Goal: Information Seeking & Learning: Learn about a topic

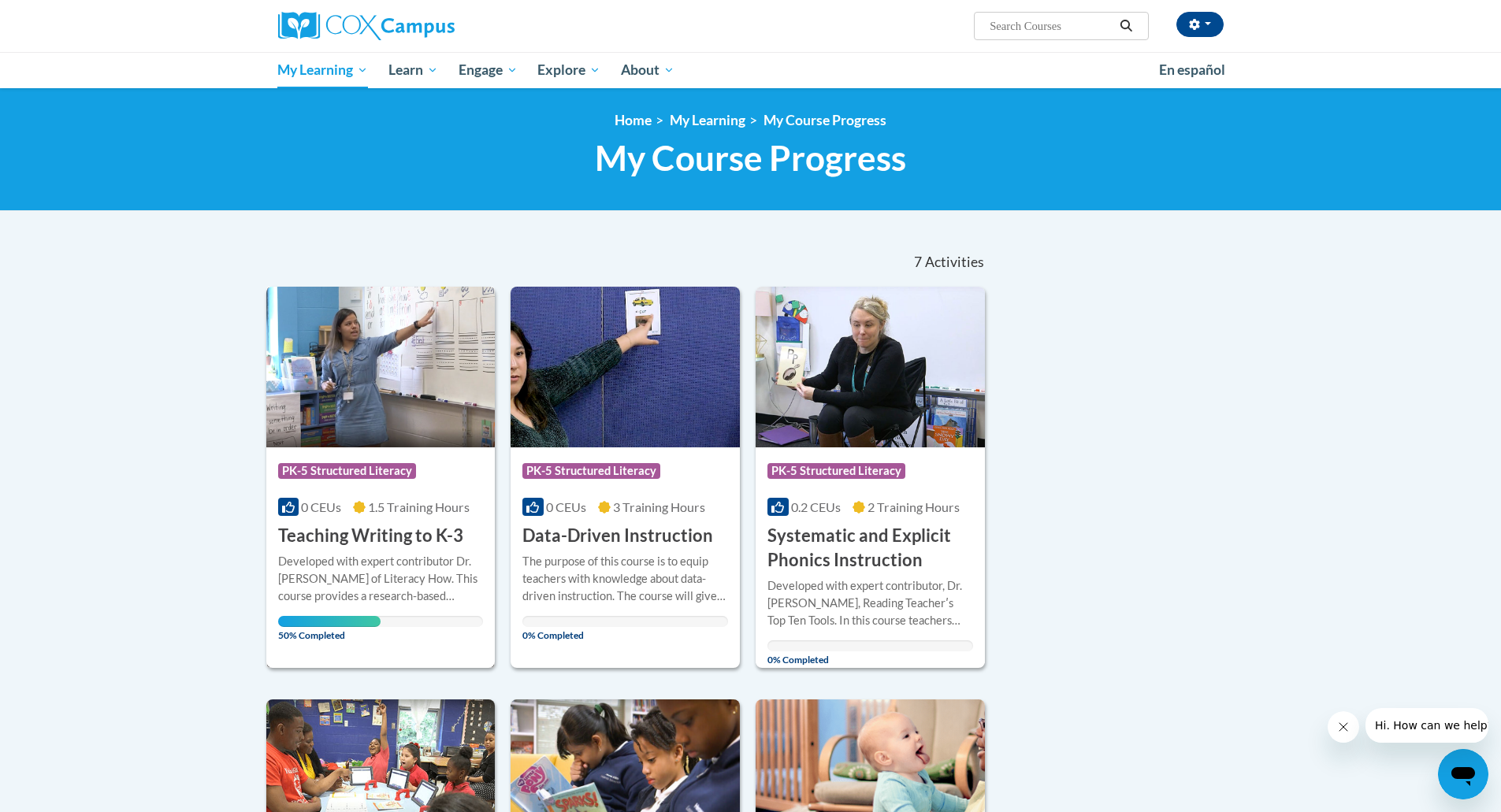
click at [382, 518] on div "Course Category: PK-5 Structured Literacy 0 CEUs 1.5 Training Hours COURSE Teac…" at bounding box center [381, 498] width 230 height 101
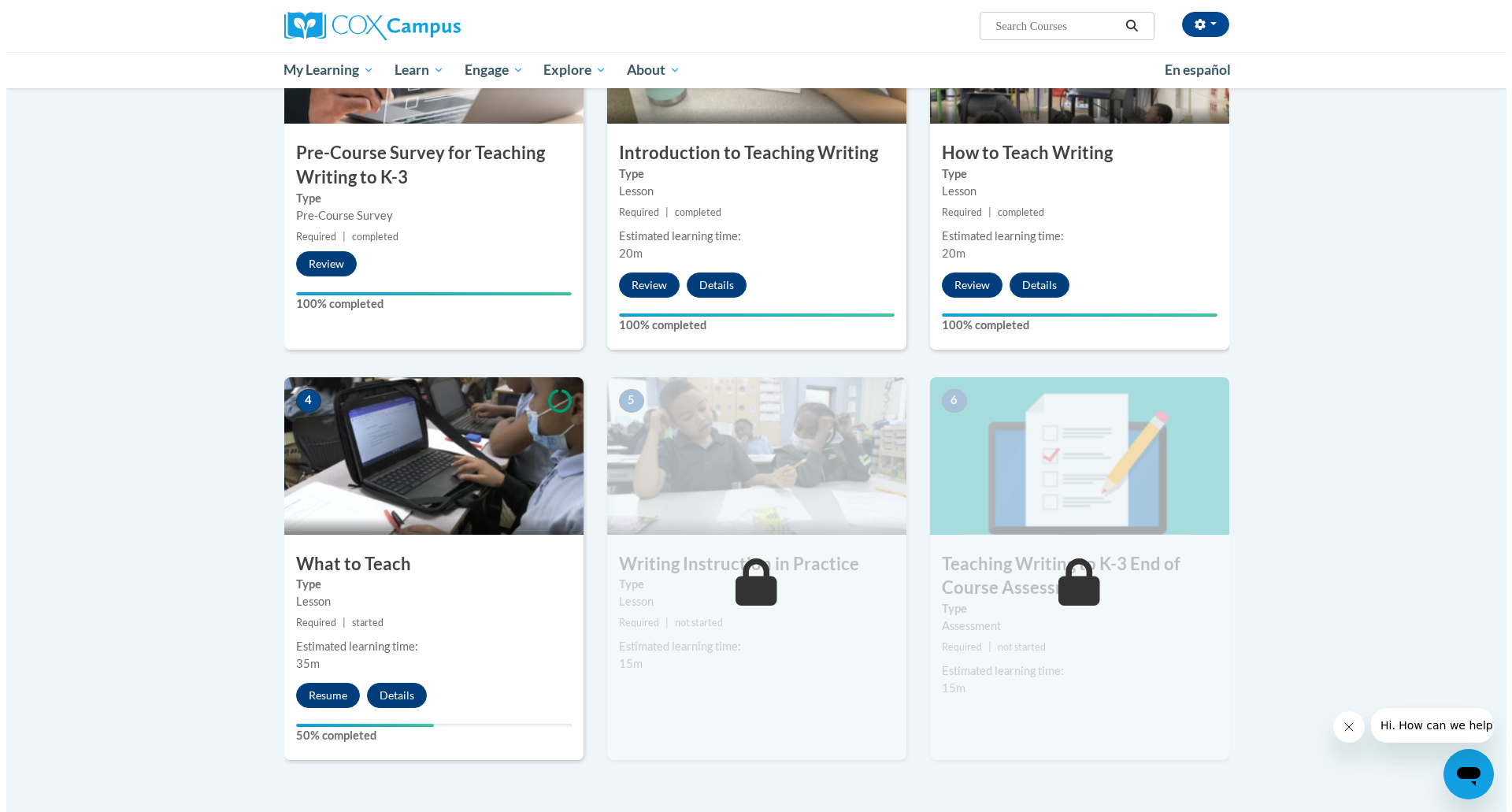
scroll to position [473, 0]
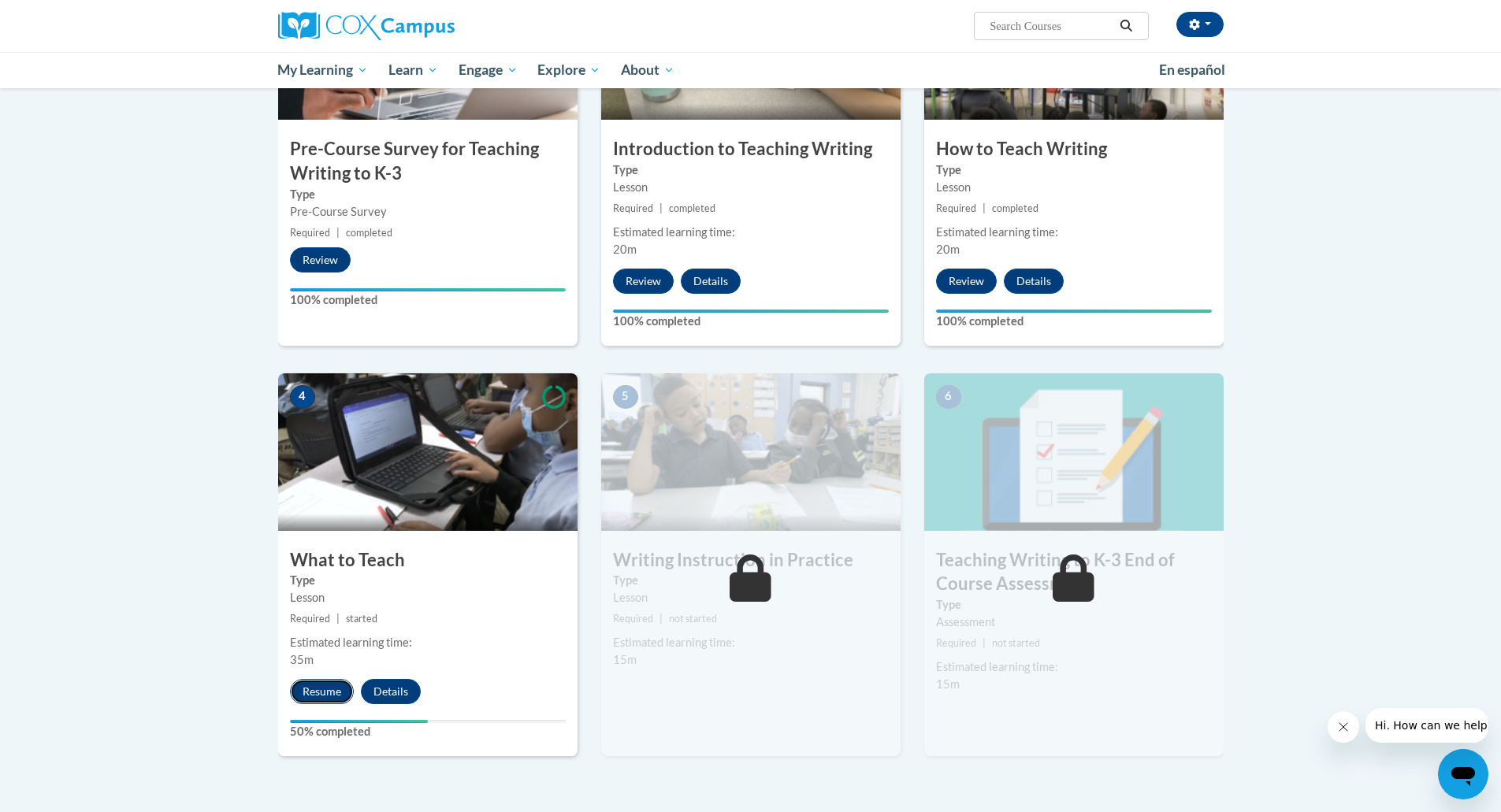
click at [314, 691] on button "Resume" at bounding box center [322, 692] width 63 height 25
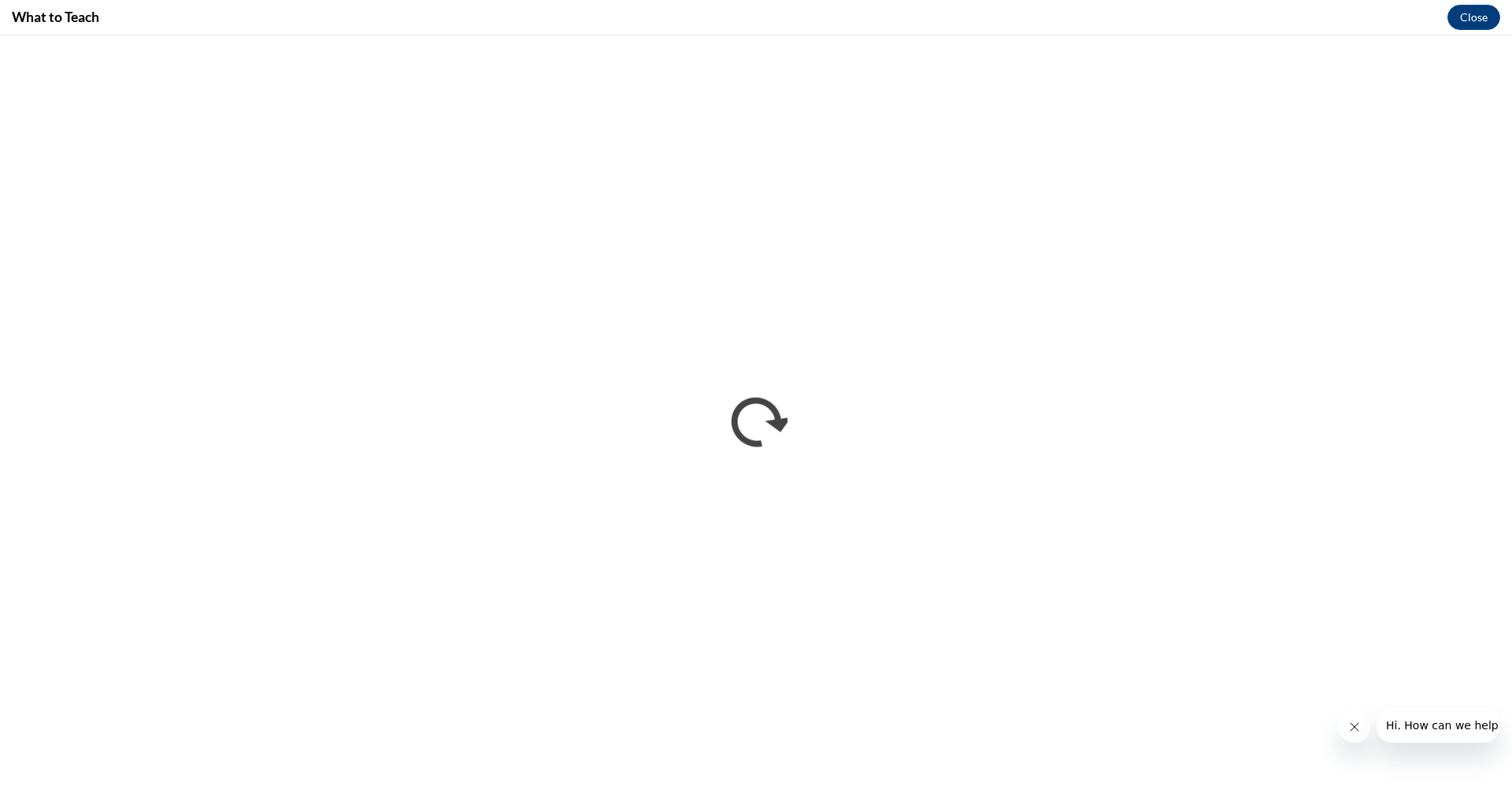
scroll to position [0, 0]
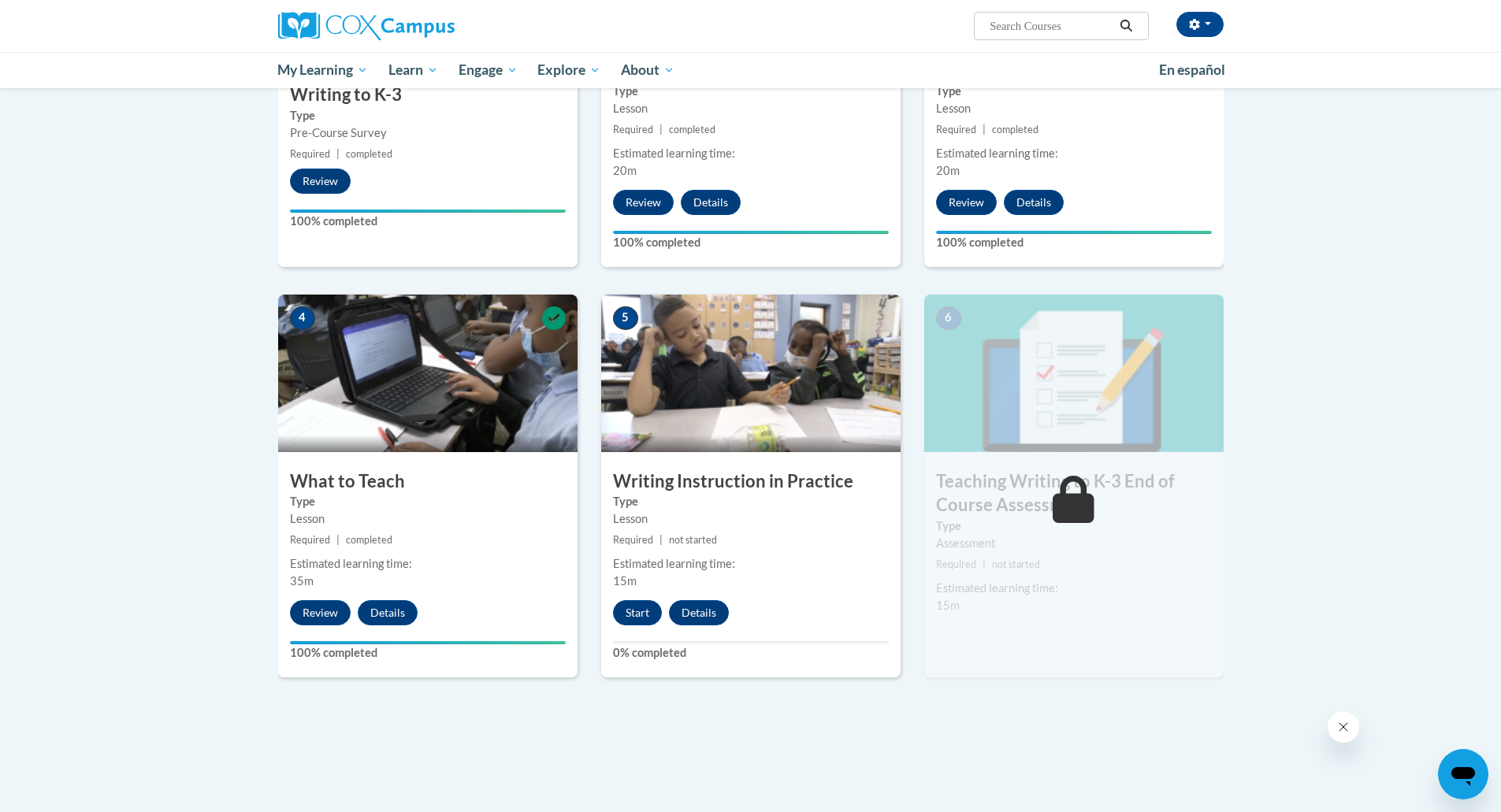
click at [726, 394] on img at bounding box center [750, 374] width 300 height 158
click at [652, 614] on button "Start" at bounding box center [637, 613] width 49 height 25
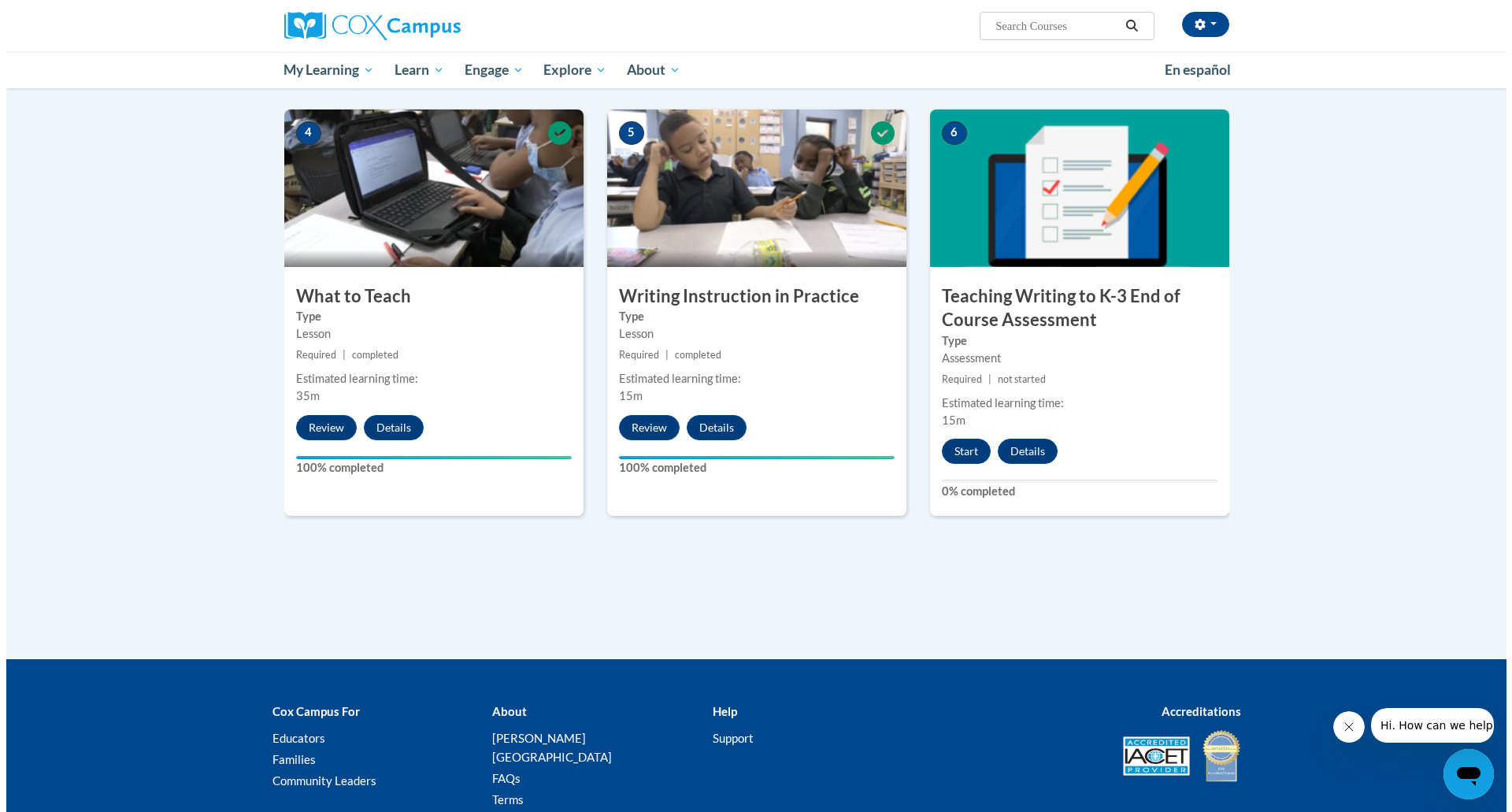
scroll to position [709, 0]
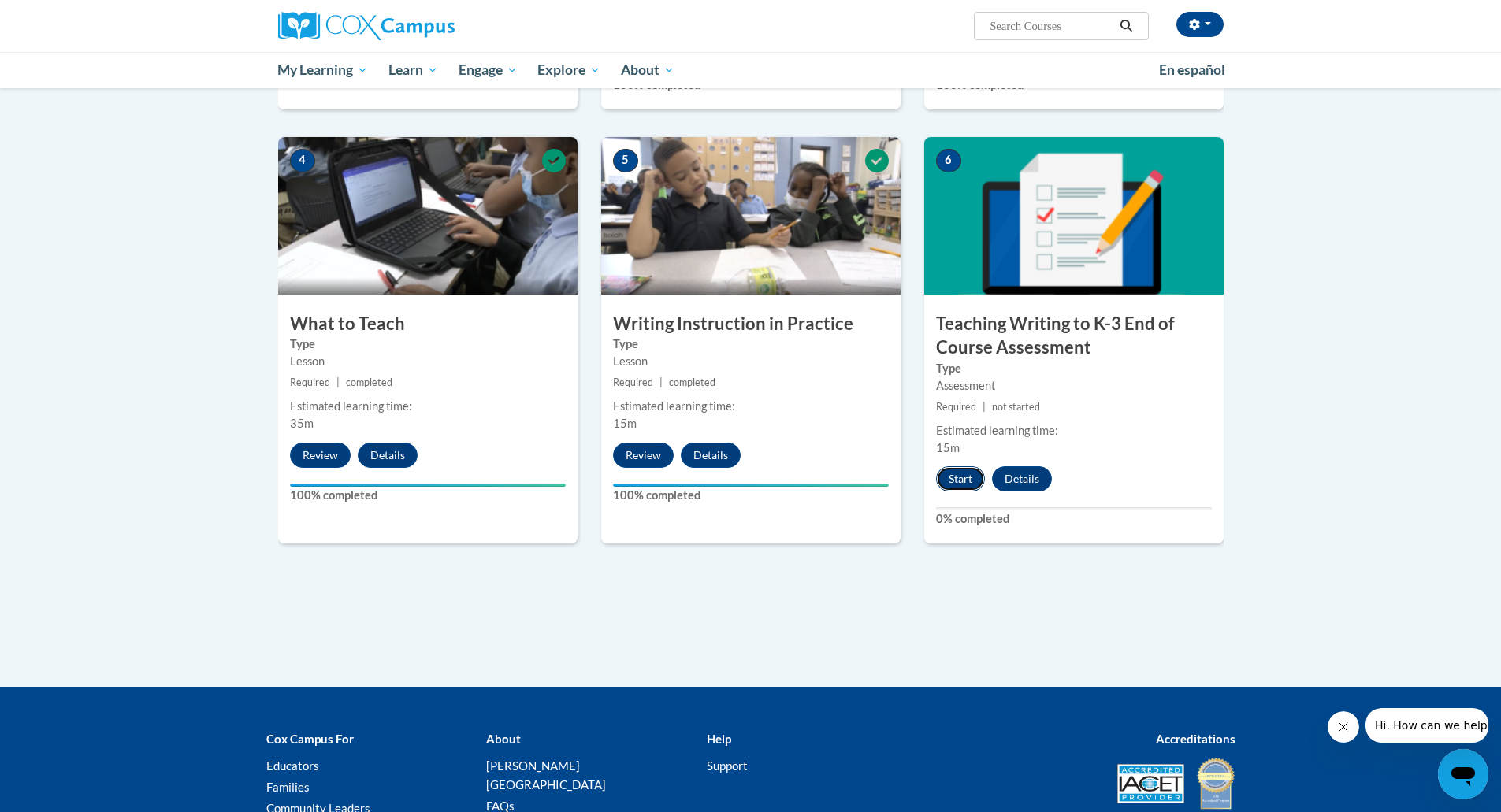
click at [972, 480] on button "Start" at bounding box center [960, 479] width 49 height 25
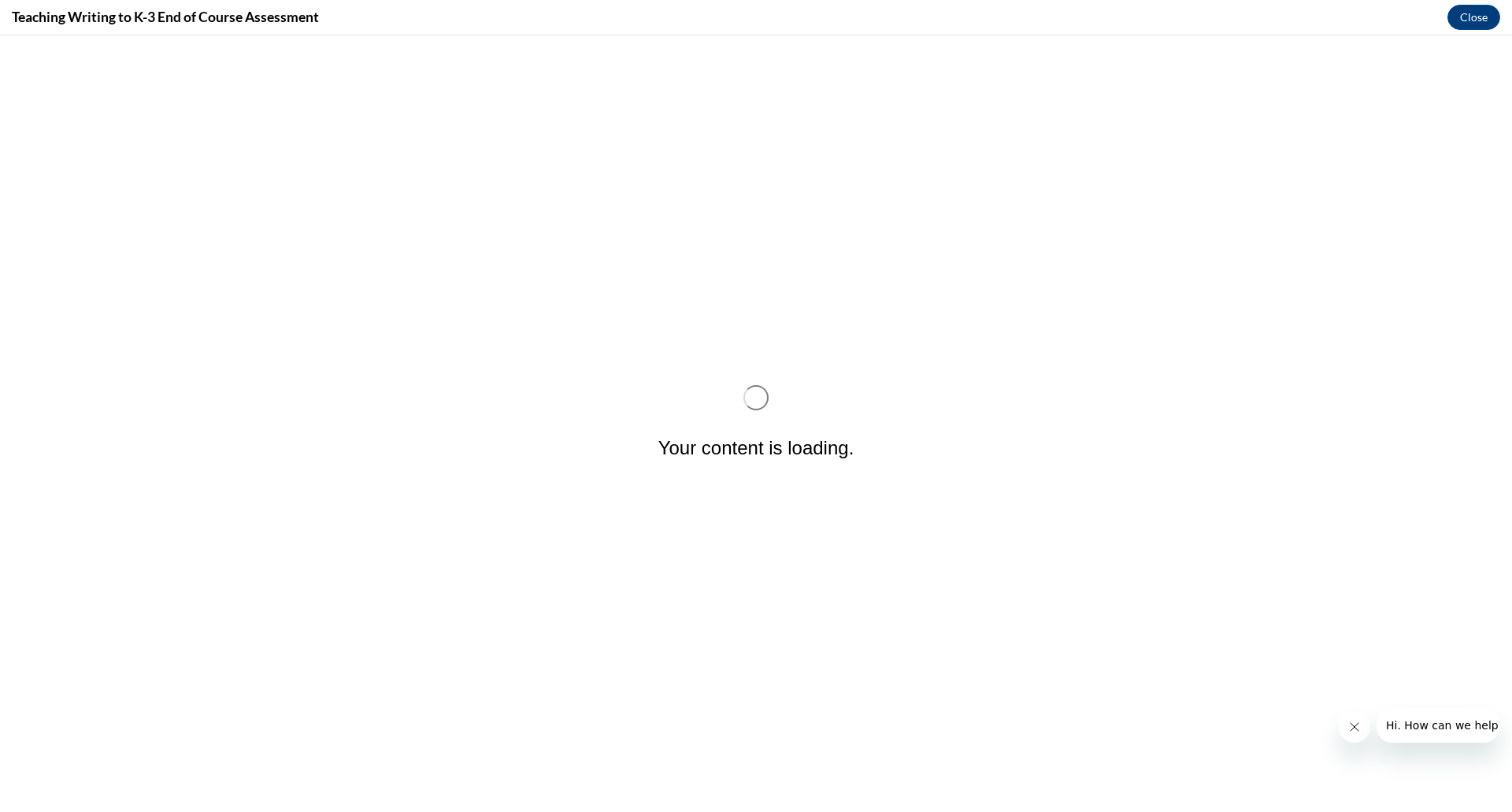
scroll to position [0, 0]
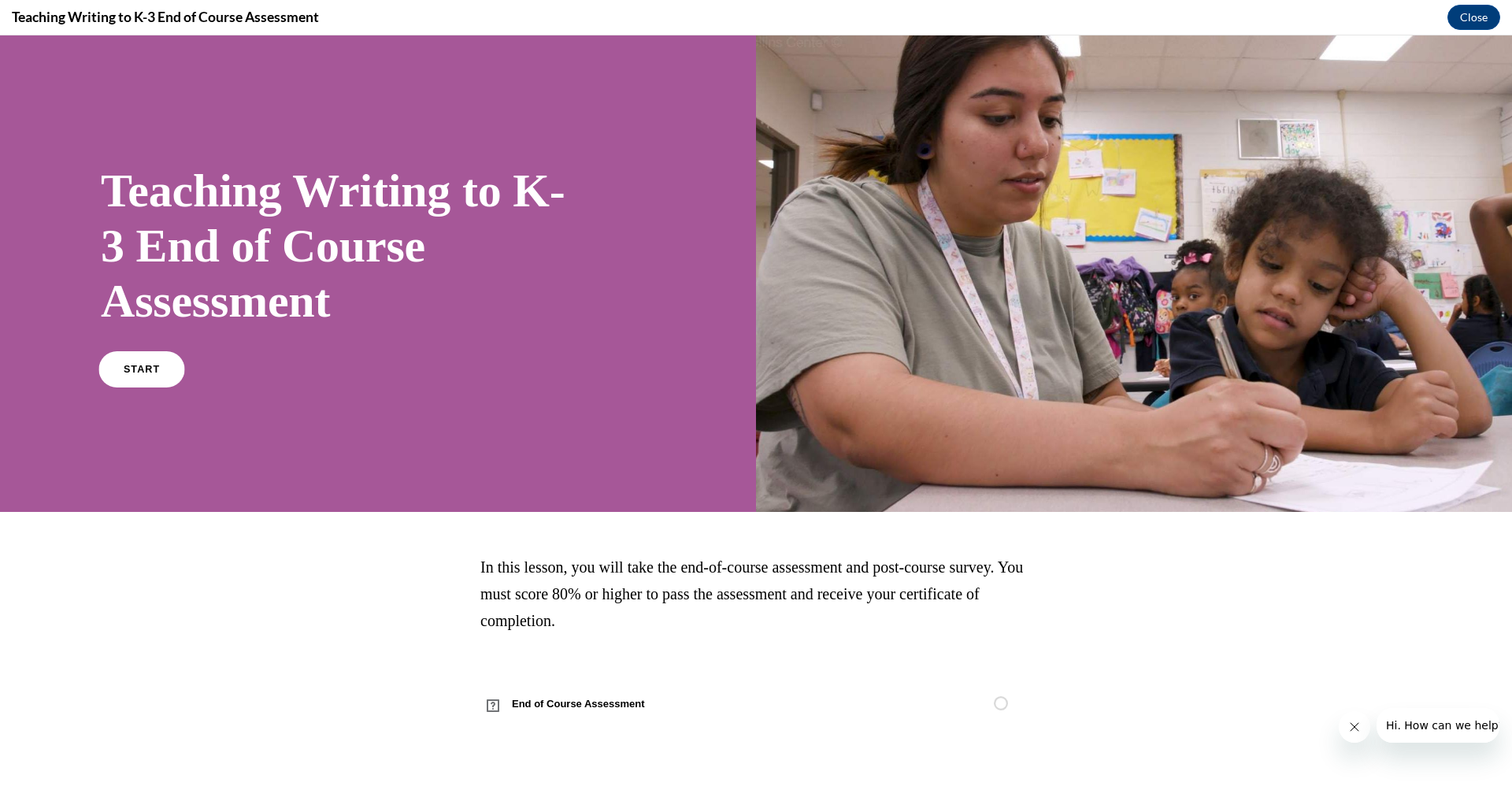
click at [149, 374] on link "START" at bounding box center [140, 370] width 85 height 37
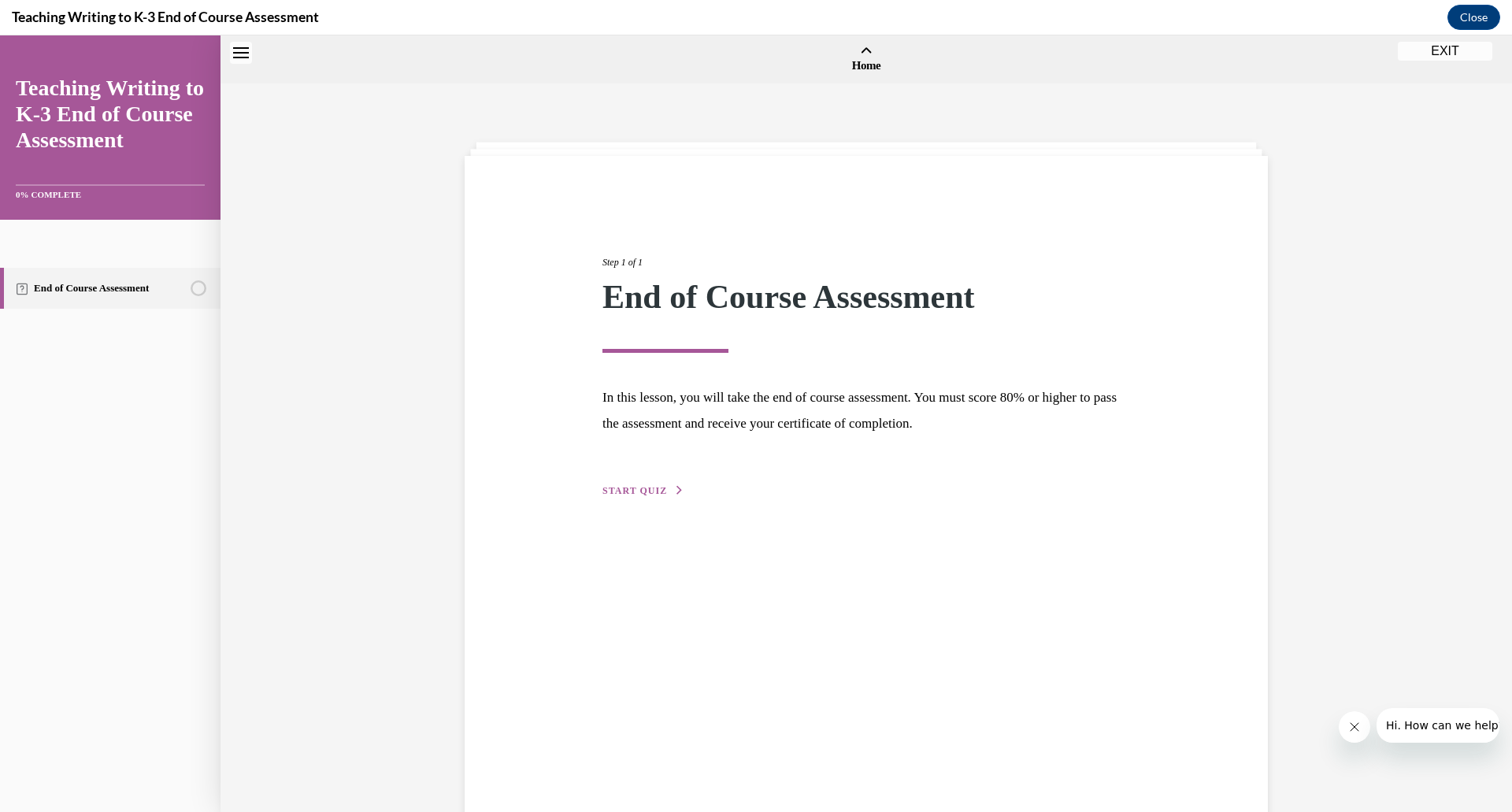
scroll to position [49, 0]
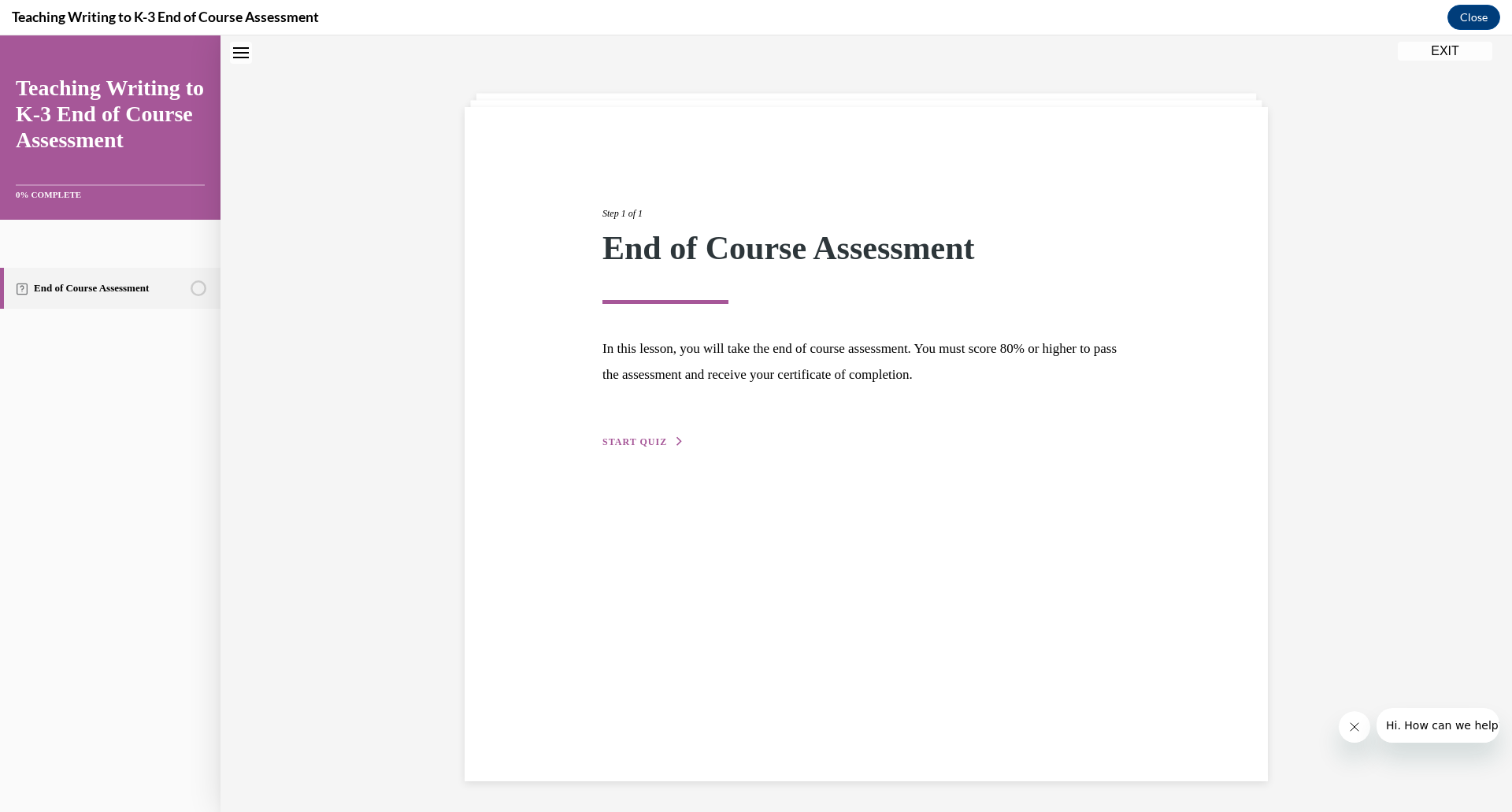
click at [631, 442] on span "START QUIZ" at bounding box center [634, 441] width 64 height 11
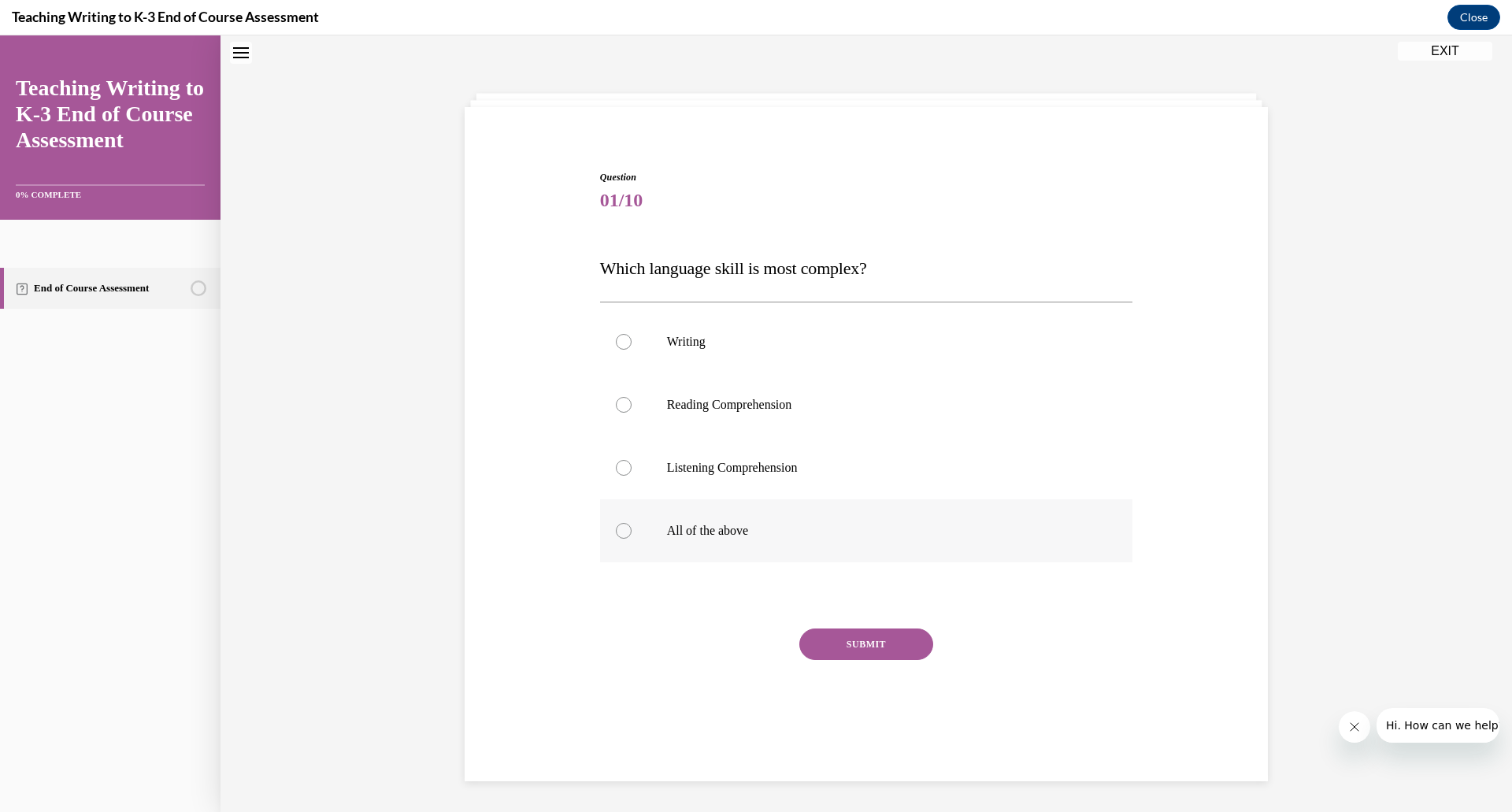
click at [727, 531] on p "All of the above" at bounding box center [880, 530] width 427 height 15
click at [631, 531] on input "All of the above" at bounding box center [623, 530] width 15 height 15
radio input "true"
click at [882, 643] on button "SUBMIT" at bounding box center [866, 644] width 134 height 32
click at [811, 420] on label "Background Knowledge" at bounding box center [866, 406] width 533 height 63
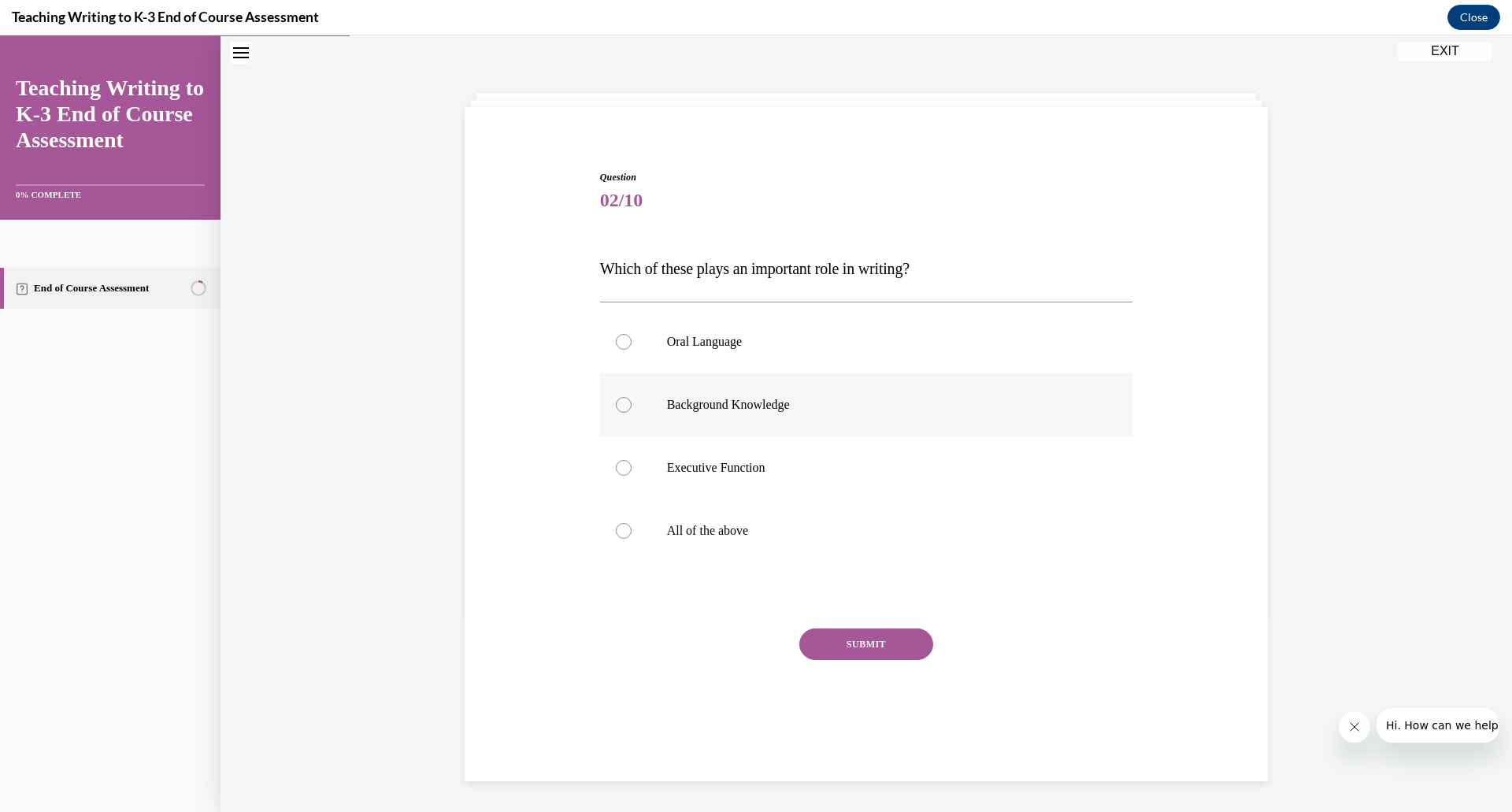
click at [631, 413] on input "Background Knowledge" at bounding box center [623, 405] width 15 height 15
radio input "true"
click at [814, 639] on button "SUBMIT" at bounding box center [866, 644] width 134 height 32
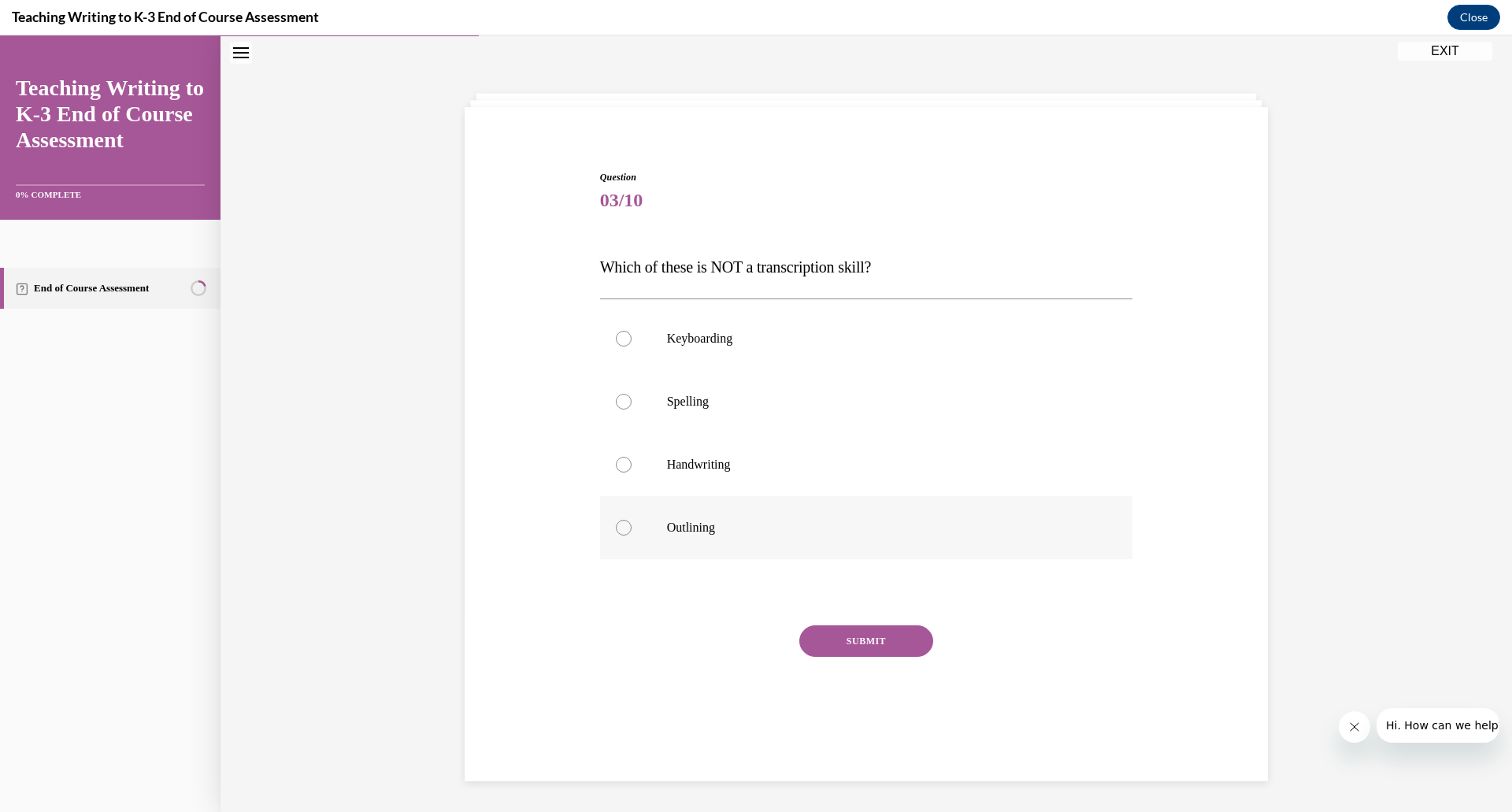
click at [794, 522] on p "Outlining" at bounding box center [880, 528] width 427 height 15
click at [631, 522] on input "Outlining" at bounding box center [623, 528] width 15 height 15
radio input "true"
click at [811, 636] on button "SUBMIT" at bounding box center [866, 641] width 134 height 32
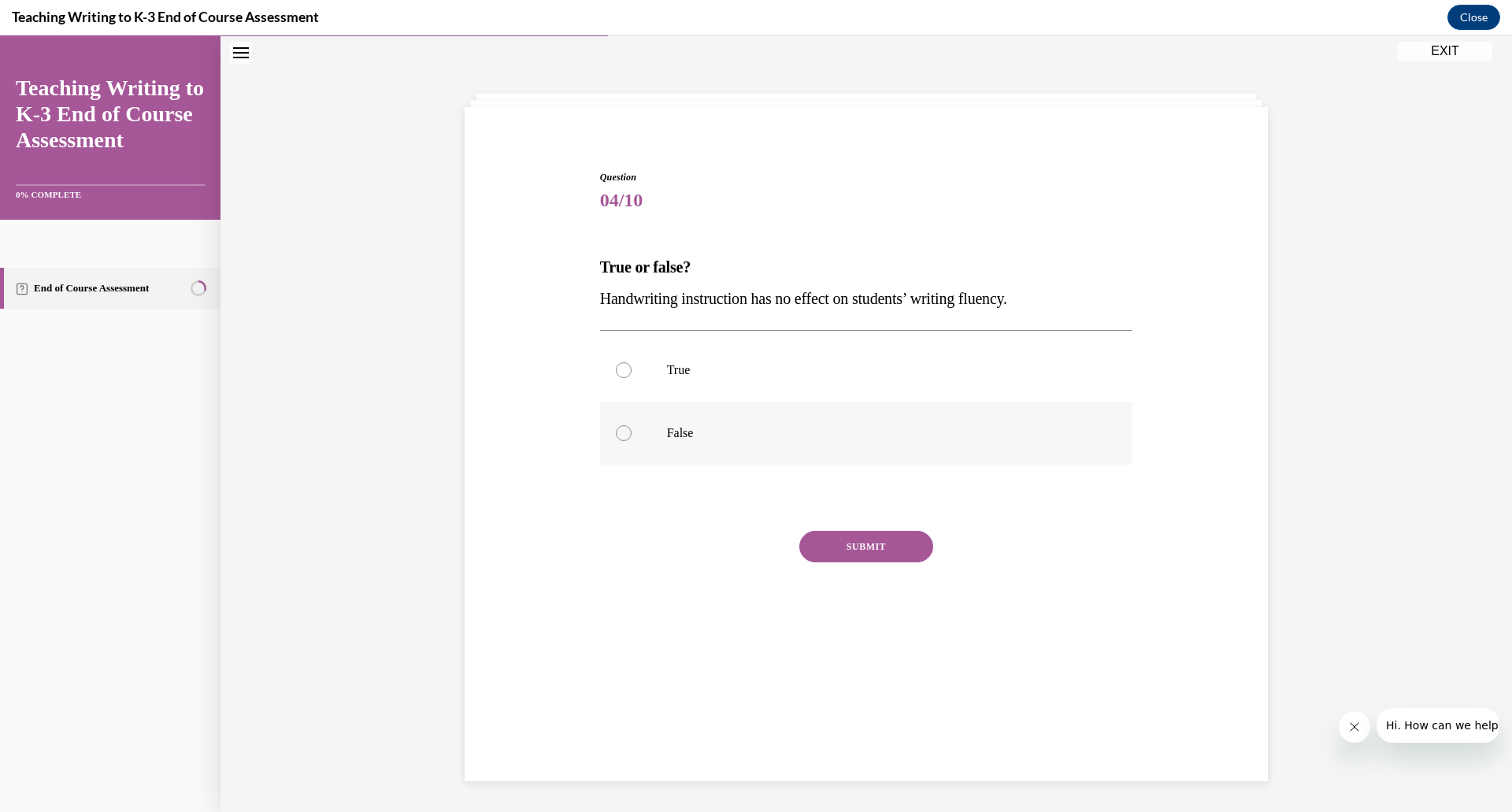
click at [695, 435] on p "False" at bounding box center [880, 433] width 427 height 15
click at [631, 435] on input "False" at bounding box center [623, 433] width 15 height 15
radio input "true"
click at [833, 552] on button "SUBMIT" at bounding box center [866, 547] width 134 height 32
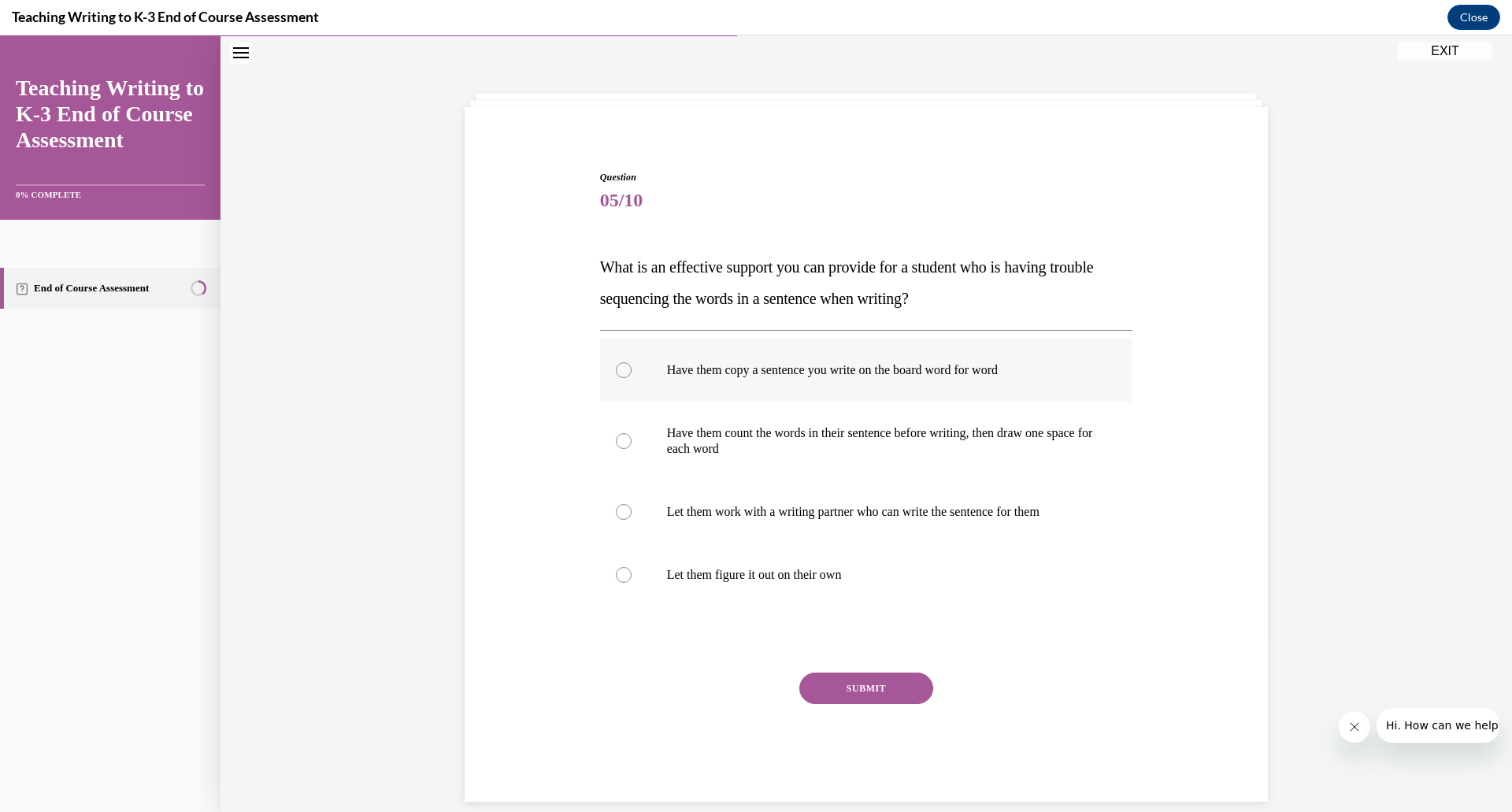
click at [942, 391] on label "Have them copy a sentence you write on the board word for word" at bounding box center [866, 371] width 533 height 63
click at [631, 378] on input "Have them copy a sentence you write on the board word for word" at bounding box center [623, 370] width 15 height 15
radio input "true"
click at [851, 684] on button "SUBMIT" at bounding box center [866, 688] width 134 height 32
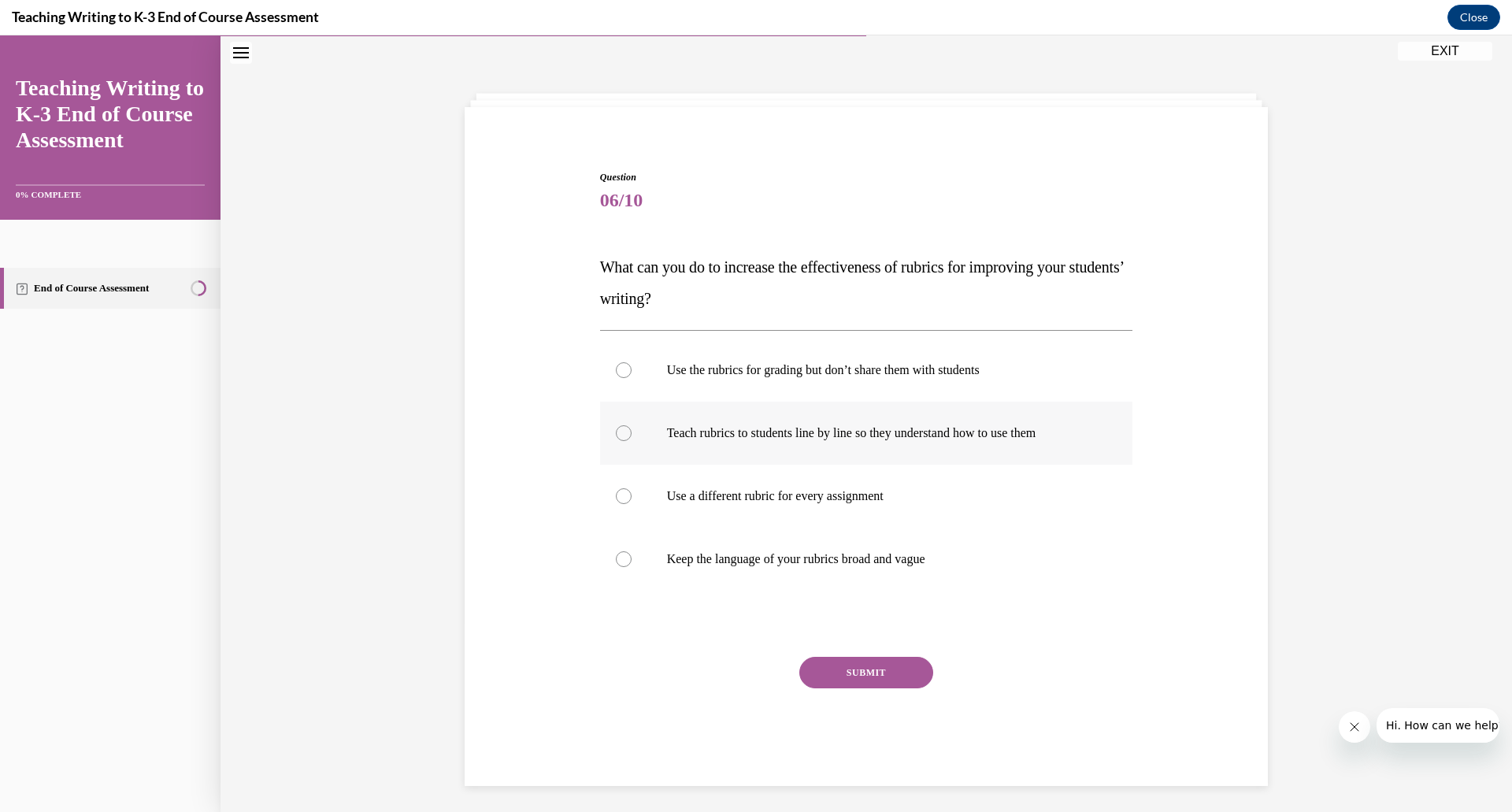
click at [997, 431] on p "Teach rubrics to students line by line so they understand how to use them" at bounding box center [880, 433] width 427 height 15
click at [631, 431] on input "Teach rubrics to students line by line so they understand how to use them" at bounding box center [623, 433] width 15 height 15
radio input "true"
click at [840, 673] on button "SUBMIT" at bounding box center [866, 673] width 134 height 32
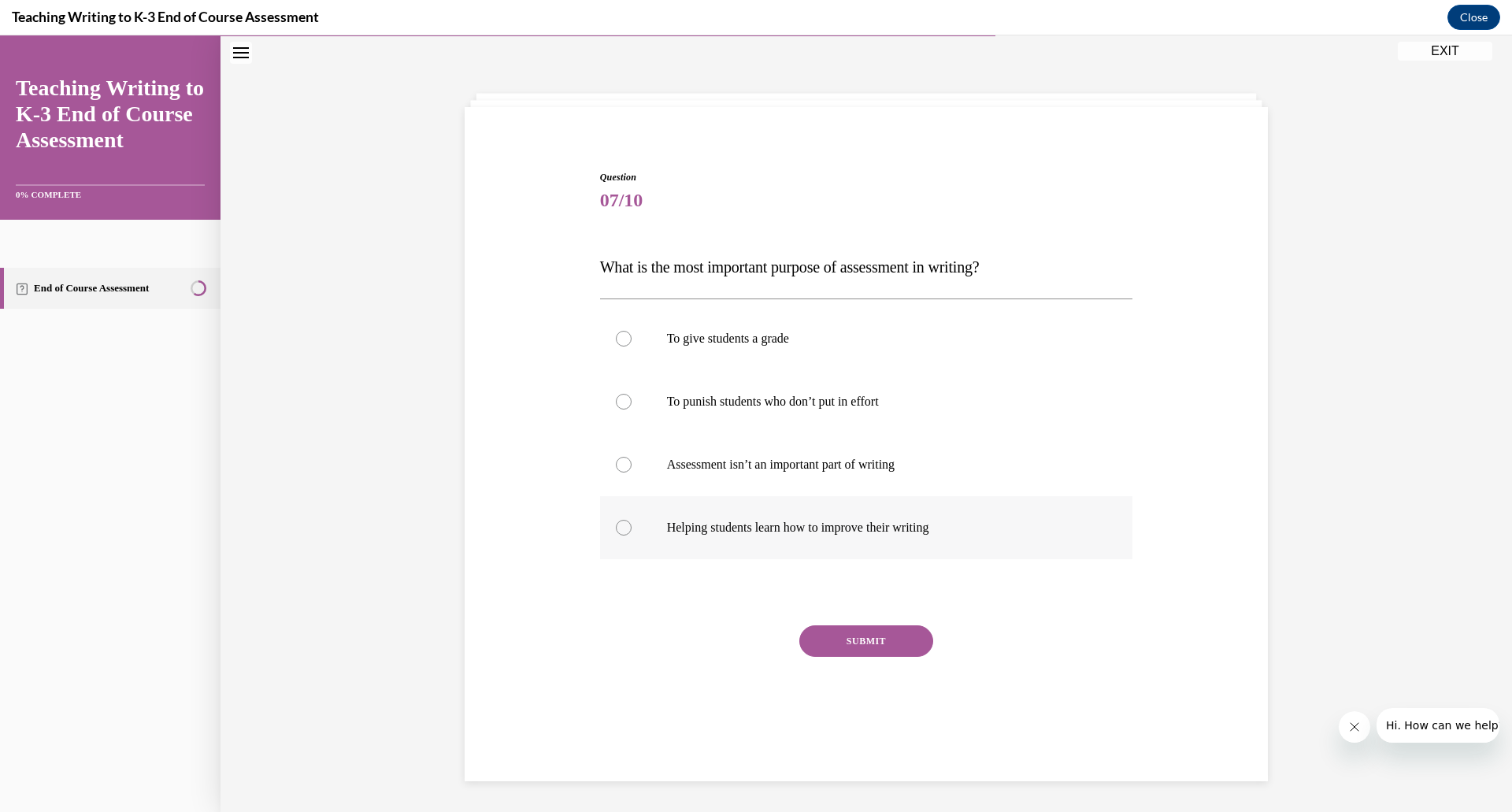
click at [719, 532] on p "Helping students learn how to improve their writing" at bounding box center [880, 528] width 427 height 15
click at [631, 532] on input "Helping students learn how to improve their writing" at bounding box center [623, 528] width 15 height 15
radio input "true"
click at [851, 640] on button "SUBMIT" at bounding box center [866, 641] width 134 height 32
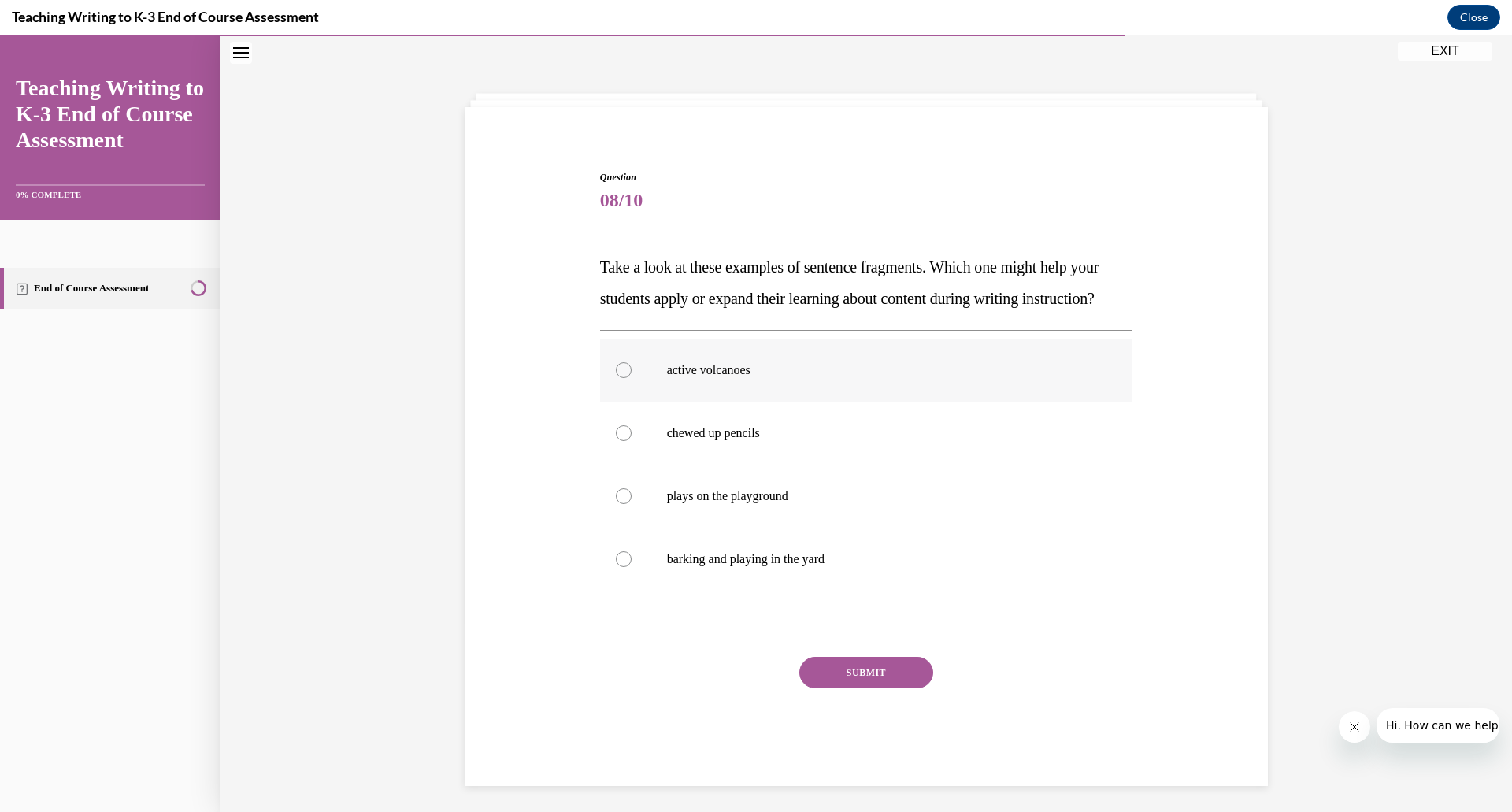
click at [721, 402] on label "active volcanoes" at bounding box center [866, 371] width 533 height 63
click at [631, 378] on input "active volcanoes" at bounding box center [623, 370] width 15 height 15
radio input "true"
click at [882, 688] on button "SUBMIT" at bounding box center [866, 673] width 134 height 32
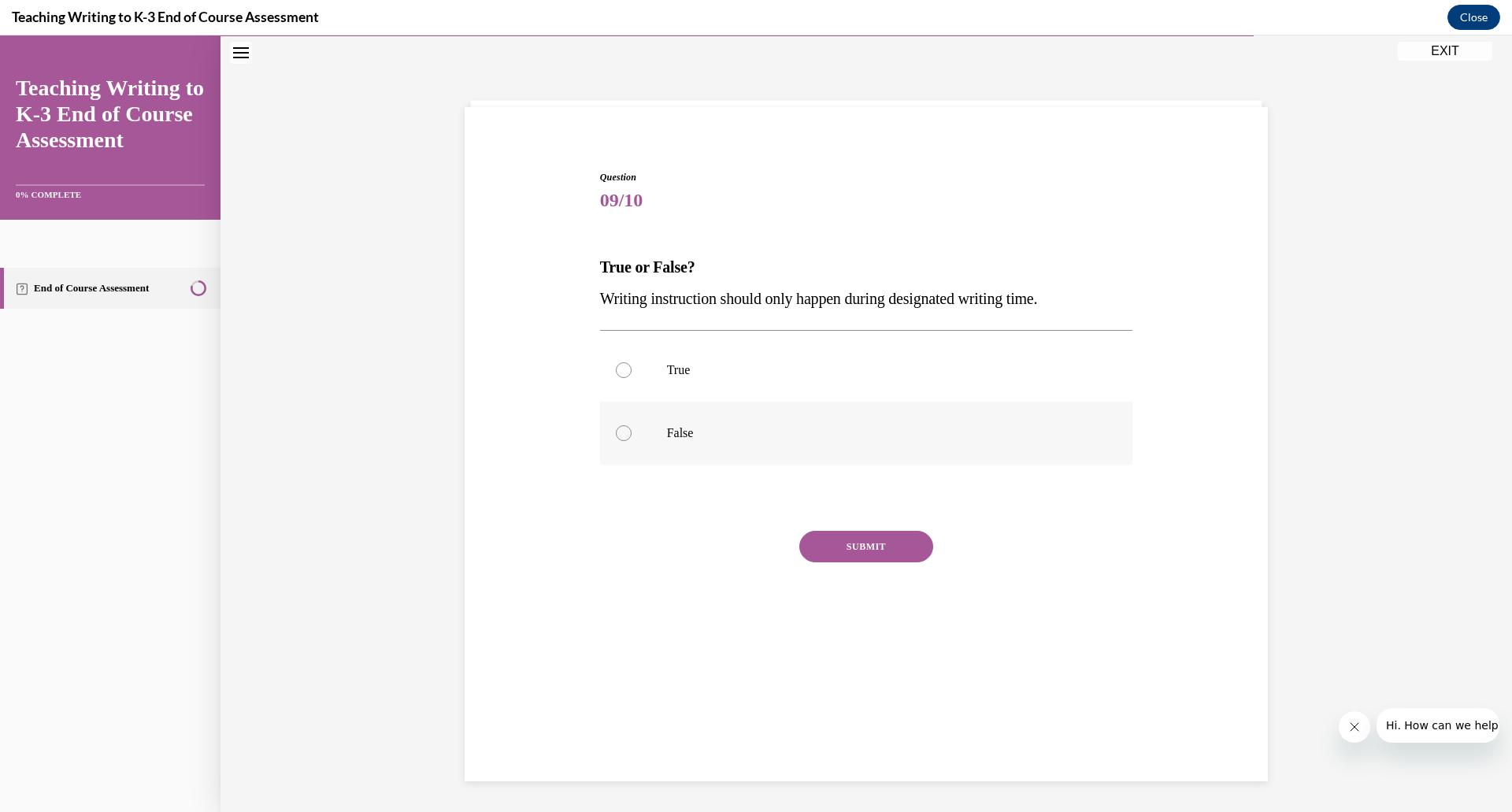
click at [701, 436] on p "False" at bounding box center [880, 433] width 427 height 15
click at [631, 436] on input "False" at bounding box center [623, 433] width 15 height 15
radio input "true"
click at [873, 548] on button "SUBMIT" at bounding box center [866, 547] width 134 height 32
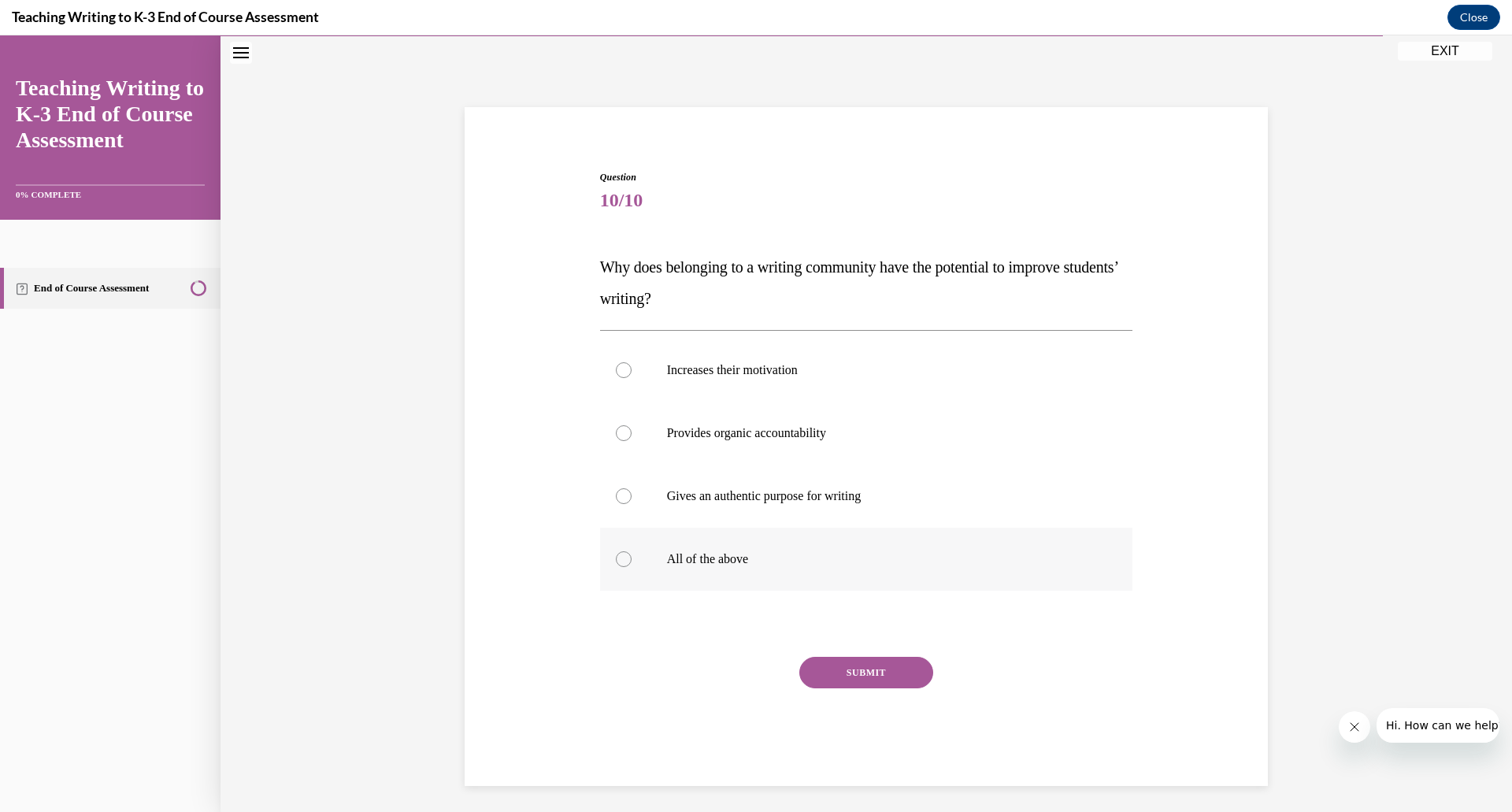
click at [776, 561] on p "All of the above" at bounding box center [880, 559] width 427 height 15
click at [631, 561] on input "All of the above" at bounding box center [623, 559] width 15 height 15
radio input "true"
click at [817, 664] on button "SUBMIT" at bounding box center [866, 673] width 134 height 32
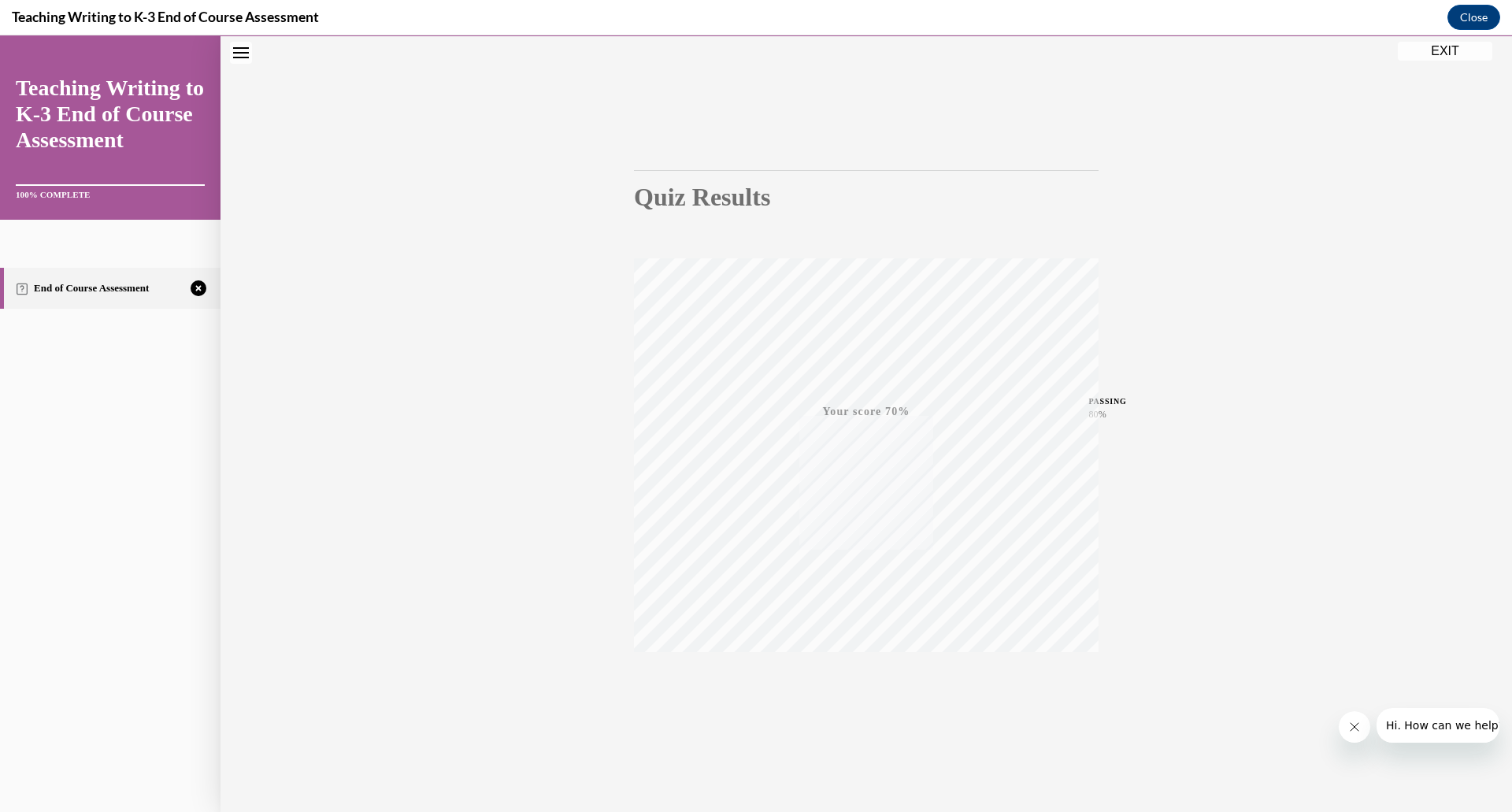
scroll to position [50, 0]
click at [859, 700] on icon "button" at bounding box center [866, 697] width 56 height 17
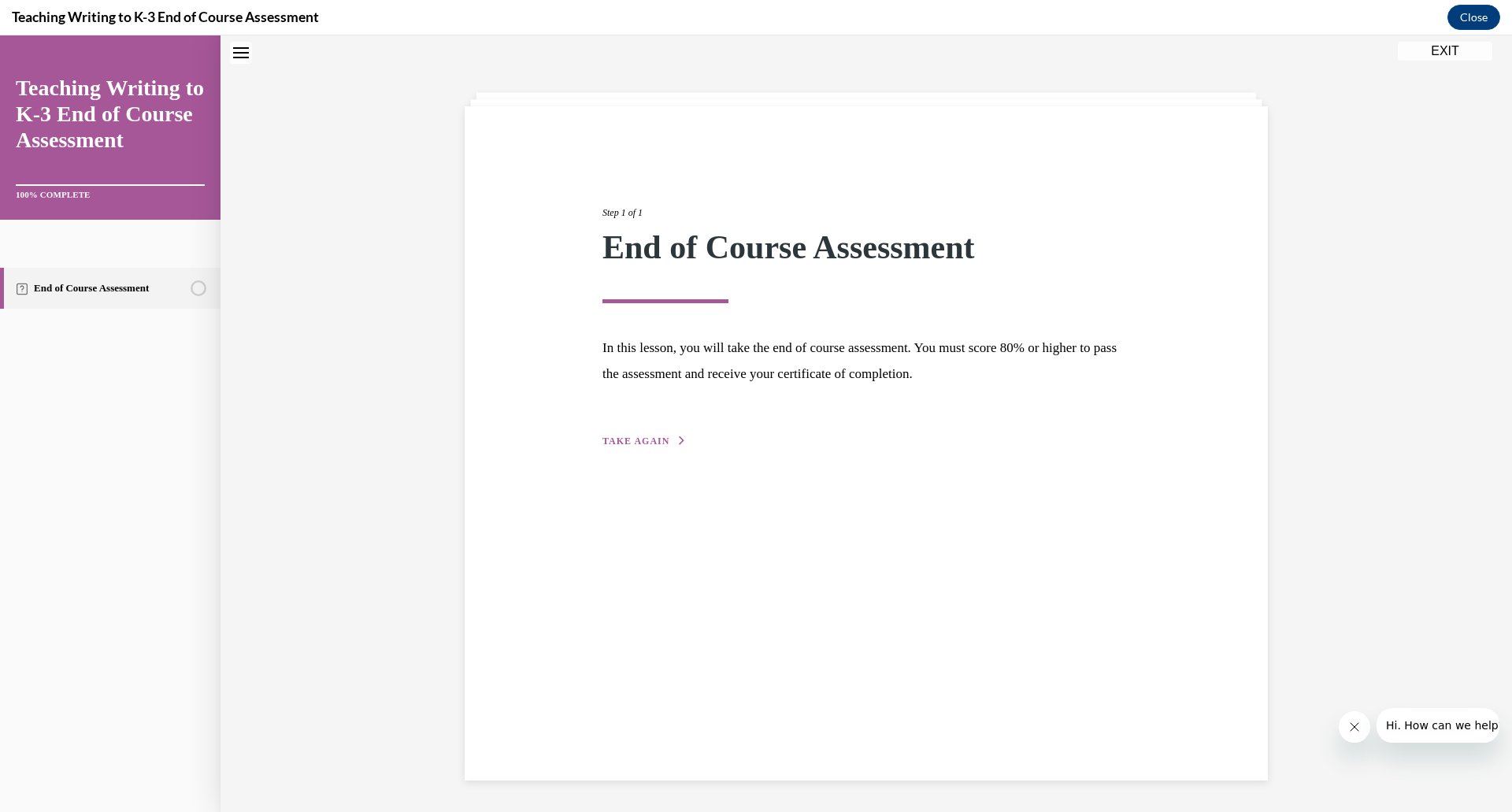
click at [659, 444] on span "TAKE AGAIN" at bounding box center [636, 440] width 67 height 11
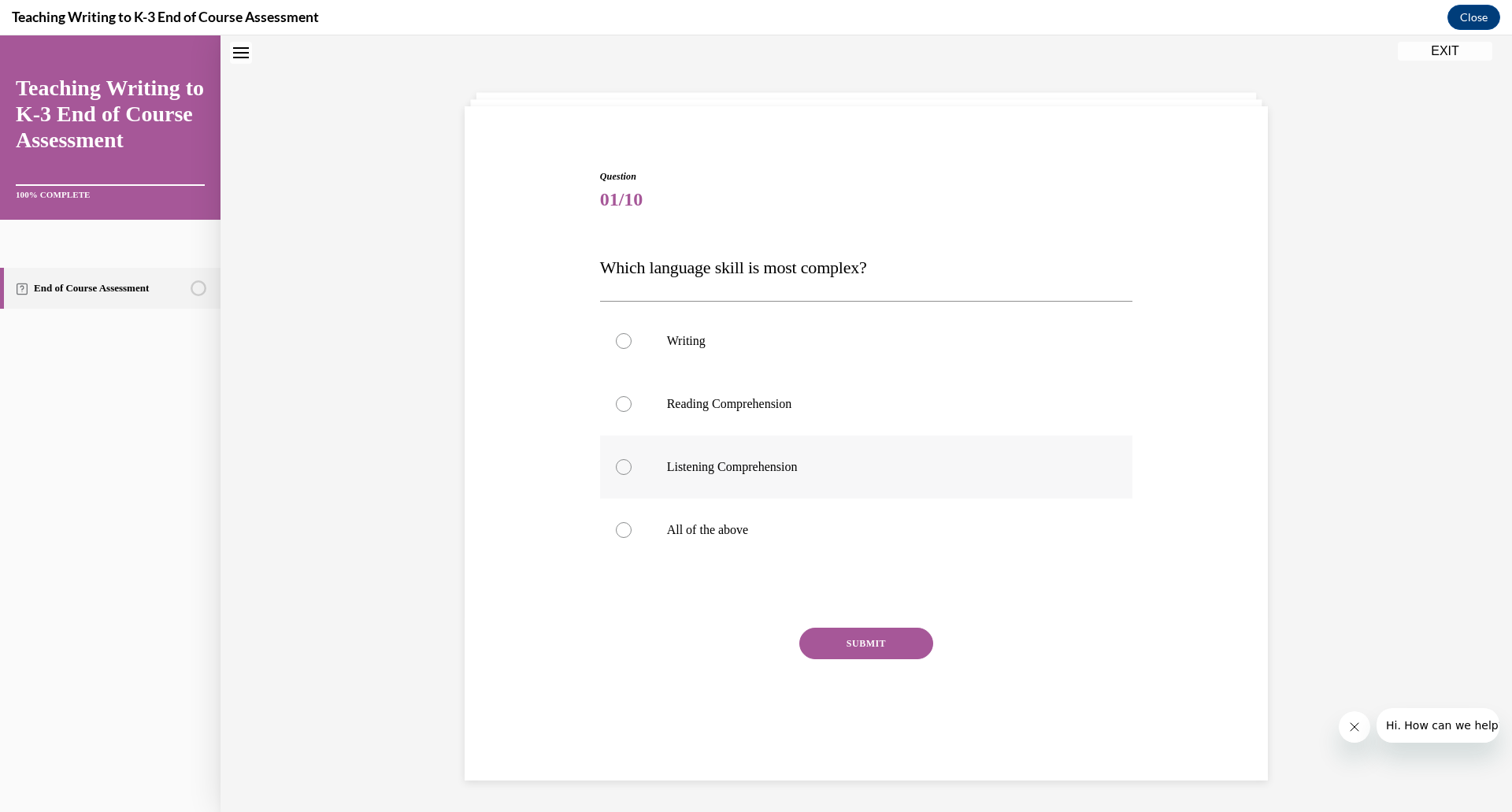
click at [743, 488] on label "Listening Comprehension" at bounding box center [866, 467] width 533 height 63
click at [631, 475] on input "Listening Comprehension" at bounding box center [623, 467] width 15 height 15
radio input "true"
click at [846, 652] on button "SUBMIT" at bounding box center [866, 643] width 134 height 32
click at [757, 553] on label "All of the above" at bounding box center [866, 530] width 533 height 63
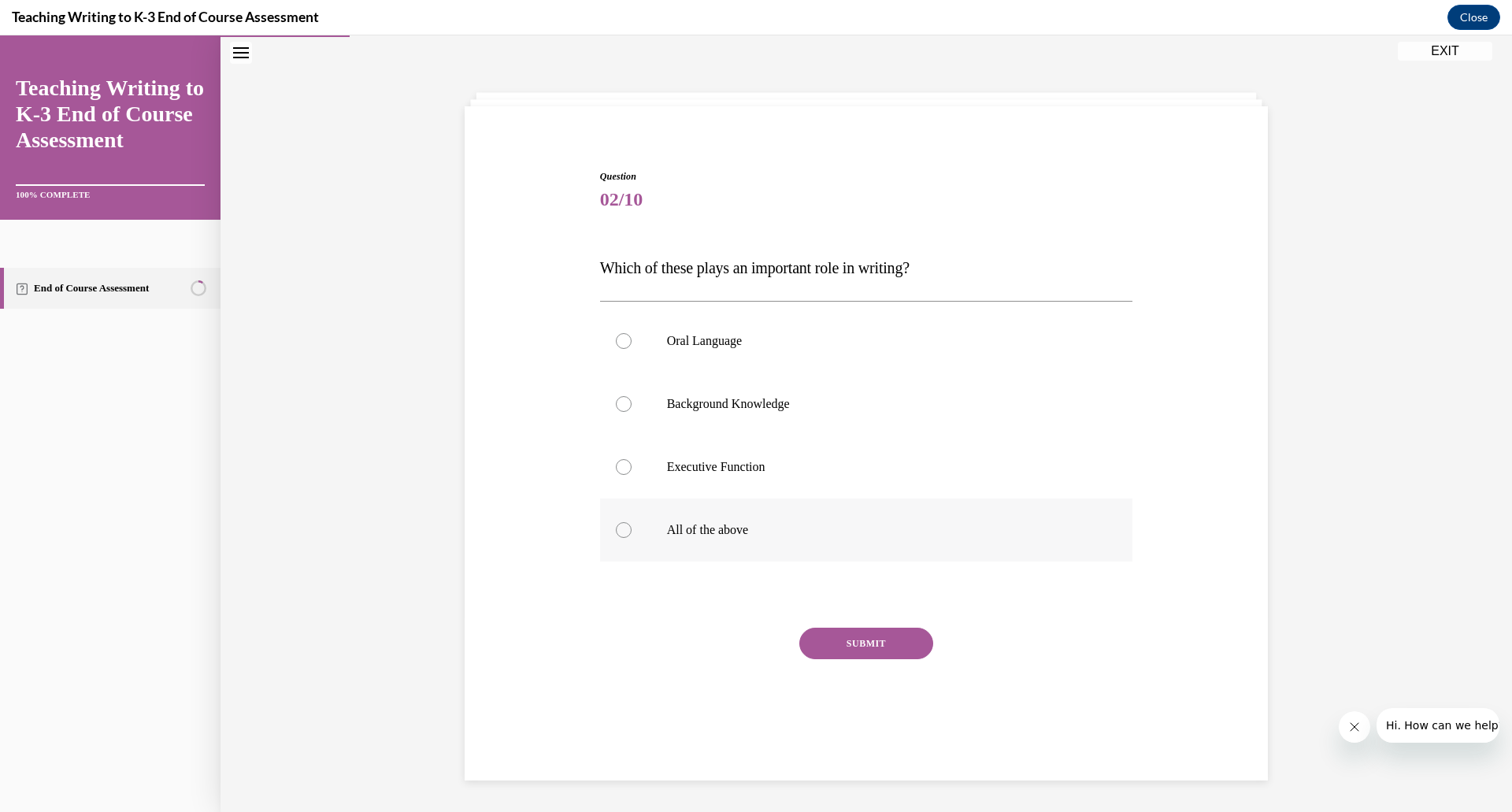
click at [631, 538] on input "All of the above" at bounding box center [623, 530] width 15 height 15
radio input "true"
click at [907, 658] on button "SUBMIT" at bounding box center [866, 643] width 134 height 32
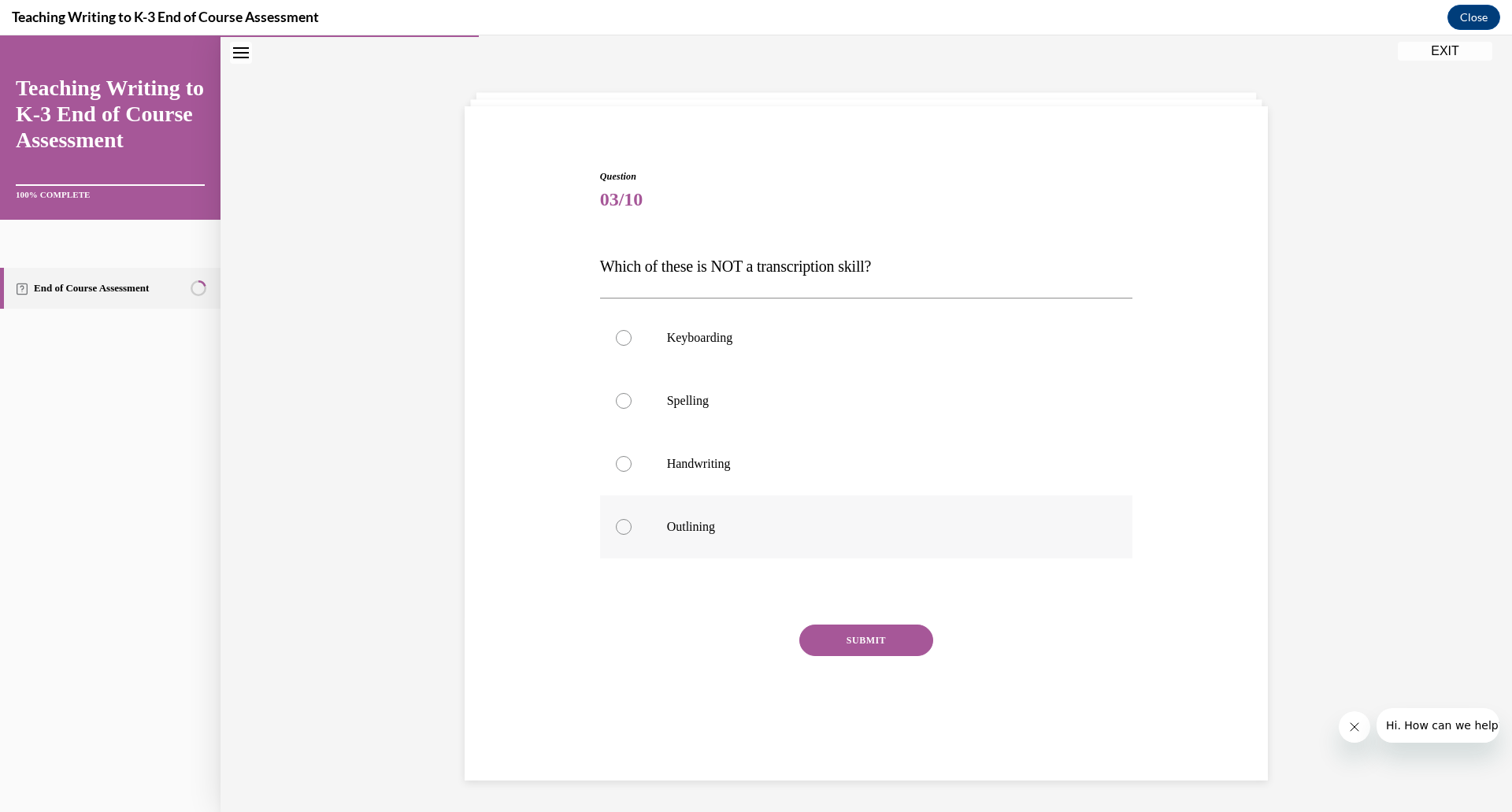
click at [682, 525] on p "Outlining" at bounding box center [880, 527] width 427 height 15
click at [631, 525] on input "Outlining" at bounding box center [623, 527] width 15 height 15
radio input "true"
click at [877, 640] on button "SUBMIT" at bounding box center [866, 640] width 134 height 32
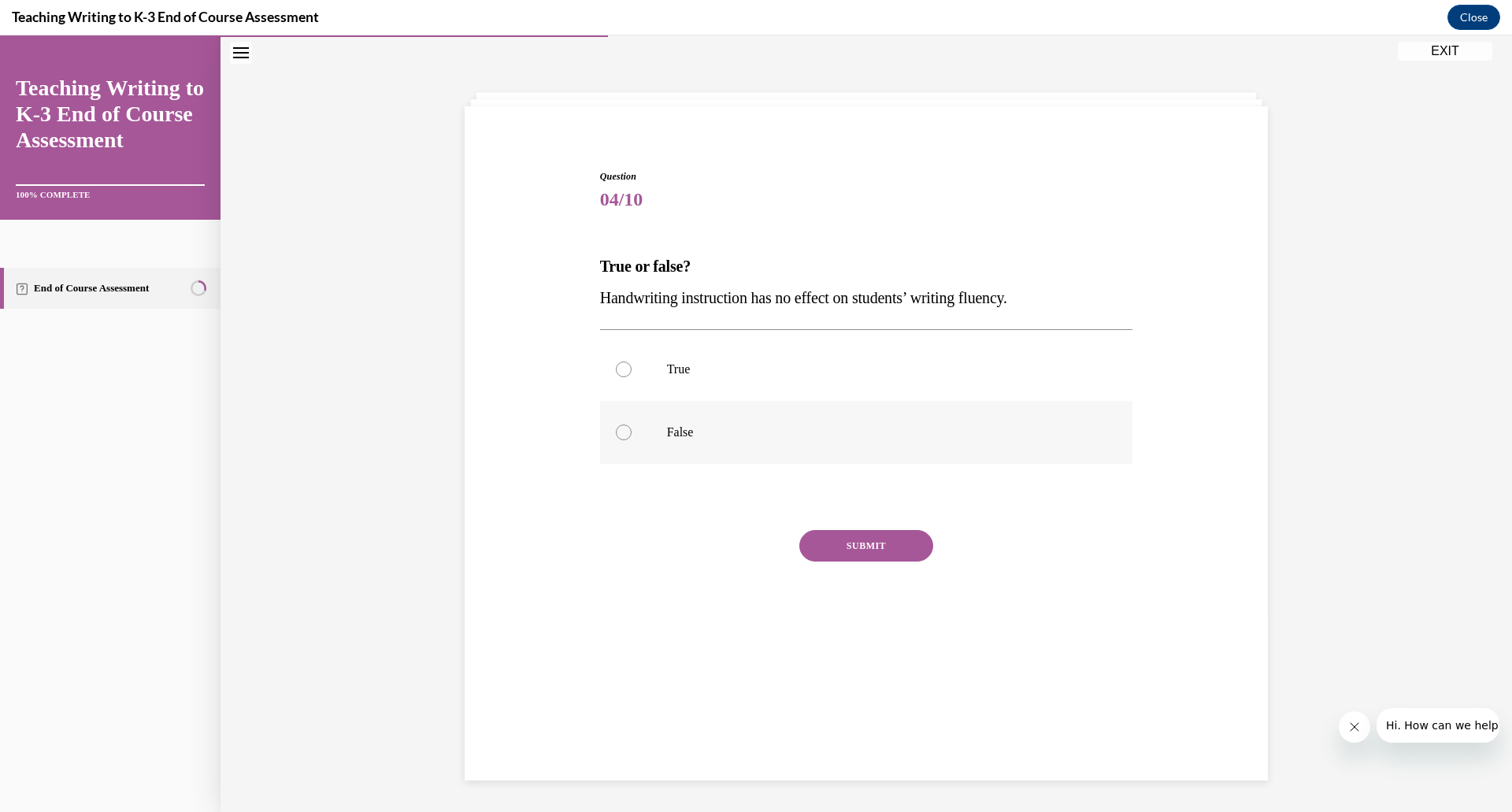
click at [671, 427] on p "False" at bounding box center [880, 432] width 427 height 15
click at [631, 427] on input "False" at bounding box center [623, 432] width 15 height 15
radio input "true"
click at [820, 547] on button "SUBMIT" at bounding box center [866, 546] width 134 height 32
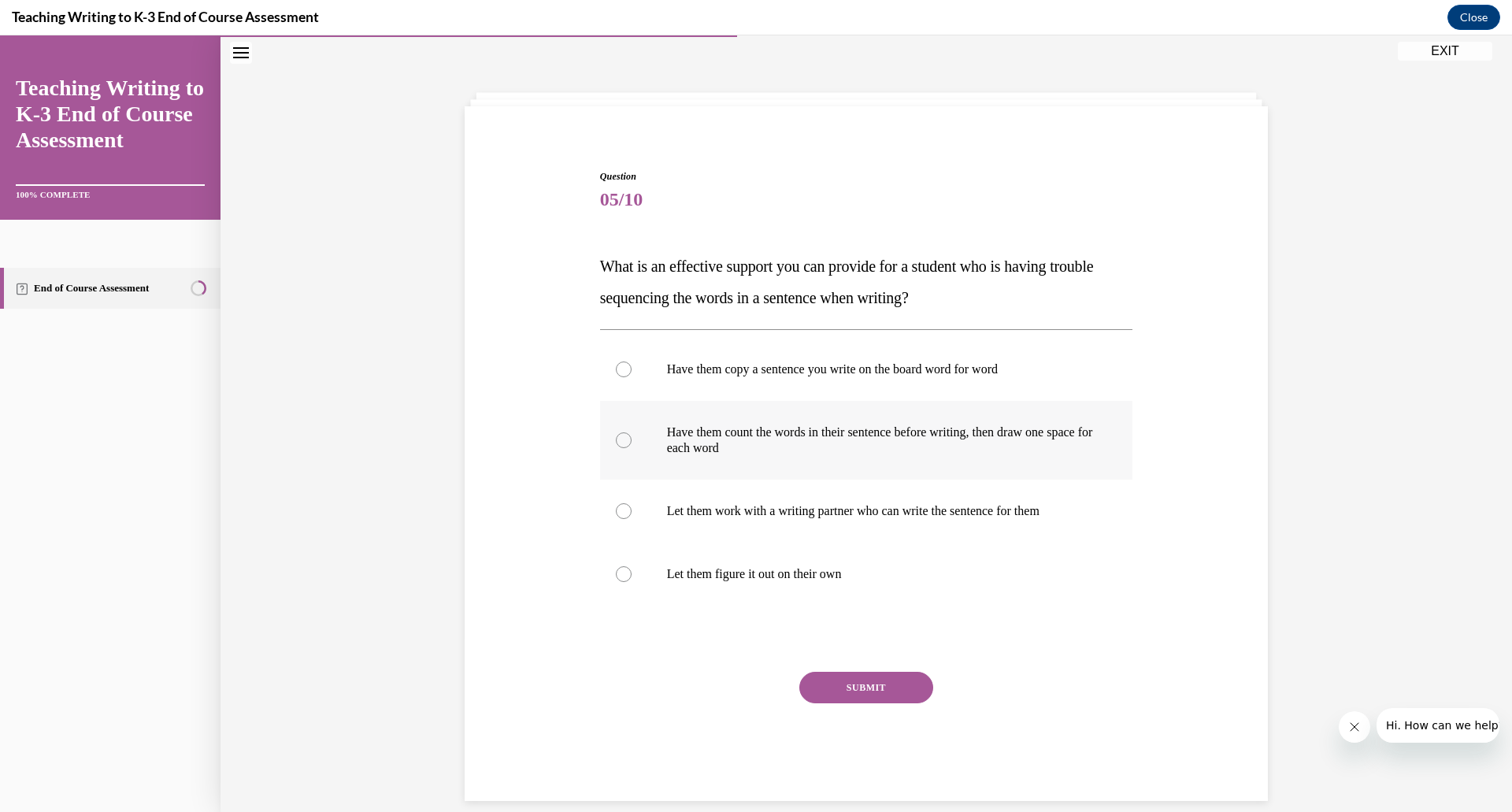
click at [806, 456] on label "Have them count the words in their sentence before writing, then draw one space…" at bounding box center [866, 440] width 533 height 79
click at [631, 448] on input "Have them count the words in their sentence before writing, then draw one space…" at bounding box center [623, 440] width 15 height 15
radio input "true"
click at [854, 699] on button "SUBMIT" at bounding box center [866, 687] width 134 height 32
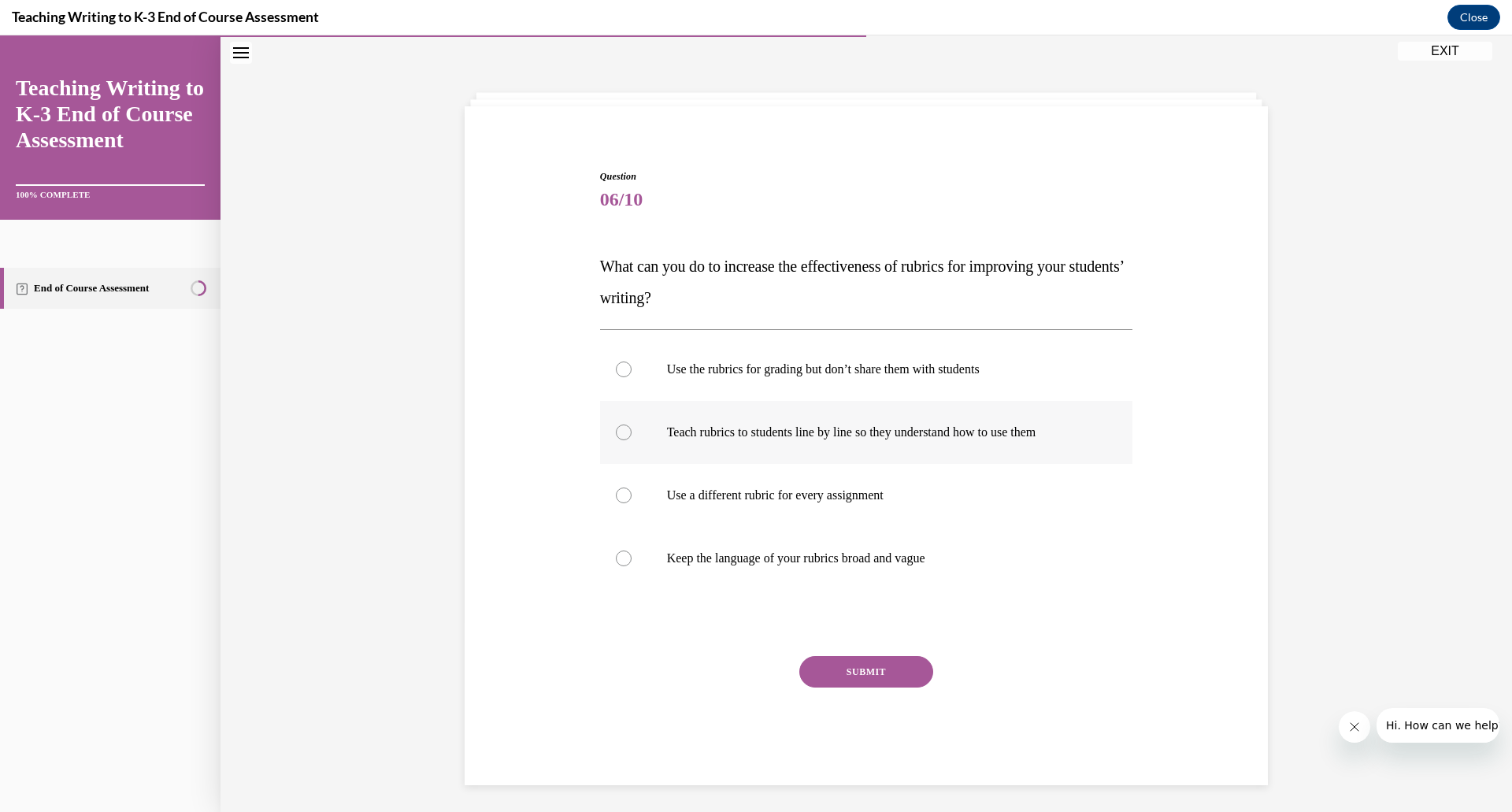
click at [767, 447] on label "Teach rubrics to students line by line so they understand how to use them" at bounding box center [866, 432] width 533 height 63
click at [631, 440] on input "Teach rubrics to students line by line so they understand how to use them" at bounding box center [623, 432] width 15 height 15
radio input "true"
click at [855, 677] on button "SUBMIT" at bounding box center [866, 672] width 134 height 32
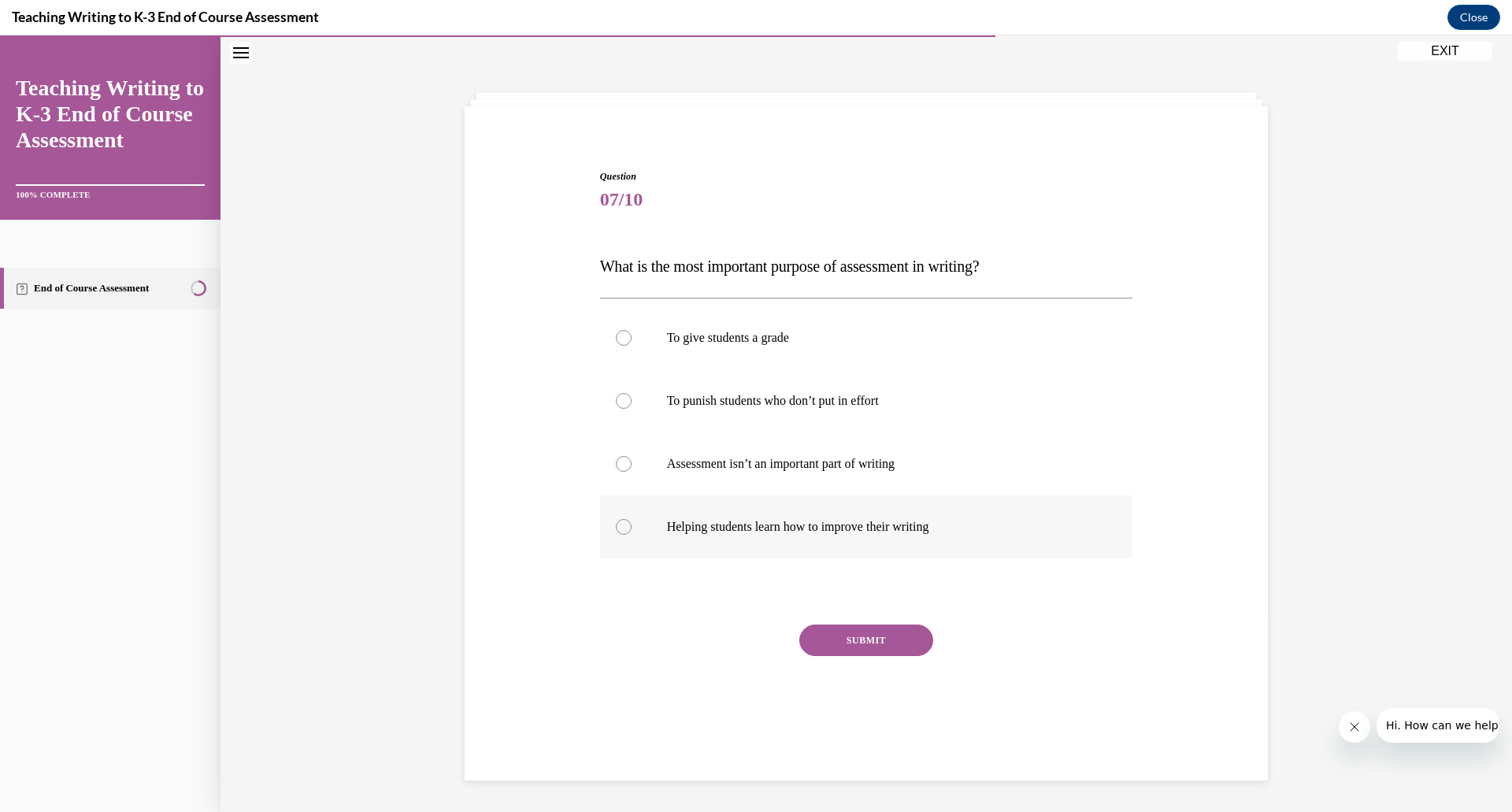
click at [670, 521] on p "Helping students learn how to improve their writing" at bounding box center [880, 527] width 427 height 15
click at [631, 521] on input "Helping students learn how to improve their writing" at bounding box center [623, 527] width 15 height 15
radio input "true"
click at [848, 639] on button "SUBMIT" at bounding box center [866, 640] width 134 height 32
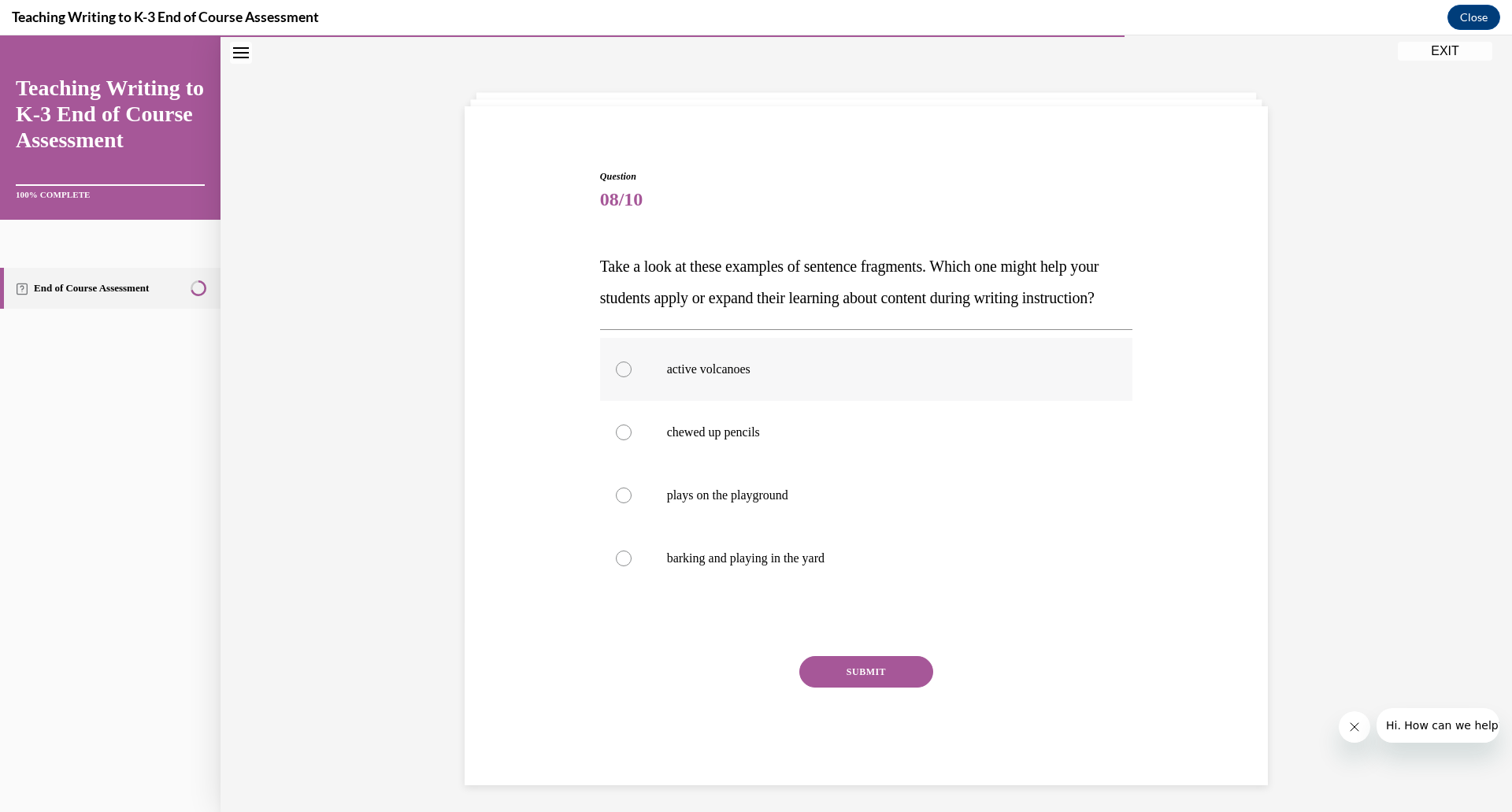
click at [803, 387] on label "active volcanoes" at bounding box center [866, 370] width 533 height 63
click at [631, 378] on input "active volcanoes" at bounding box center [623, 369] width 15 height 15
radio input "true"
click at [835, 688] on button "SUBMIT" at bounding box center [866, 672] width 134 height 32
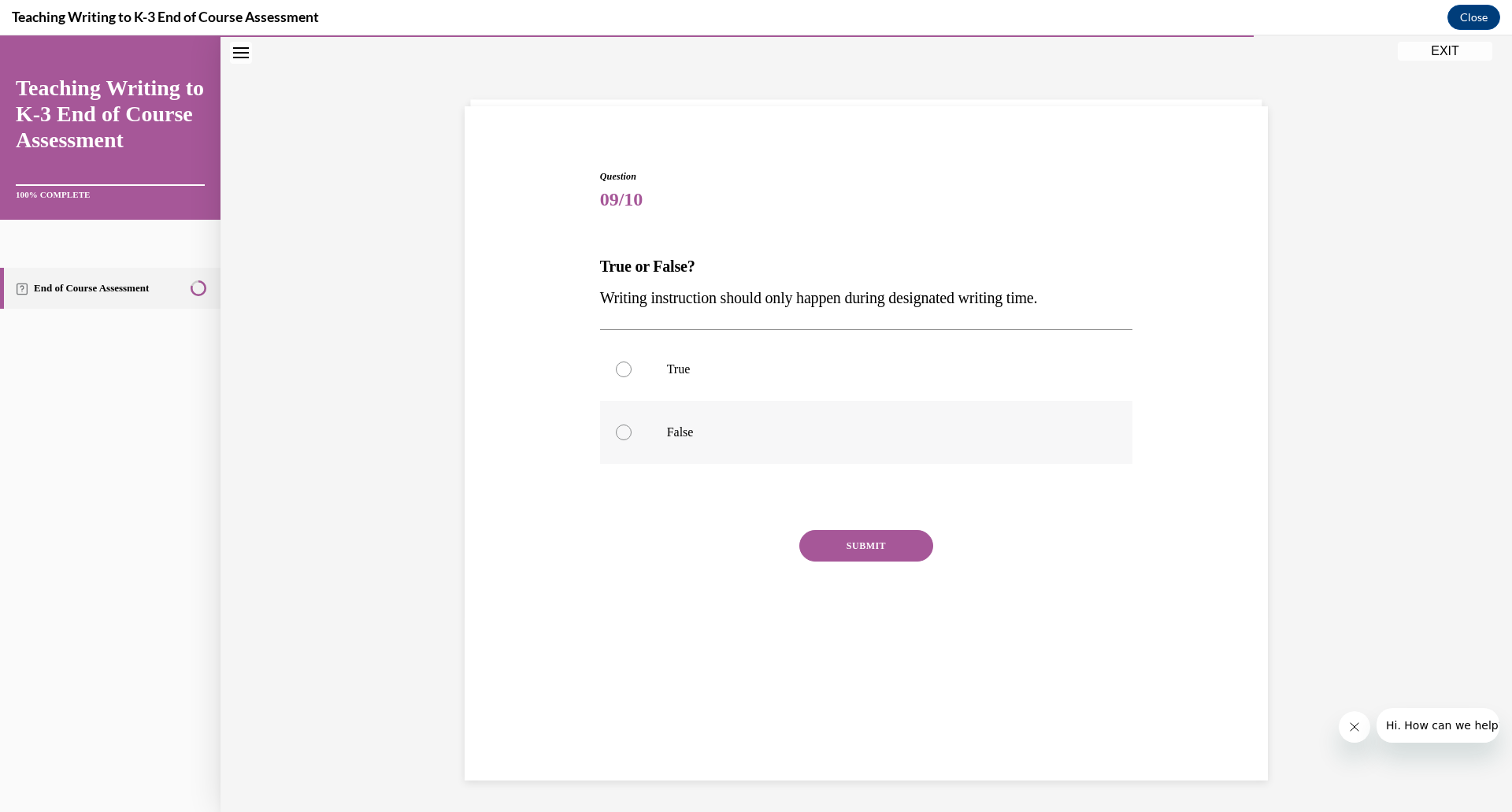
click at [651, 431] on label "False" at bounding box center [866, 432] width 533 height 63
click at [631, 431] on input "False" at bounding box center [623, 432] width 15 height 15
radio input "true"
click at [797, 527] on div "Question 09/10 True or False? Writing instruction should only happen during des…" at bounding box center [866, 414] width 533 height 490
click at [823, 553] on button "SUBMIT" at bounding box center [866, 546] width 134 height 32
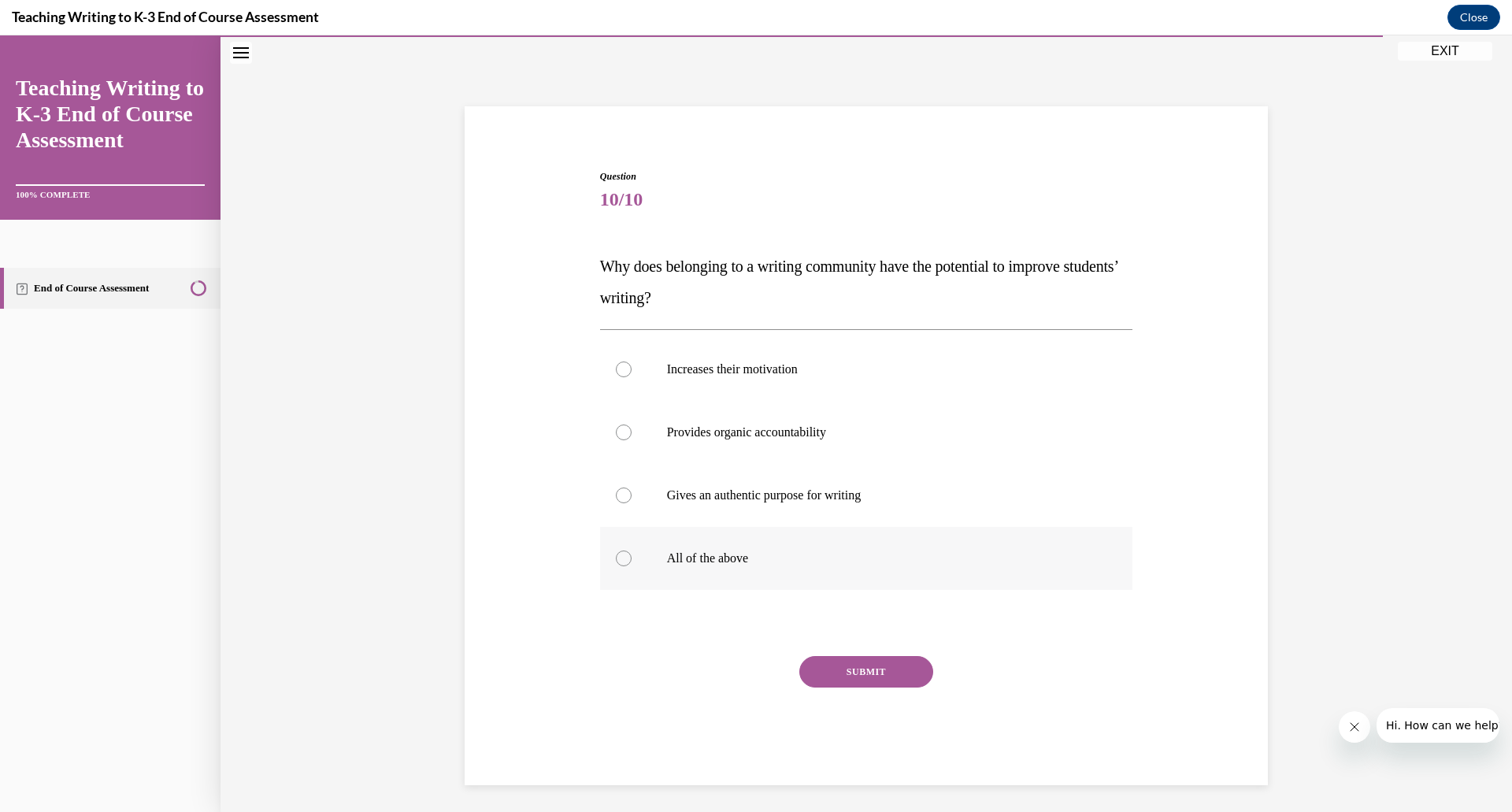
click at [693, 564] on p "All of the above" at bounding box center [880, 558] width 427 height 15
click at [631, 564] on input "All of the above" at bounding box center [623, 558] width 15 height 15
radio input "true"
click at [836, 677] on button "SUBMIT" at bounding box center [866, 672] width 134 height 32
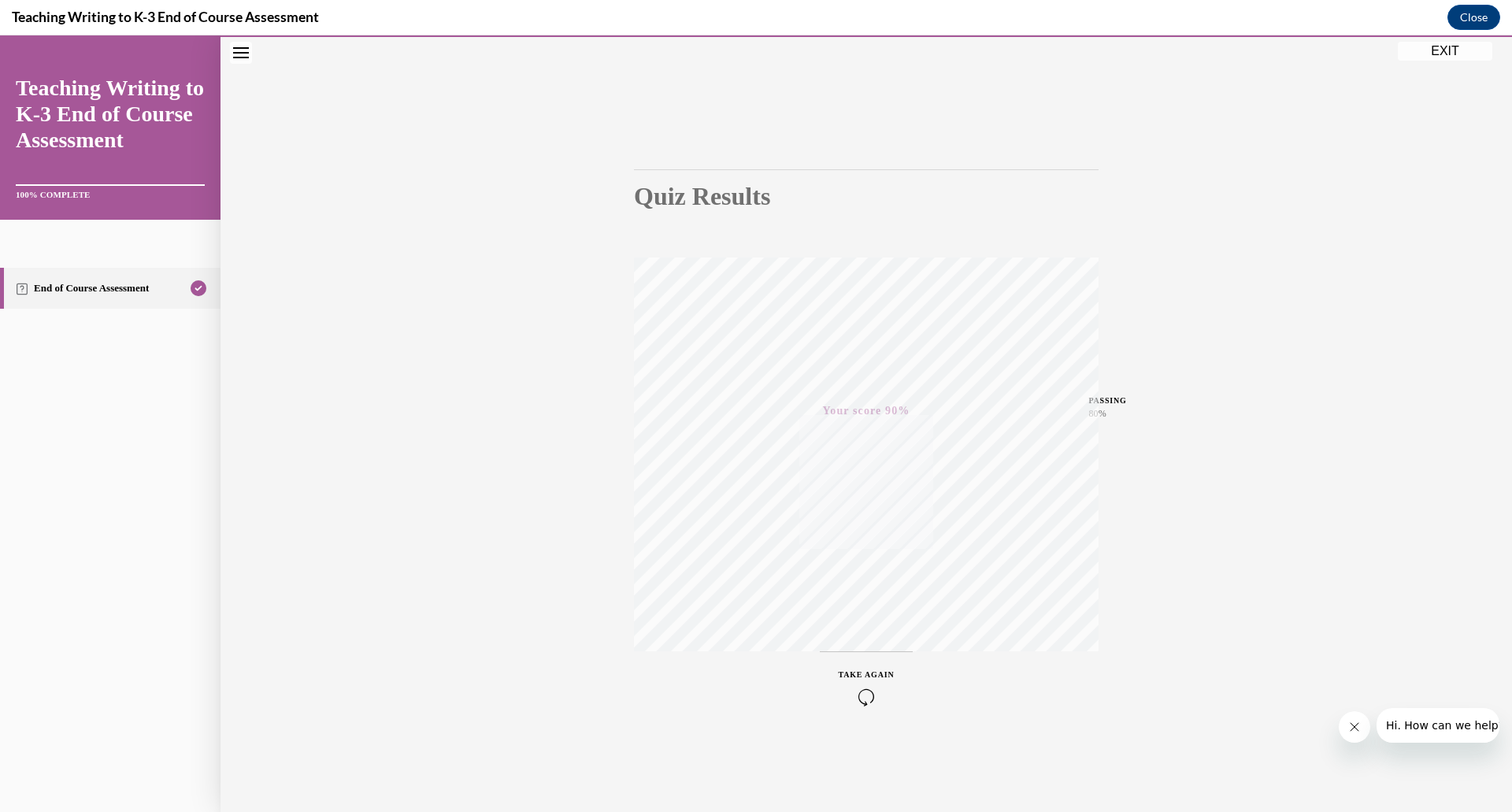
click at [1459, 58] on button "EXIT" at bounding box center [1445, 51] width 94 height 19
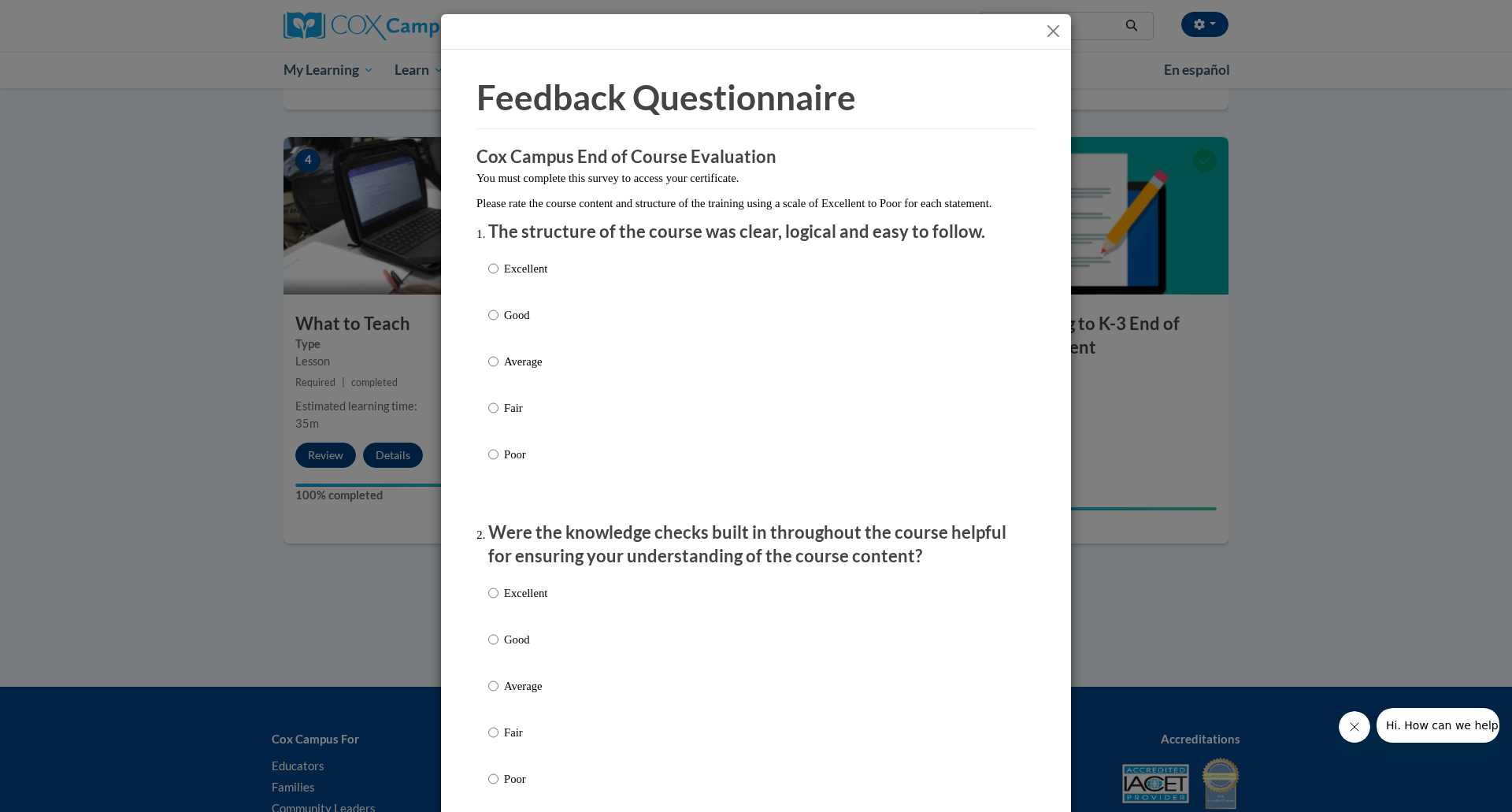
click at [528, 370] on p "Average" at bounding box center [525, 361] width 43 height 17
click at [499, 370] on input "Average" at bounding box center [493, 361] width 11 height 17
radio input "true"
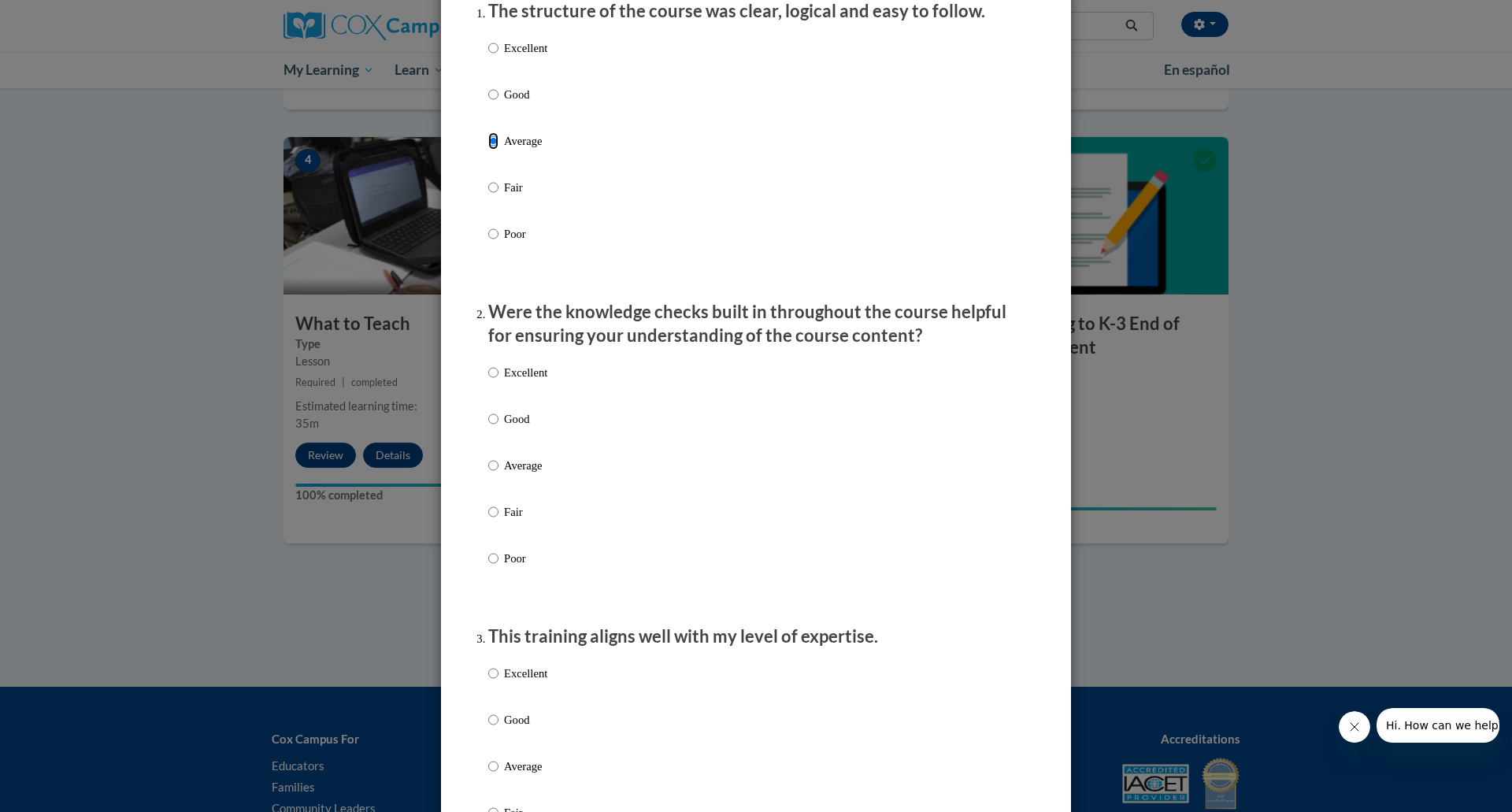
scroll to position [315, 0]
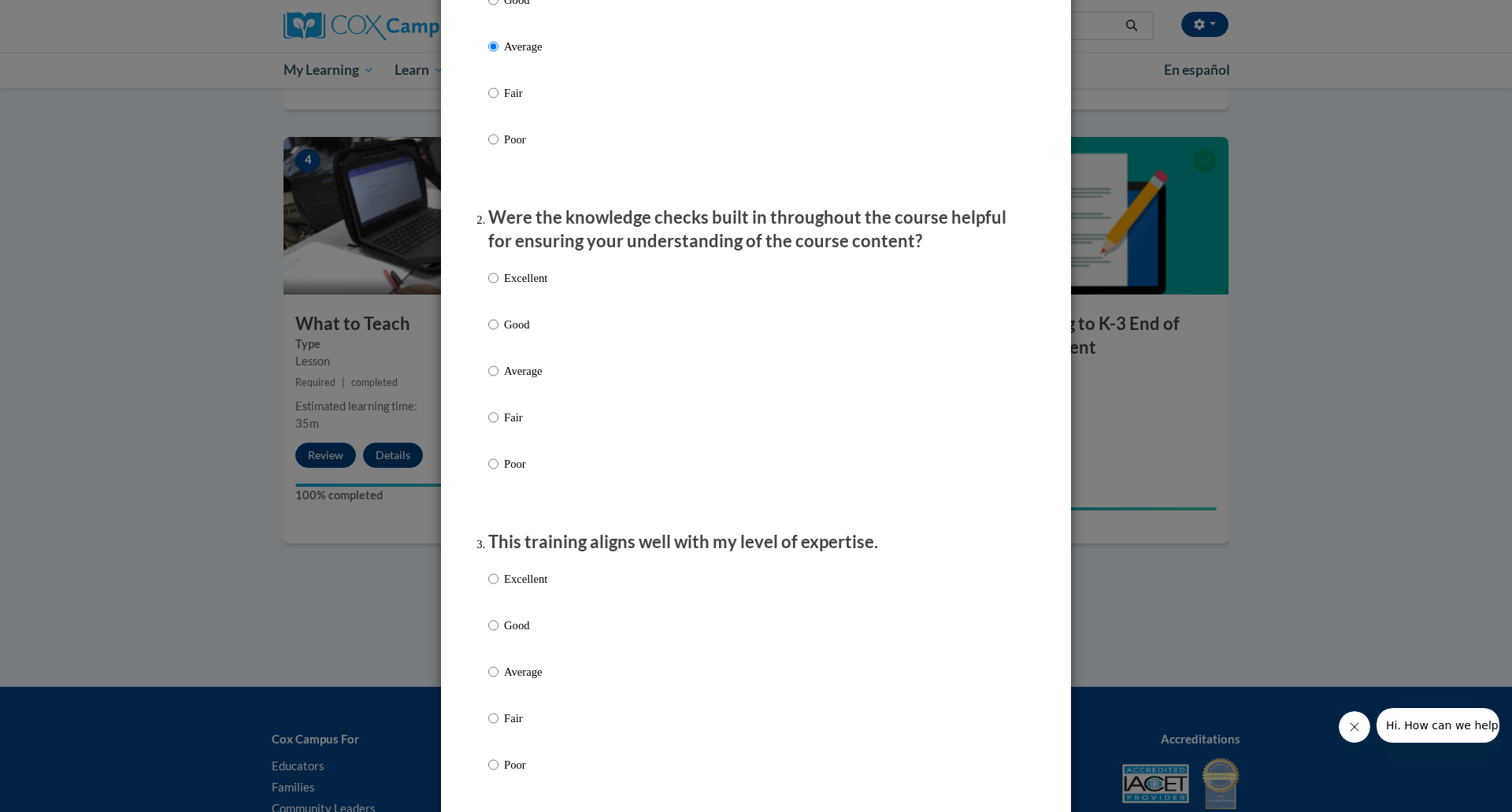
click at [526, 380] on p "Average" at bounding box center [525, 371] width 43 height 17
click at [499, 380] on input "Average" at bounding box center [493, 371] width 11 height 17
radio input "true"
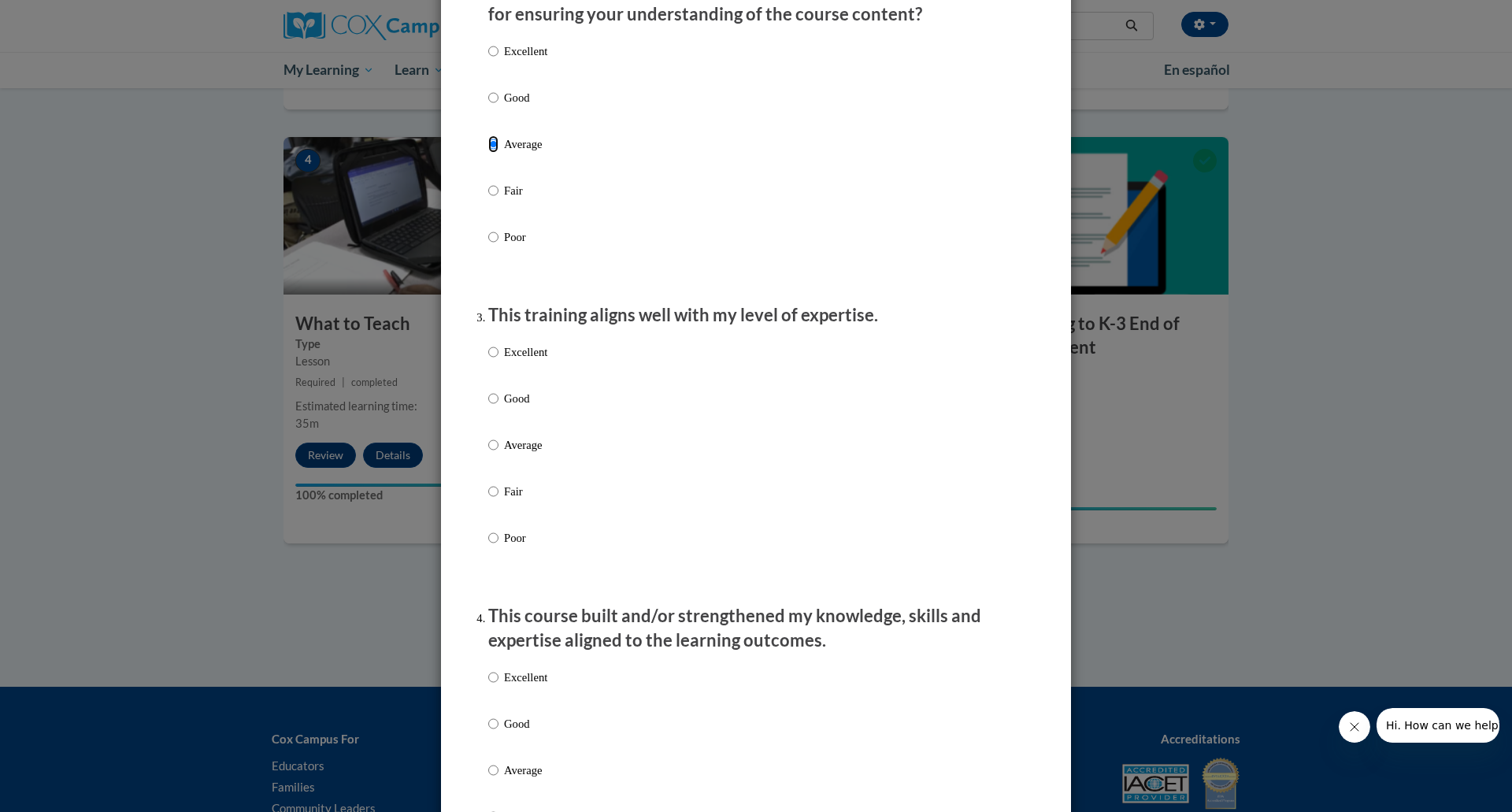
scroll to position [630, 0]
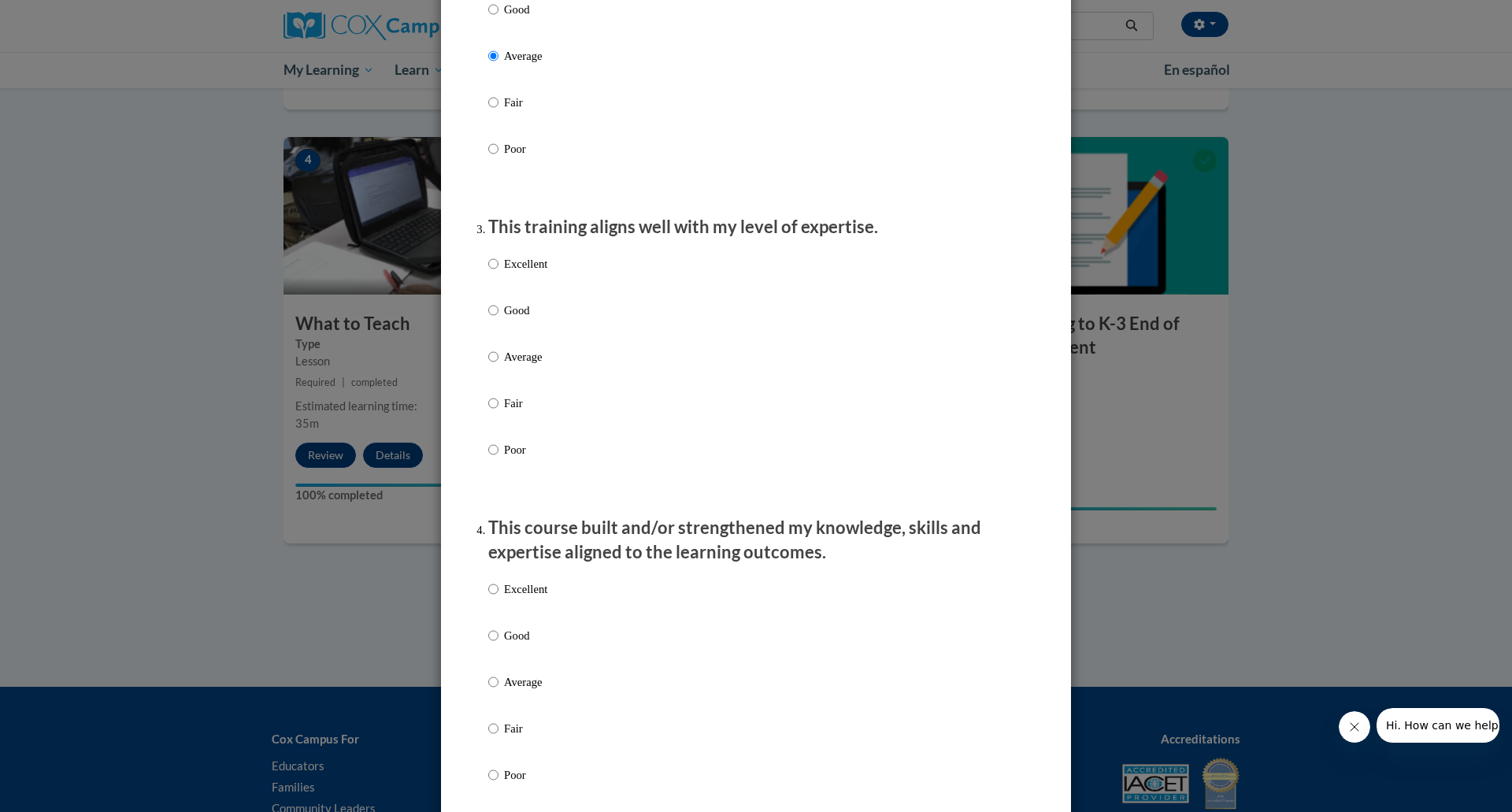
click at [512, 365] on p "Average" at bounding box center [525, 357] width 43 height 17
click at [499, 365] on input "Average" at bounding box center [493, 357] width 11 height 17
radio input "true"
click at [517, 691] on p "Average" at bounding box center [525, 682] width 43 height 17
click at [499, 691] on input "Average" at bounding box center [493, 682] width 11 height 17
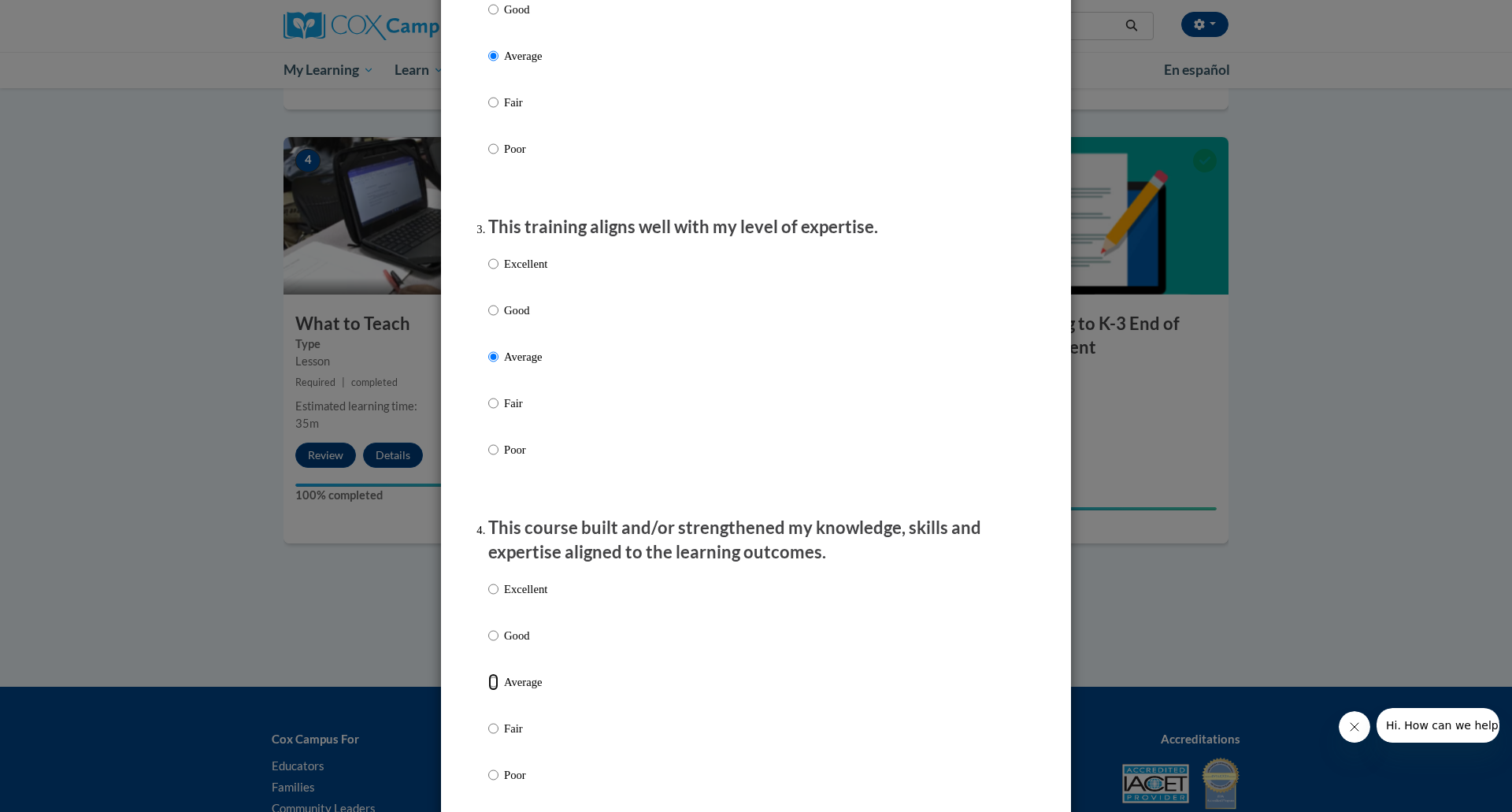
radio input "true"
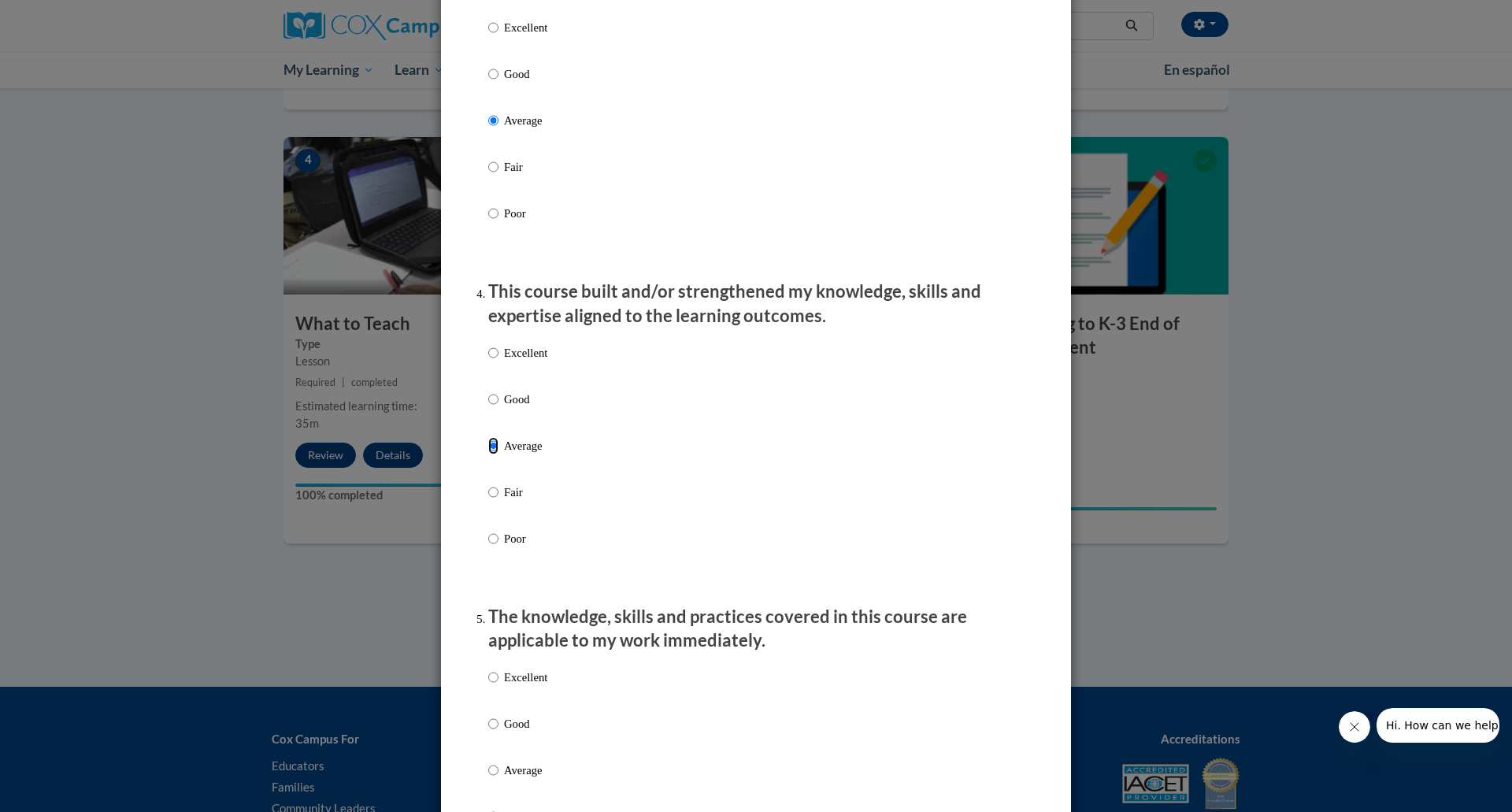
scroll to position [1024, 0]
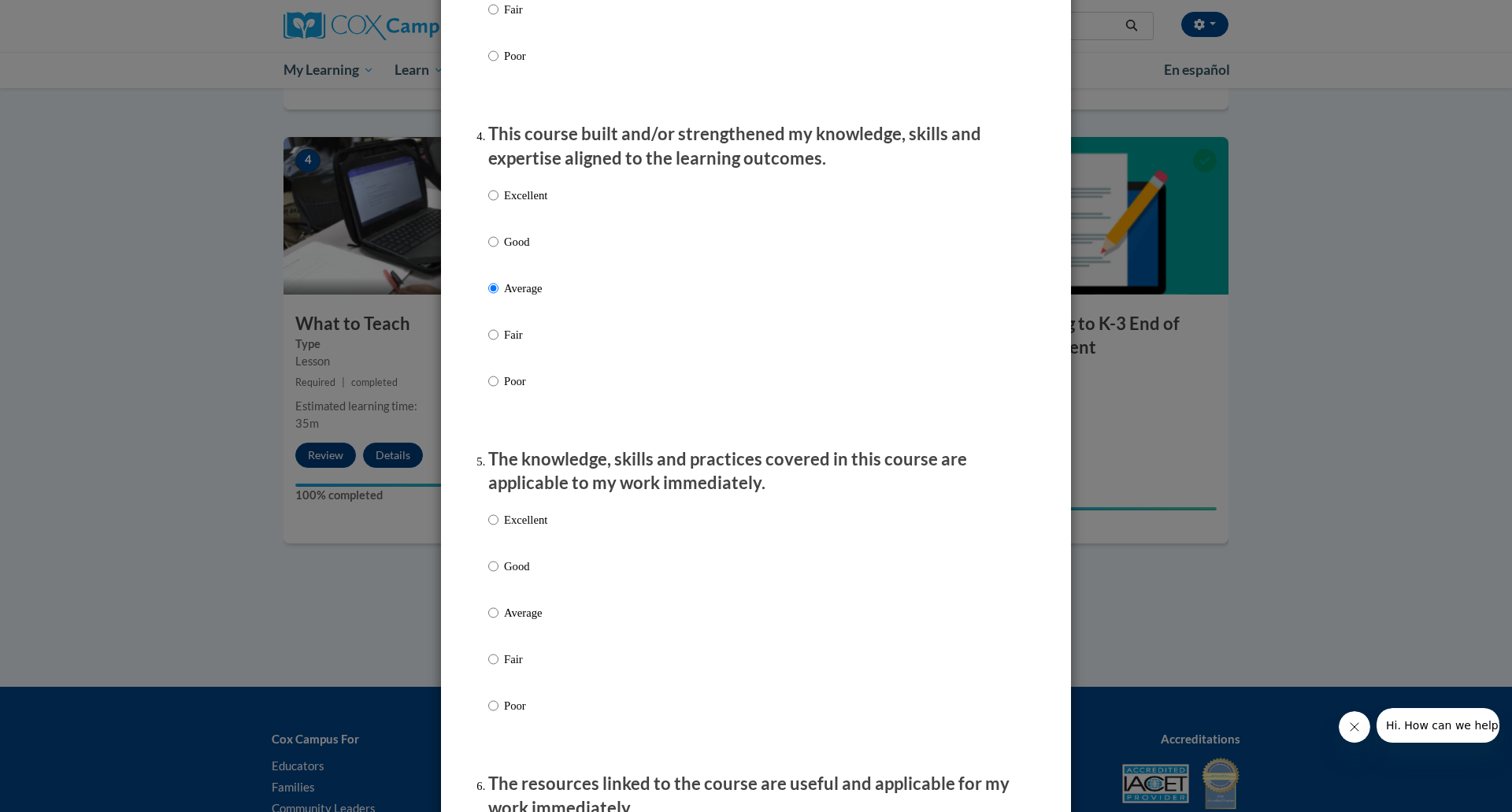
click at [531, 622] on p "Average" at bounding box center [525, 613] width 43 height 17
click at [499, 622] on input "Average" at bounding box center [493, 613] width 11 height 17
radio input "true"
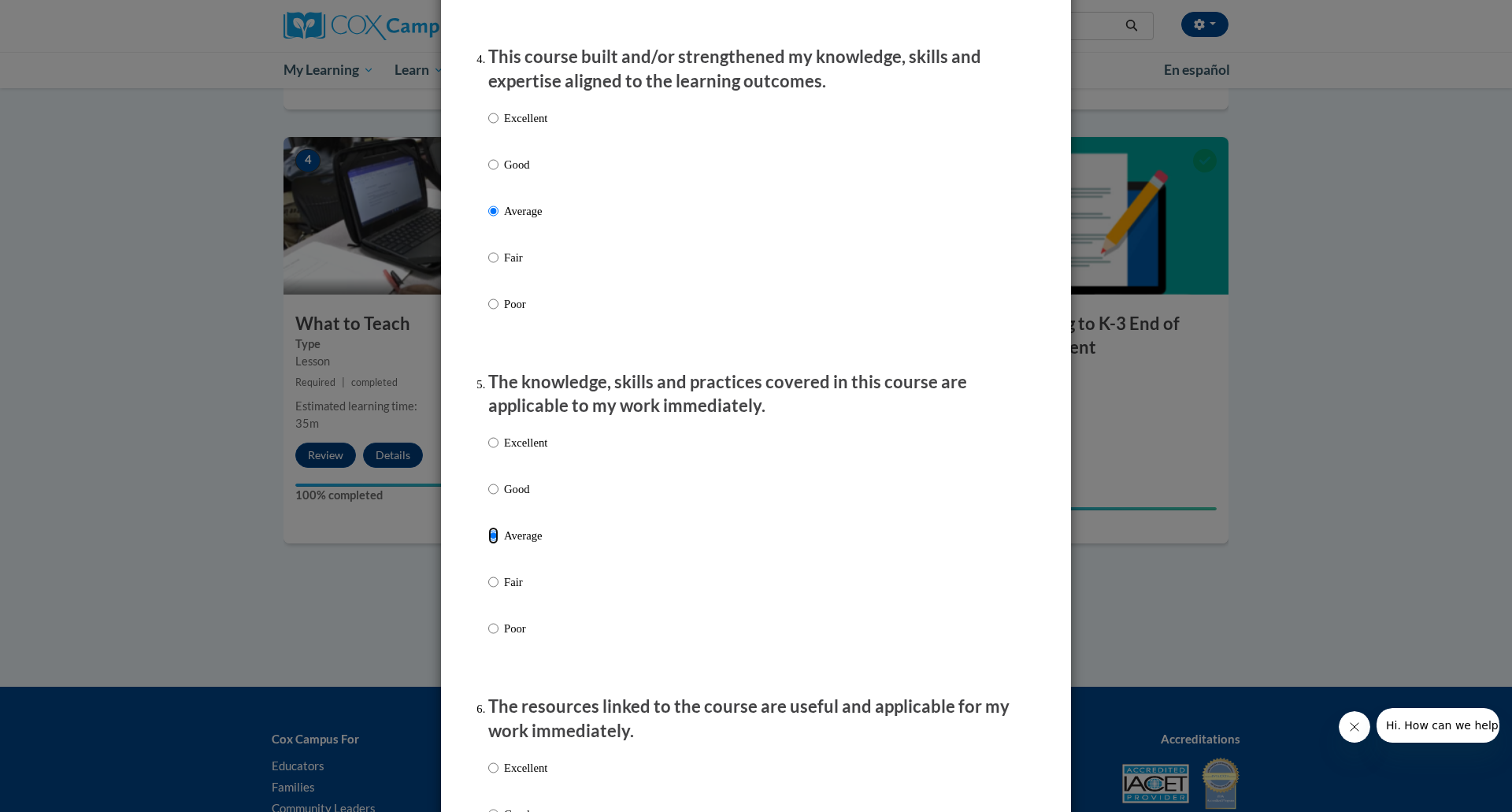
scroll to position [1340, 0]
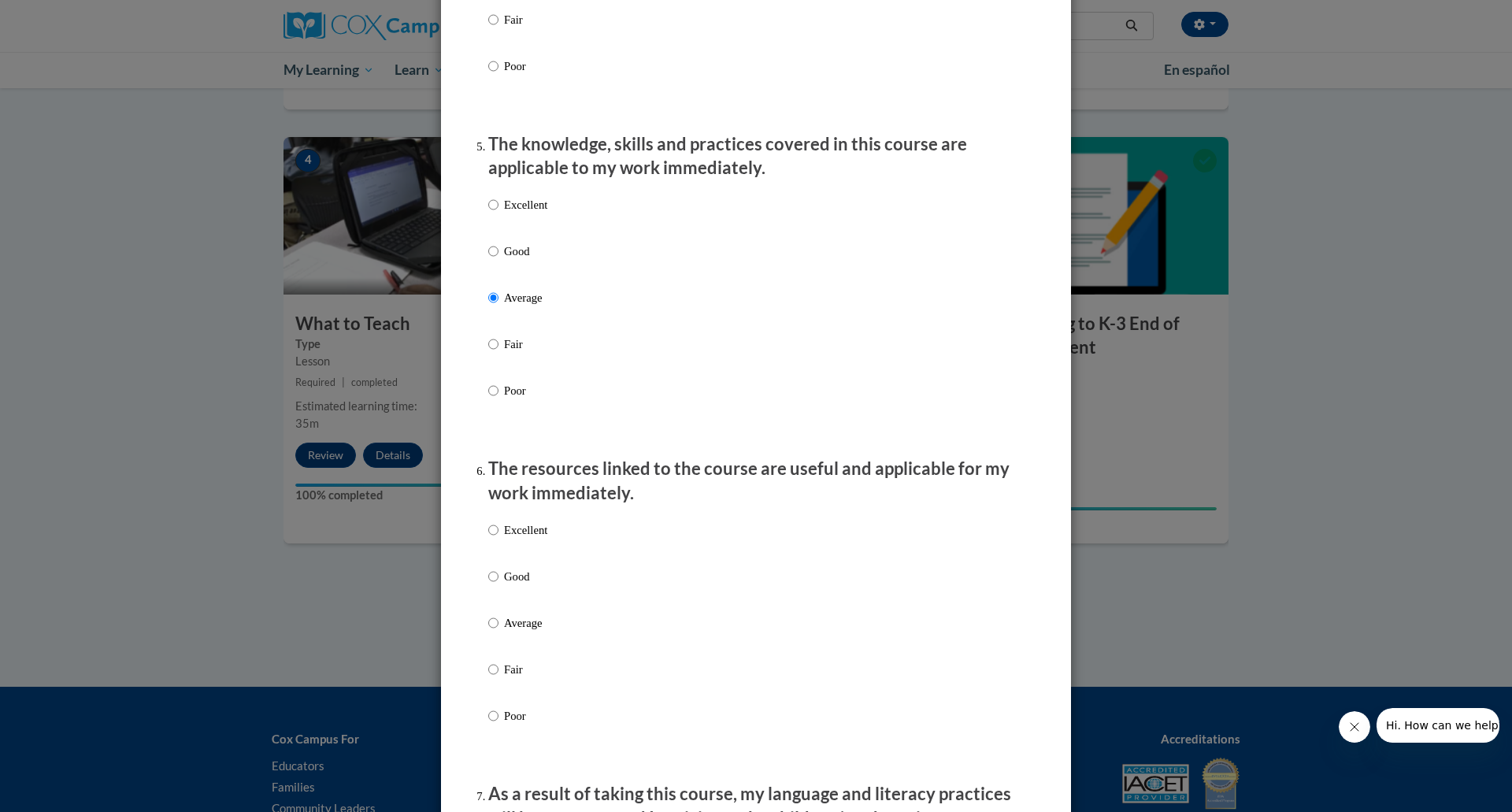
click at [531, 631] on p "Average" at bounding box center [525, 623] width 43 height 17
click at [499, 631] on input "Average" at bounding box center [493, 623] width 11 height 17
radio input "true"
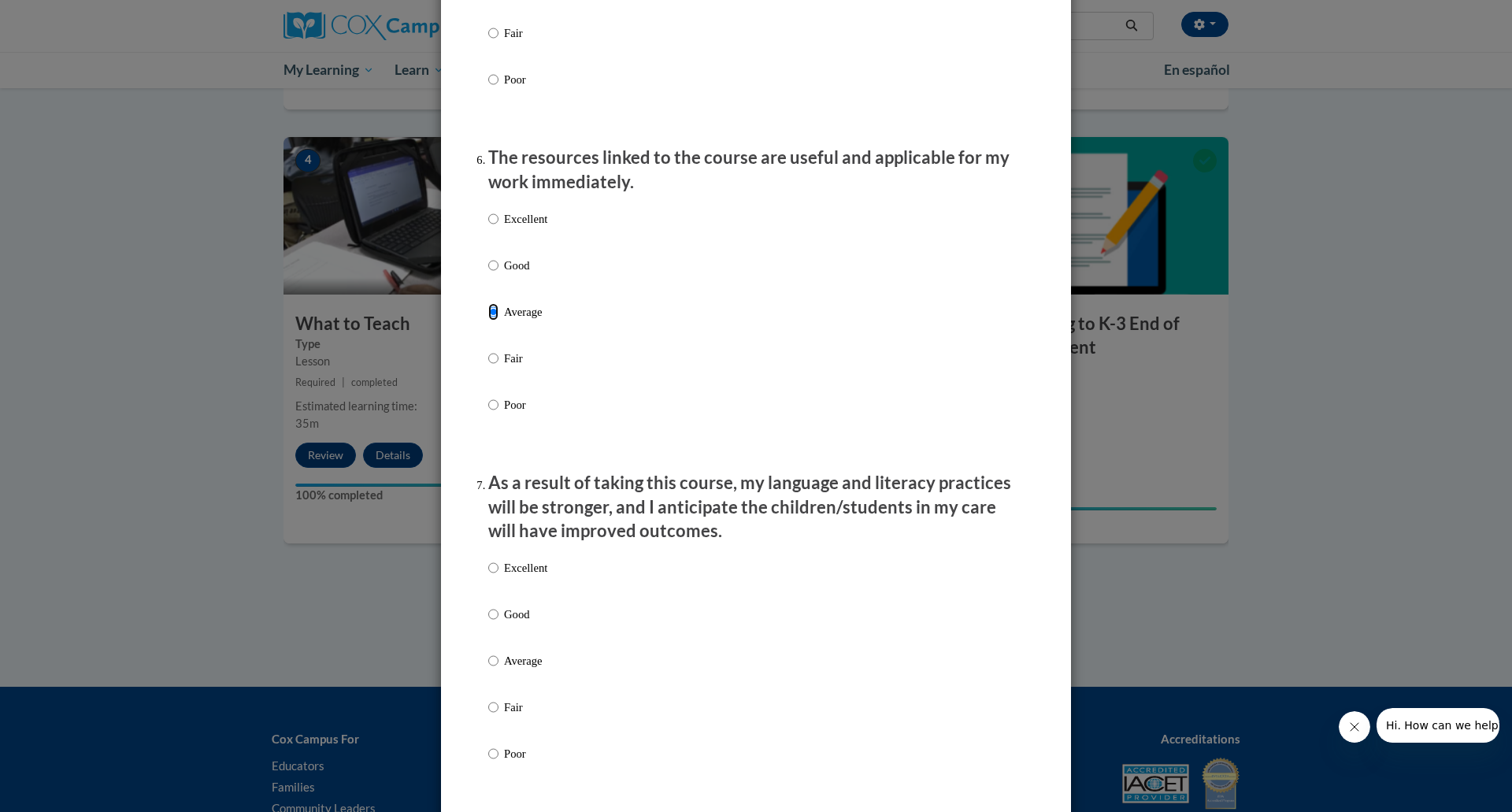
scroll to position [1655, 0]
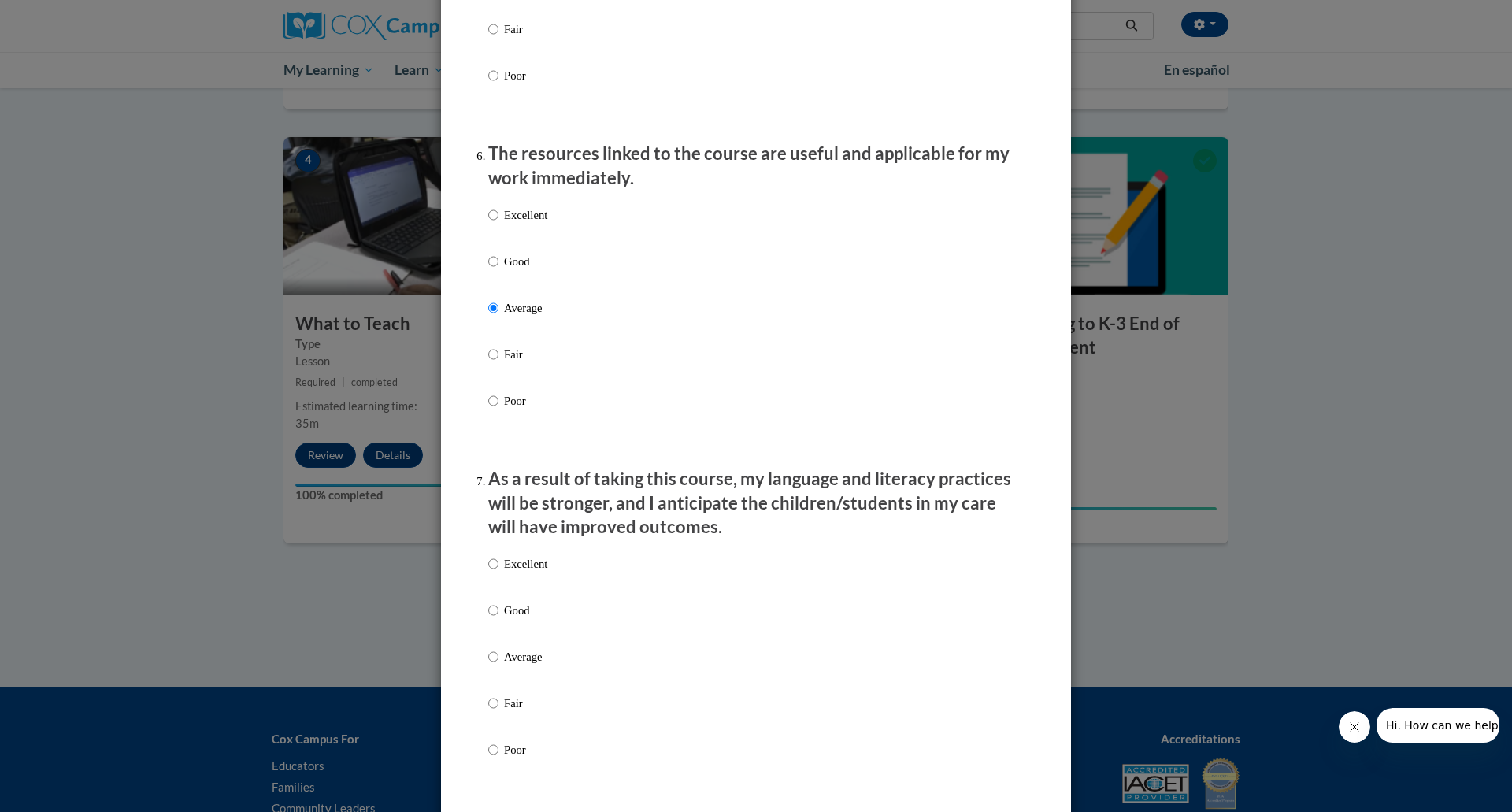
click at [523, 666] on p "Average" at bounding box center [525, 657] width 43 height 17
click at [499, 666] on input "Average" at bounding box center [493, 657] width 11 height 17
radio input "true"
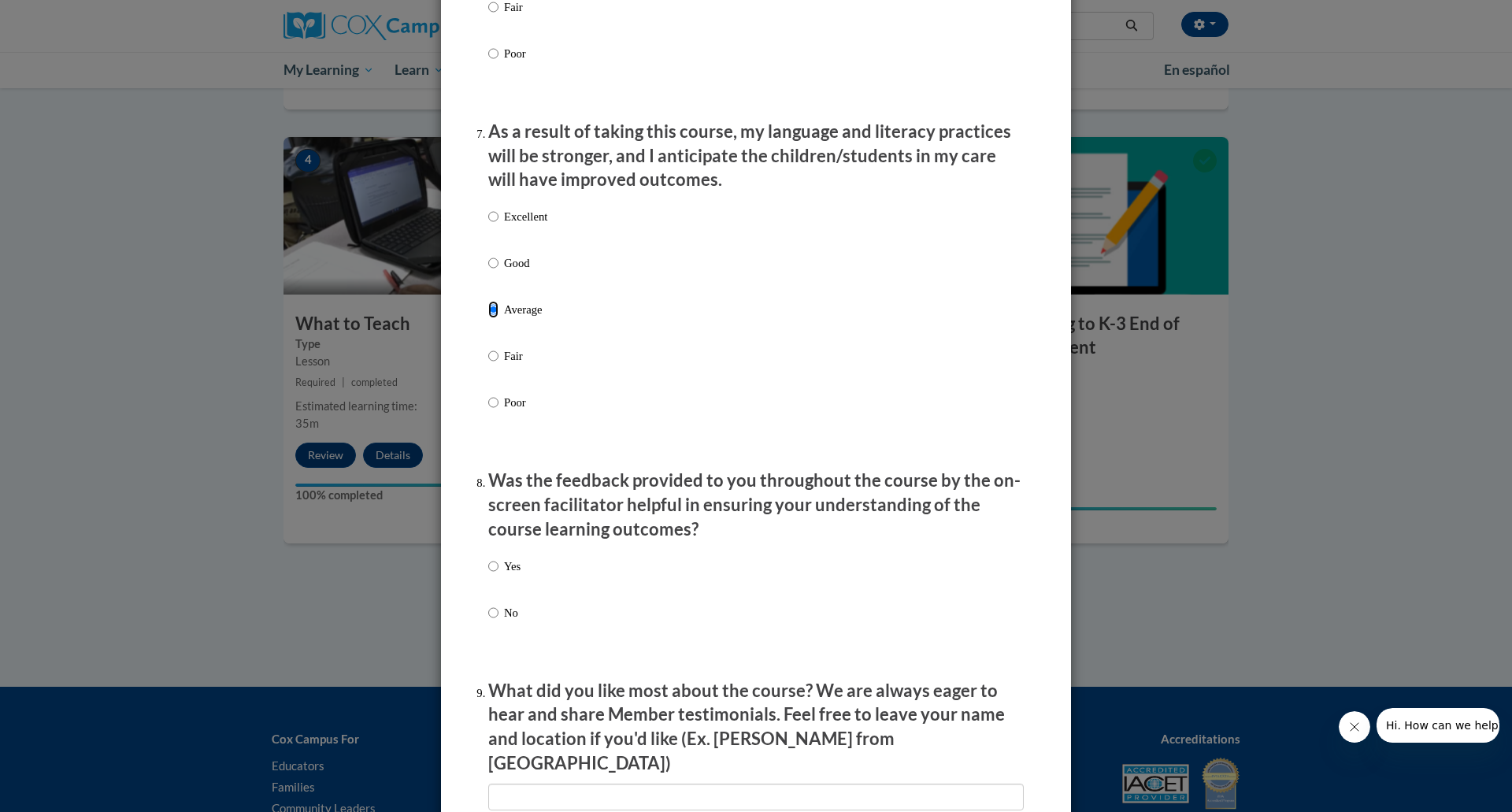
scroll to position [2048, 0]
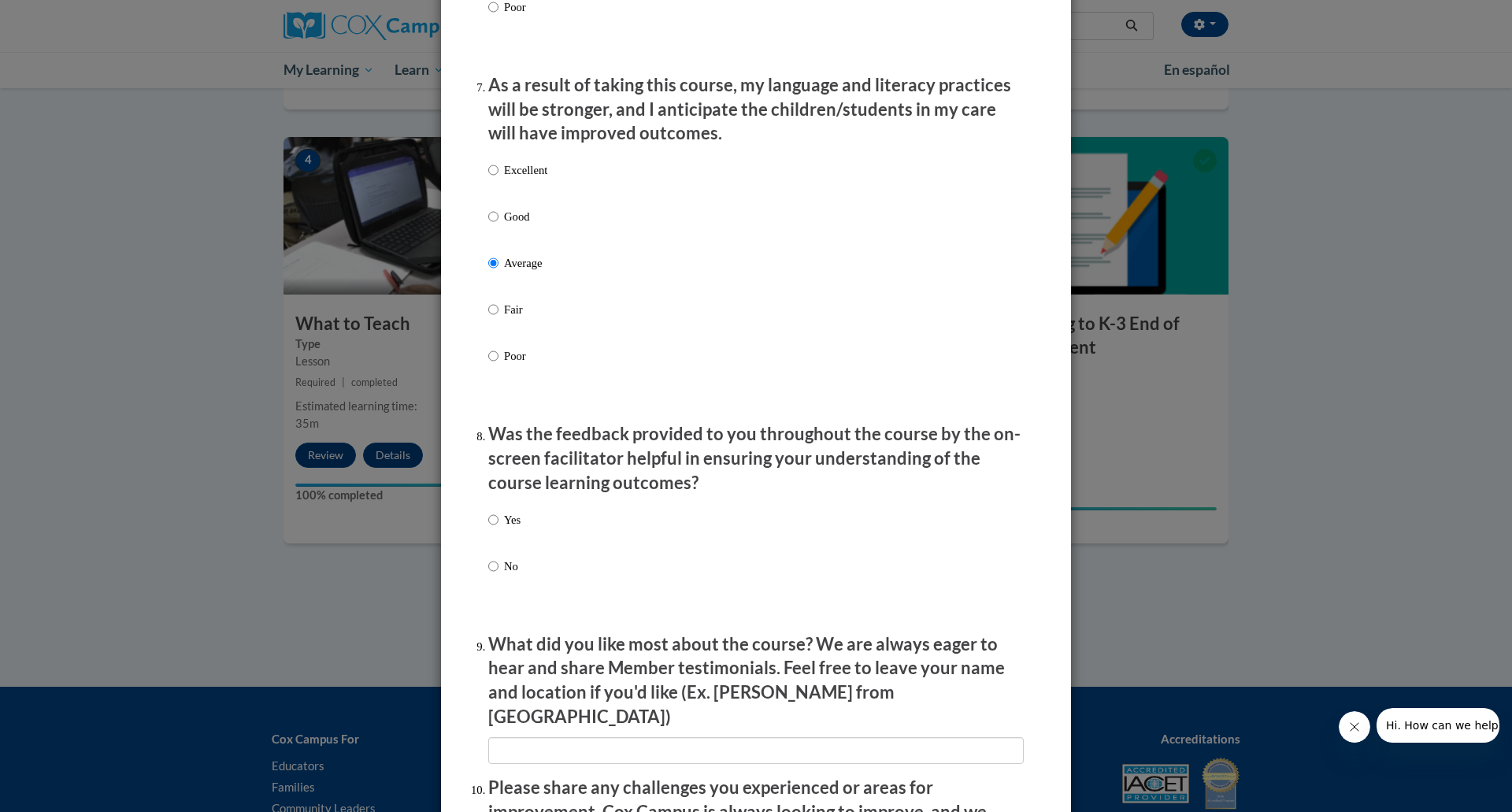
click at [494, 538] on label "Yes" at bounding box center [504, 532] width 33 height 42
click at [494, 529] on input "Yes" at bounding box center [493, 520] width 11 height 17
radio input "true"
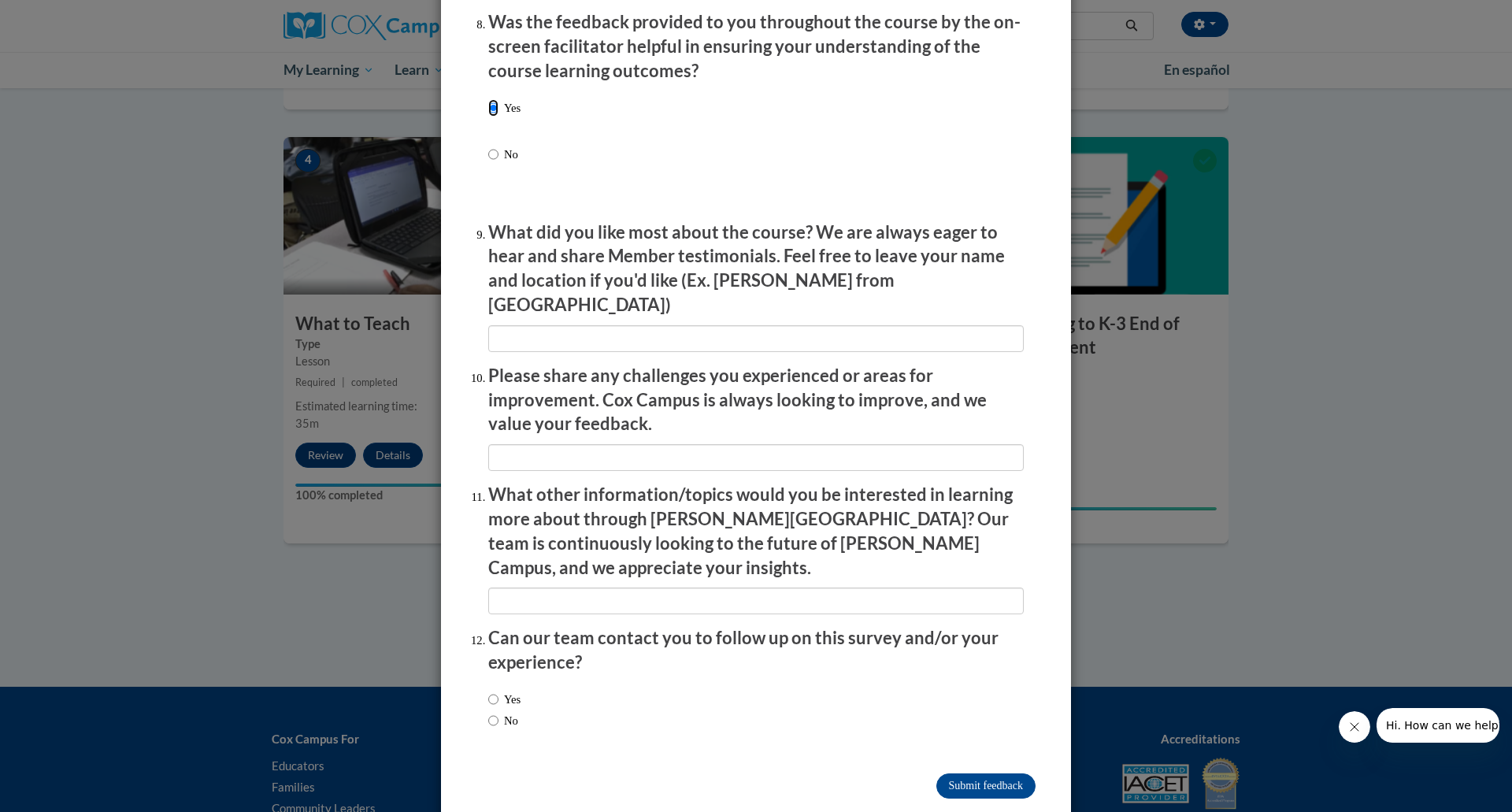
scroll to position [2461, 0]
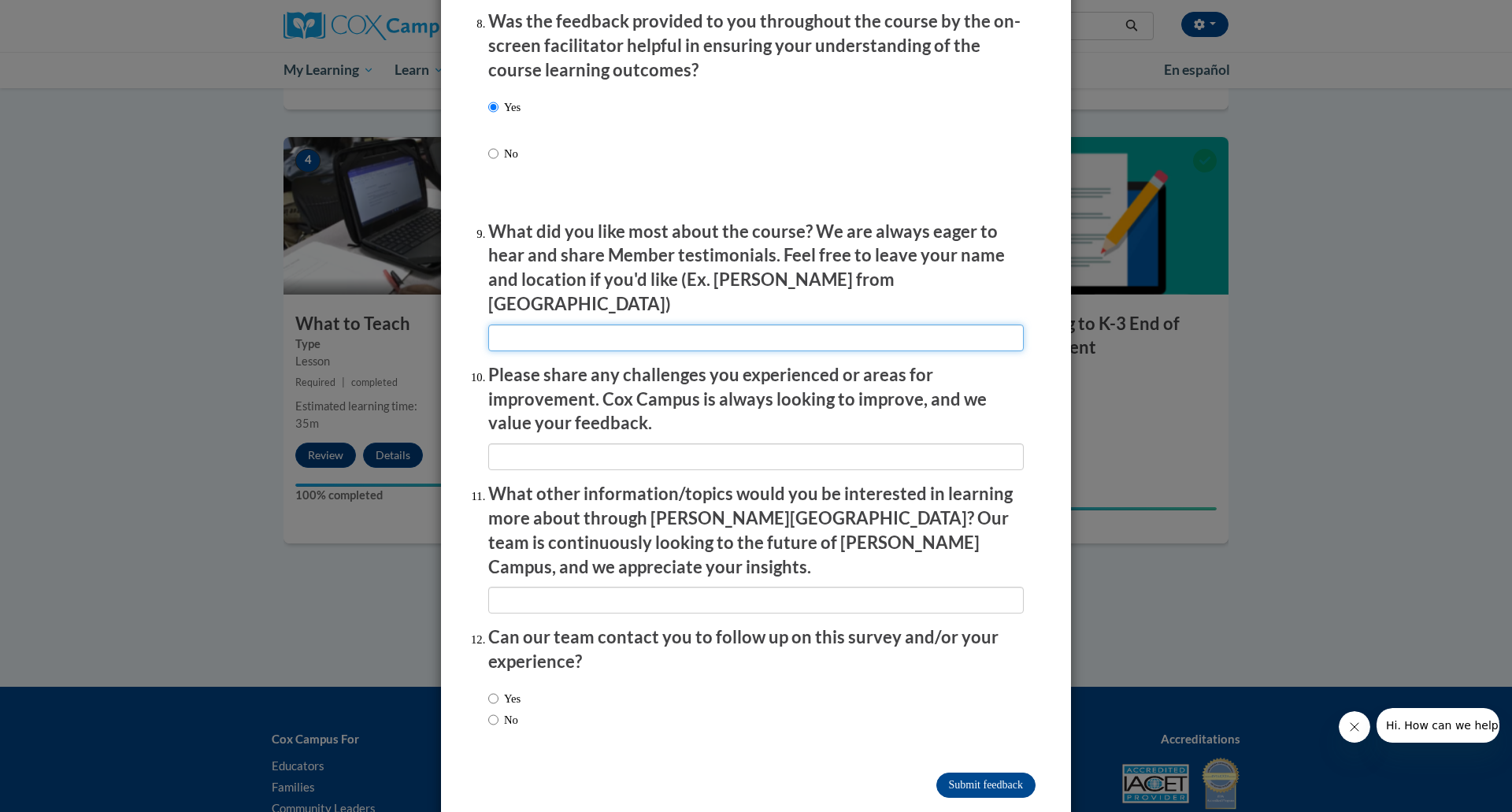
click at [600, 325] on input "textbox" at bounding box center [755, 338] width 535 height 27
type input "everything"
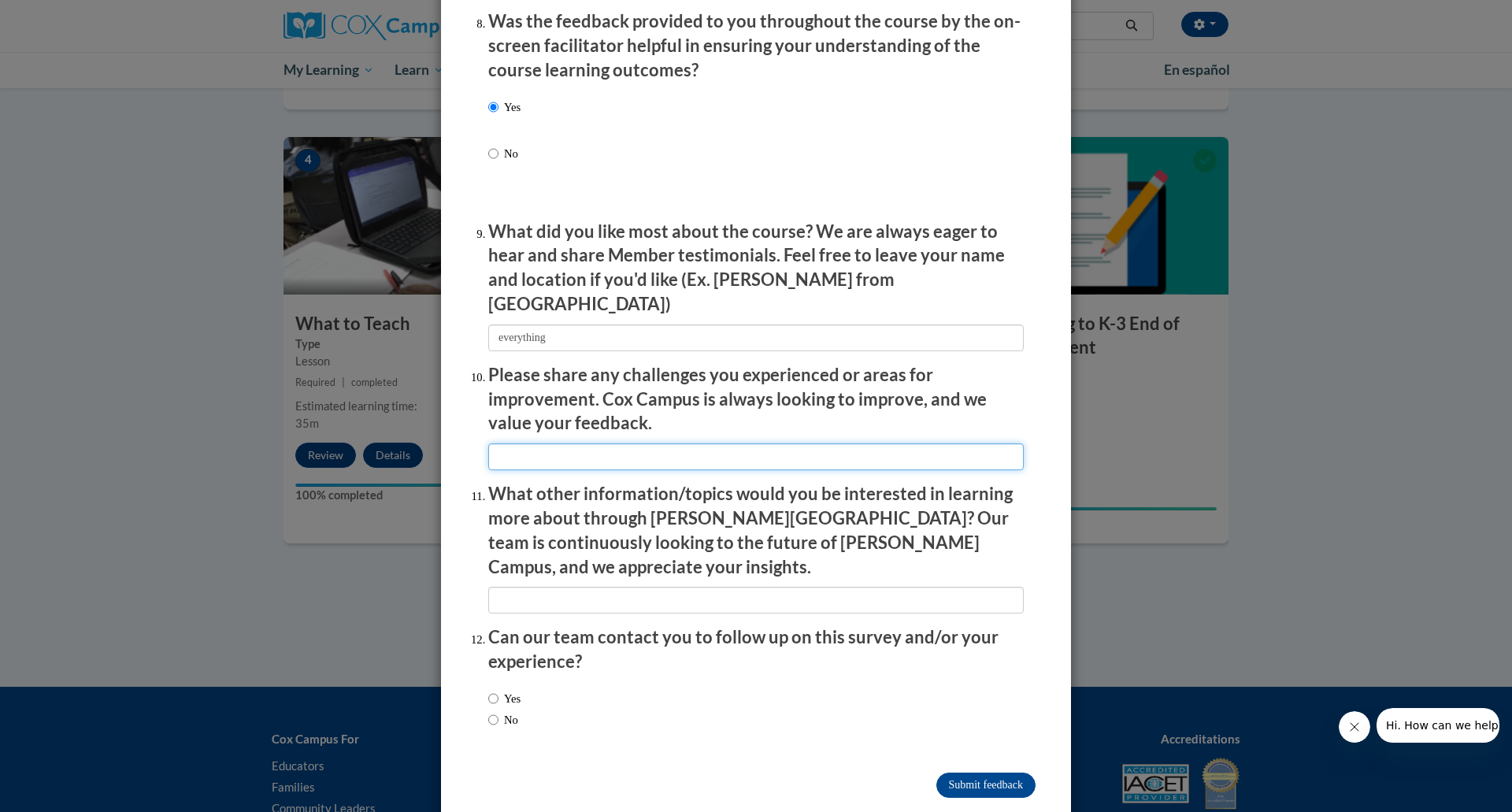
click at [701, 444] on input "textbox" at bounding box center [755, 457] width 535 height 27
type input "writing"
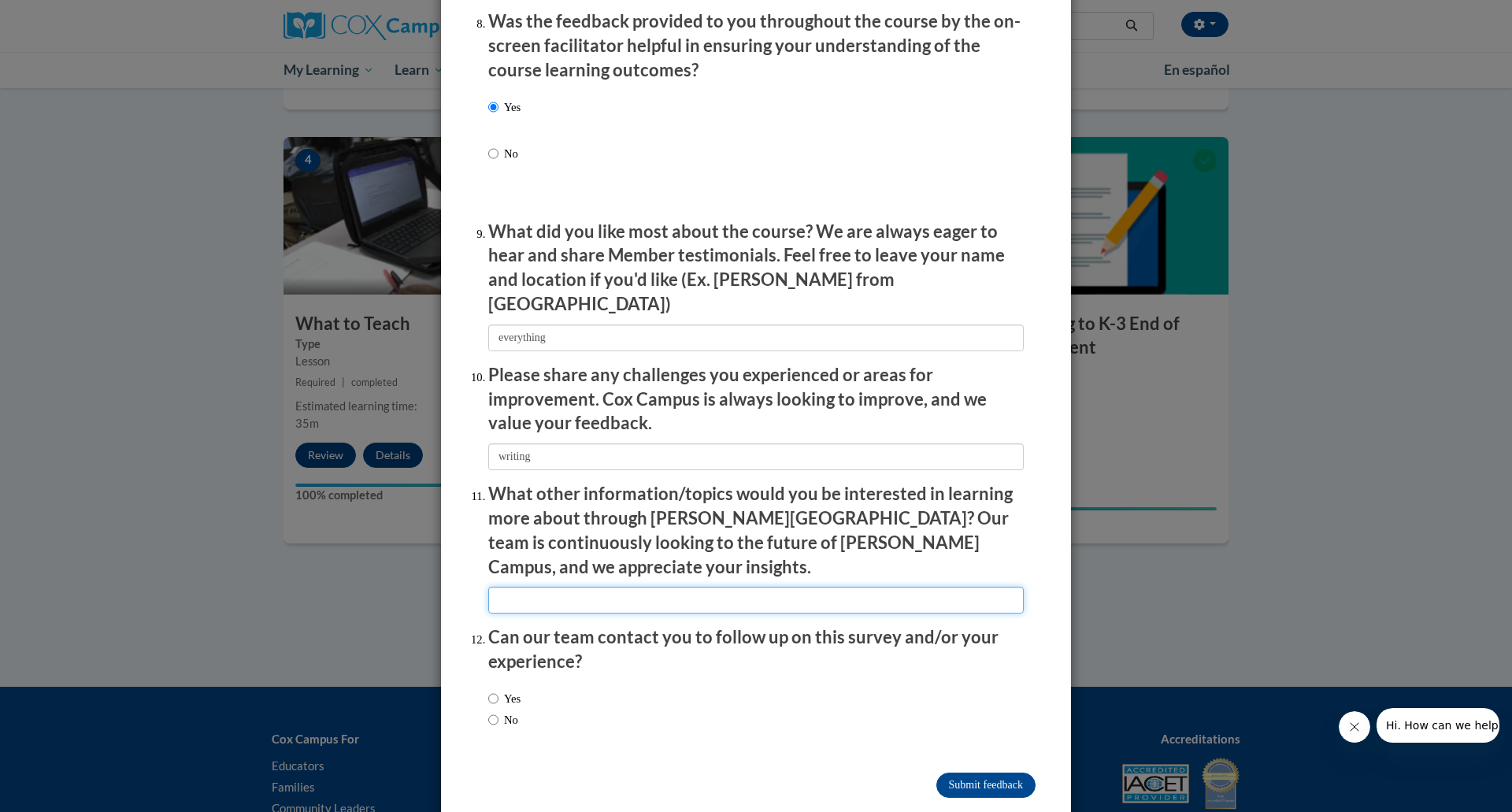
click at [685, 587] on input "textbox" at bounding box center [755, 601] width 535 height 27
type input "anything"
click at [502, 711] on label "No" at bounding box center [502, 720] width 30 height 17
click at [499, 711] on input "No" at bounding box center [493, 720] width 11 height 17
radio input "true"
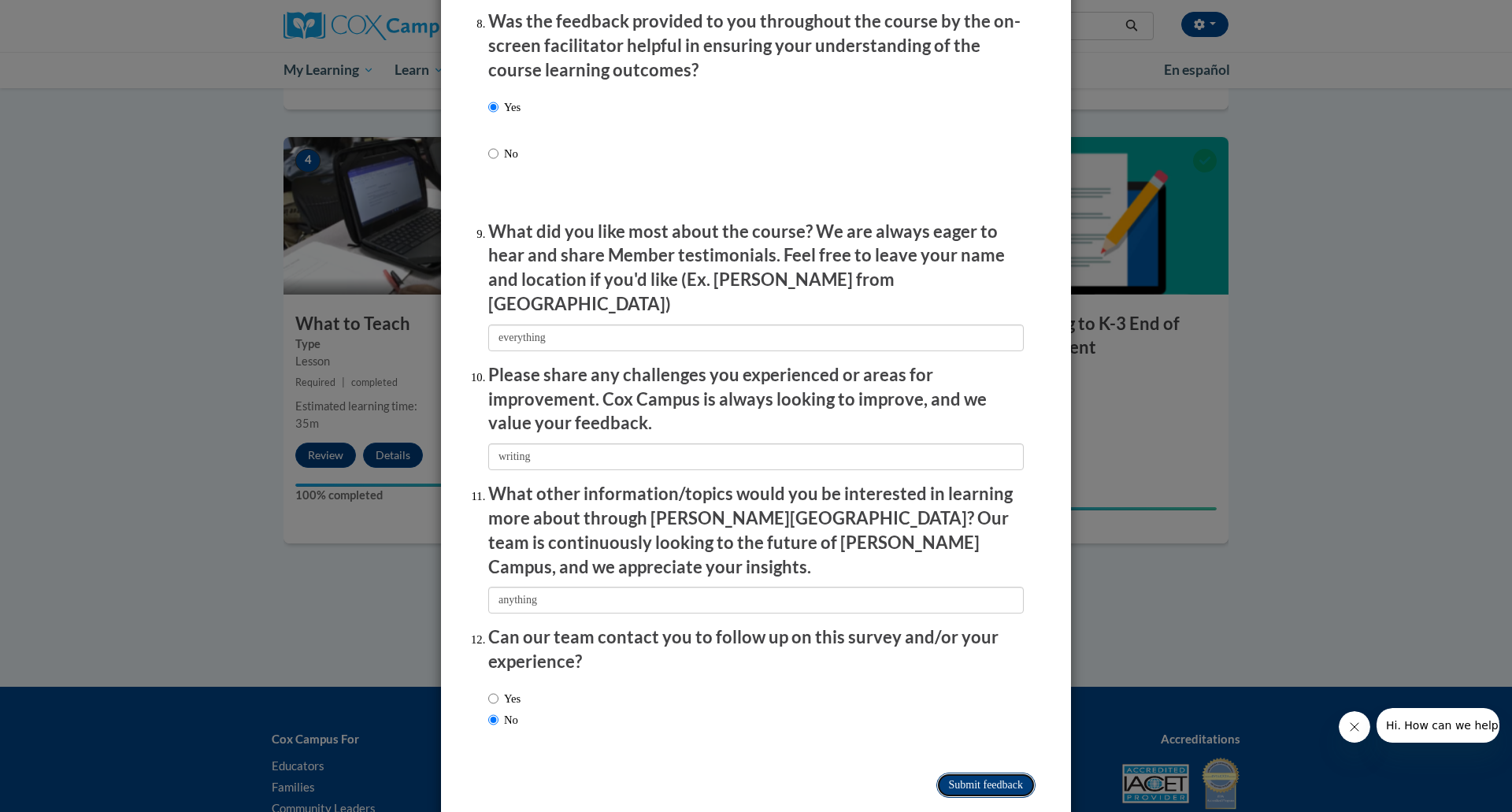
click at [989, 773] on input "Submit feedback" at bounding box center [986, 785] width 99 height 25
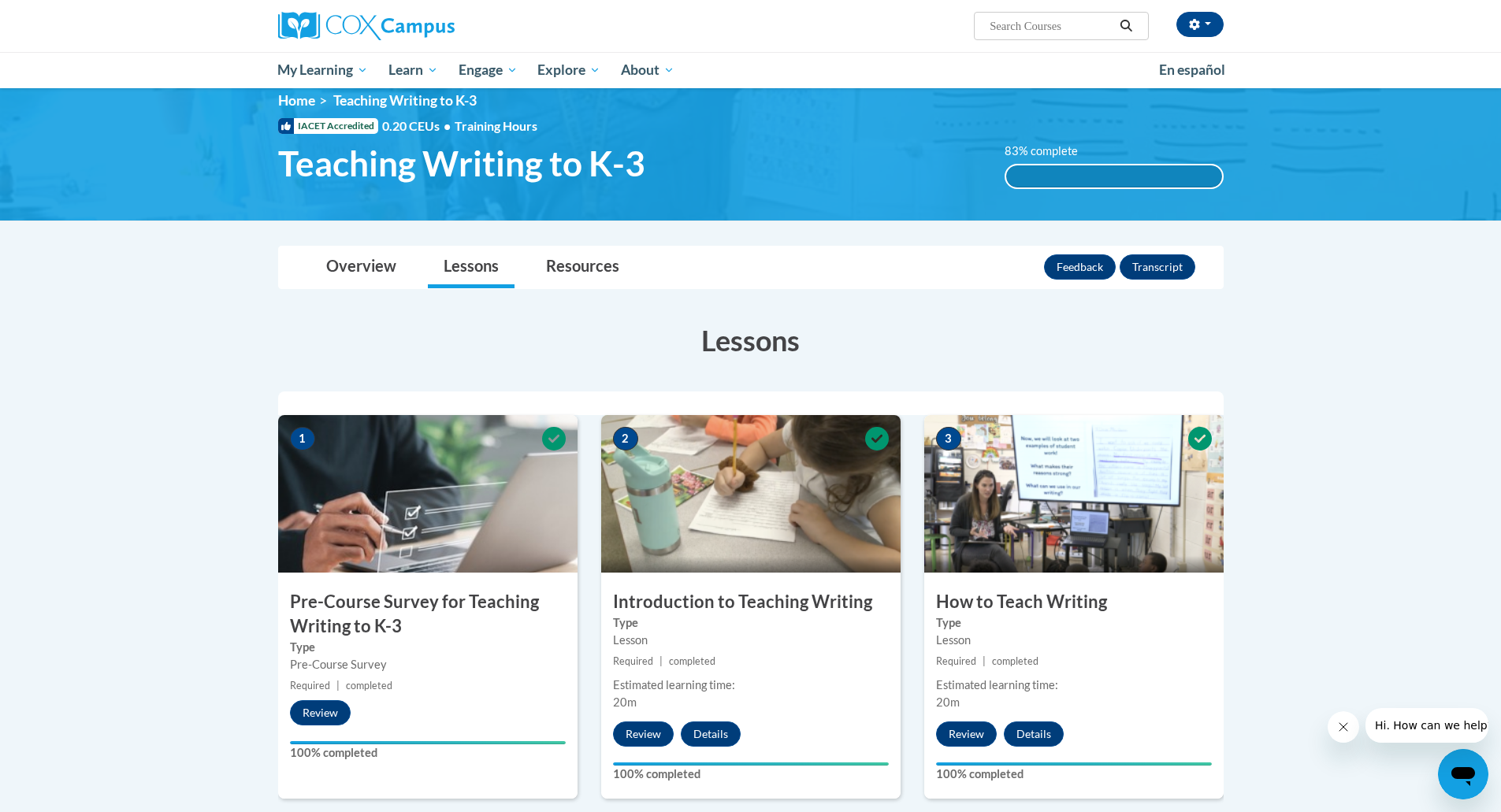
scroll to position [0, 0]
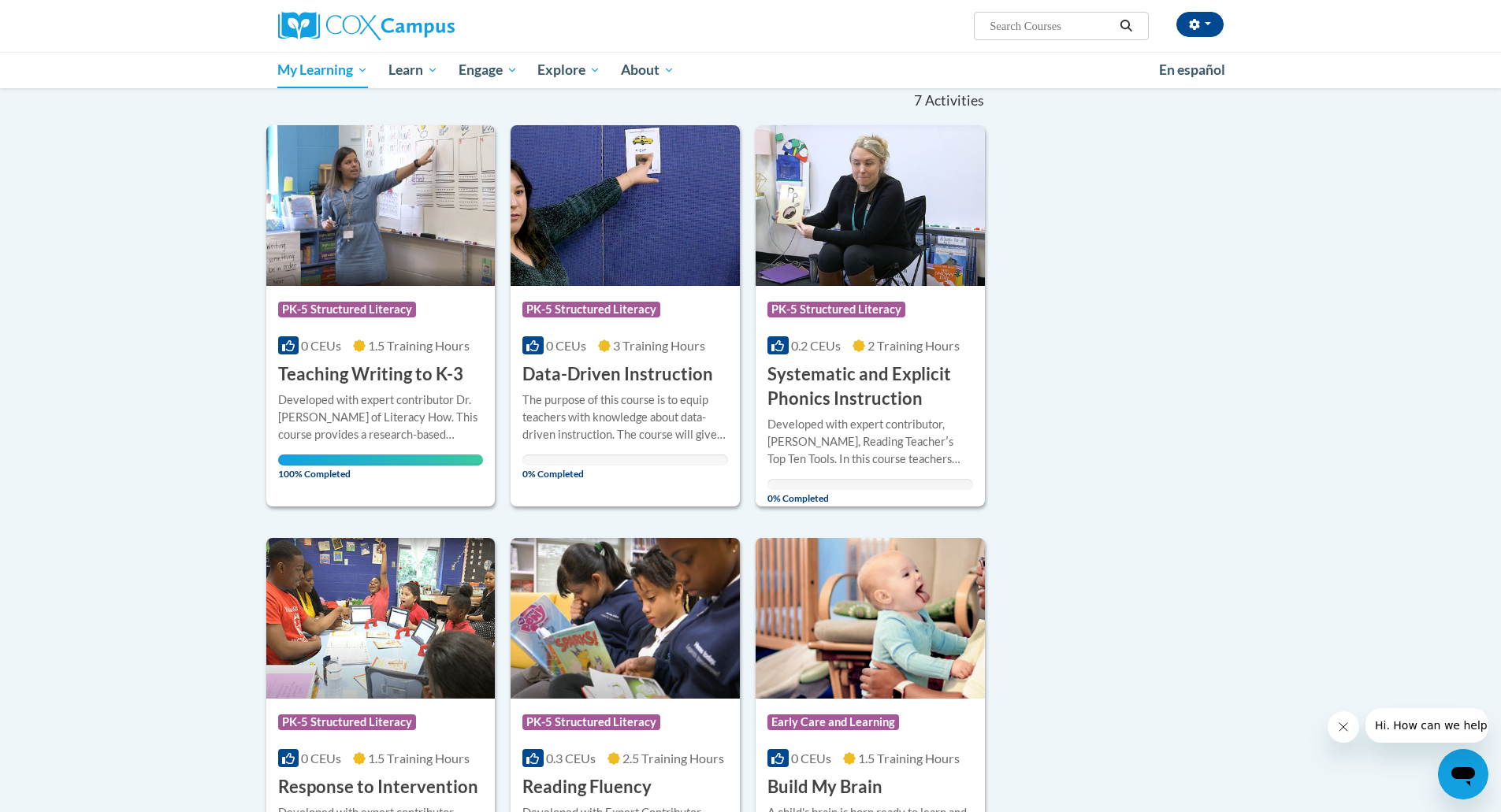
scroll to position [158, 0]
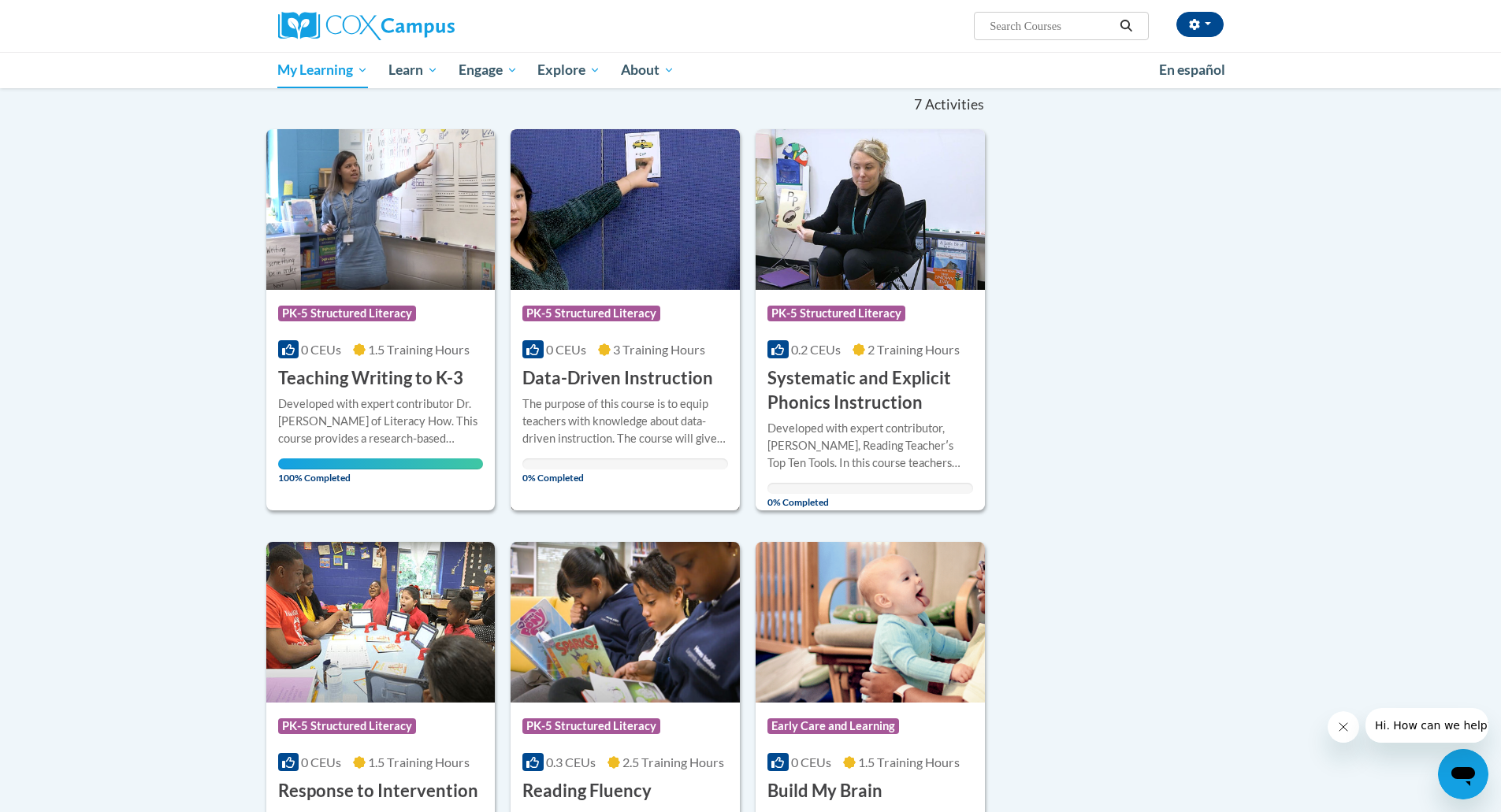
click at [627, 411] on div "The purpose of this course is to equip teachers with knowledge about data-drive…" at bounding box center [626, 422] width 206 height 52
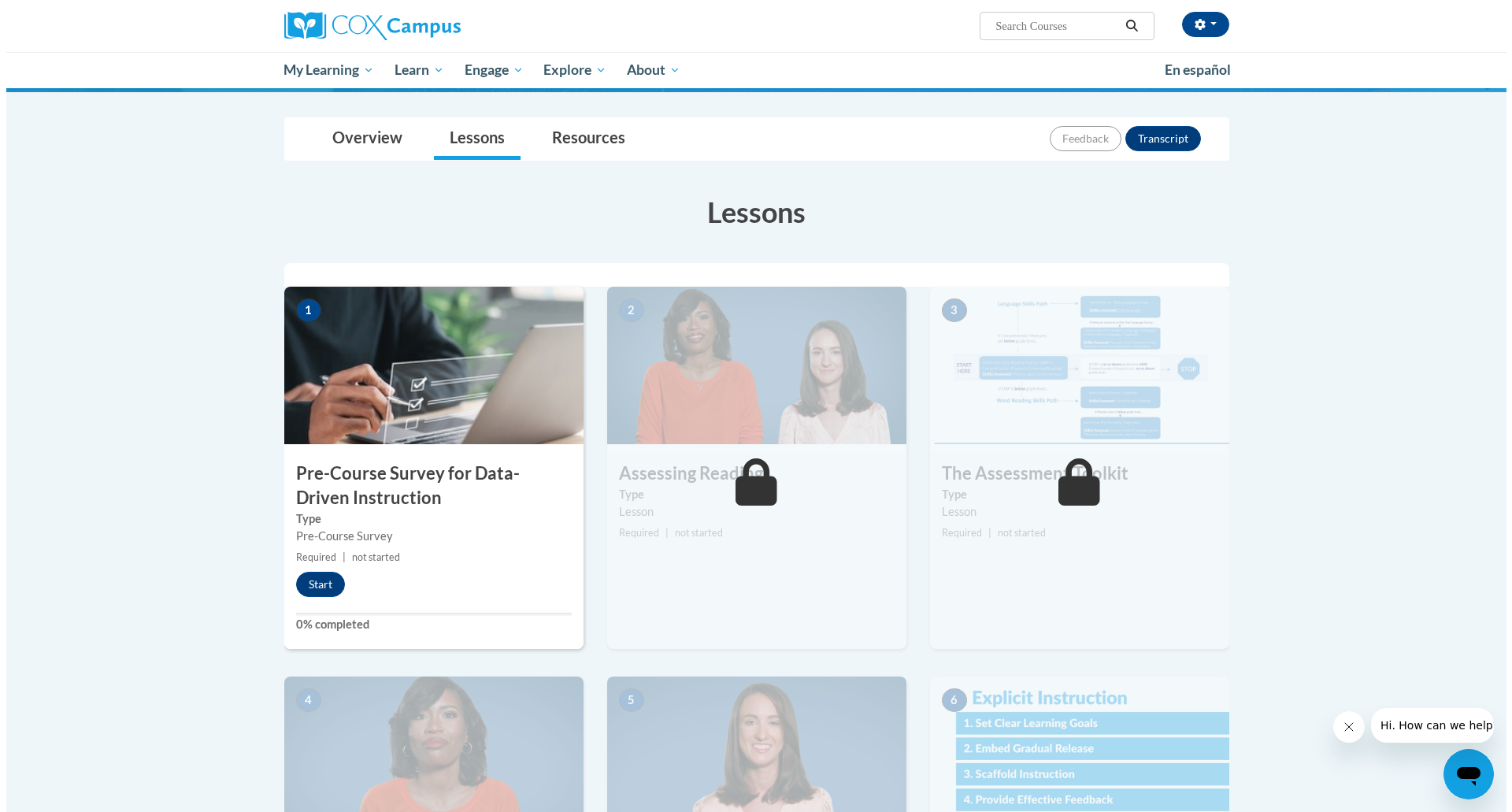
scroll to position [158, 0]
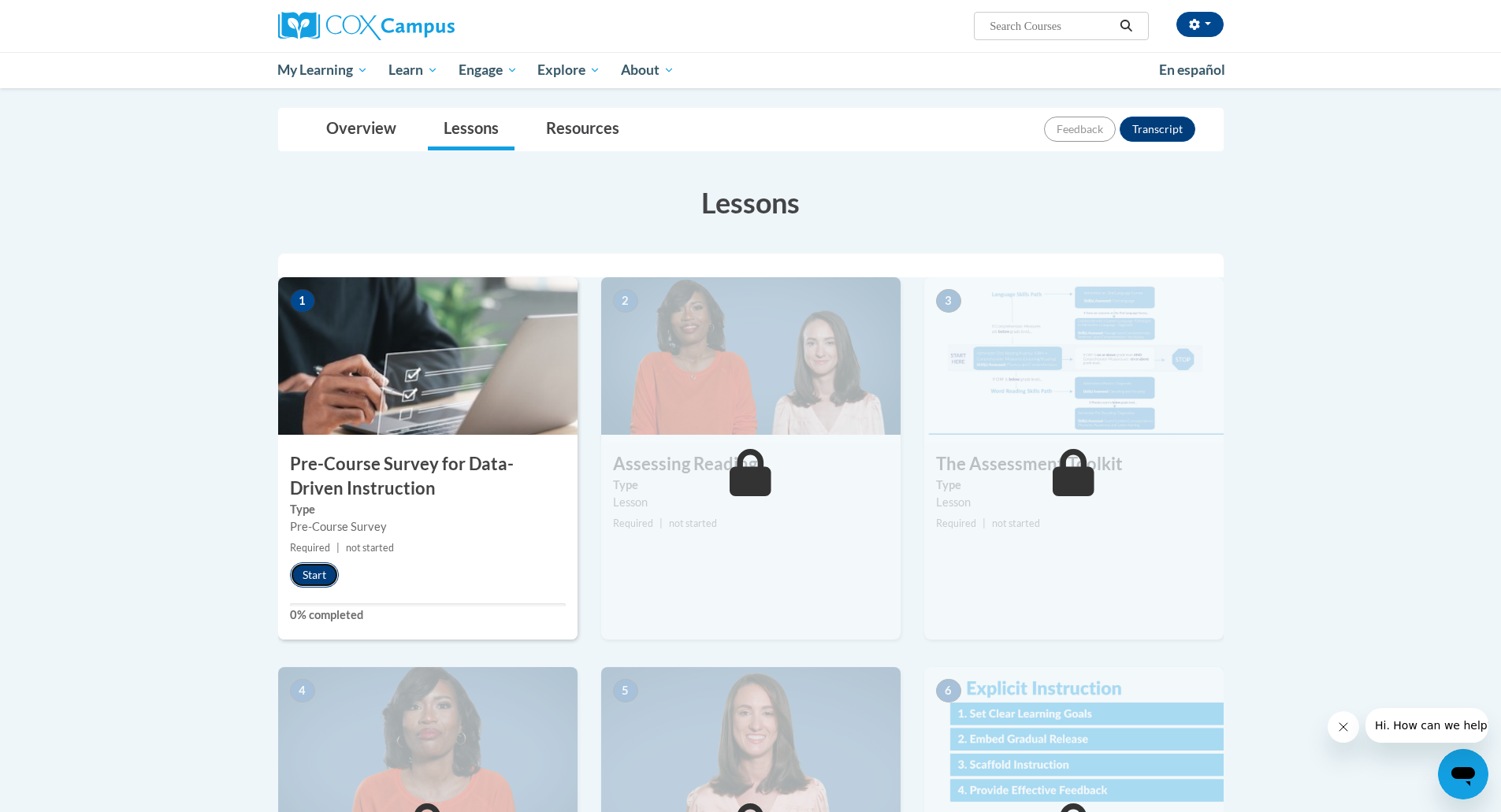
click at [307, 569] on button "Start" at bounding box center [314, 575] width 49 height 25
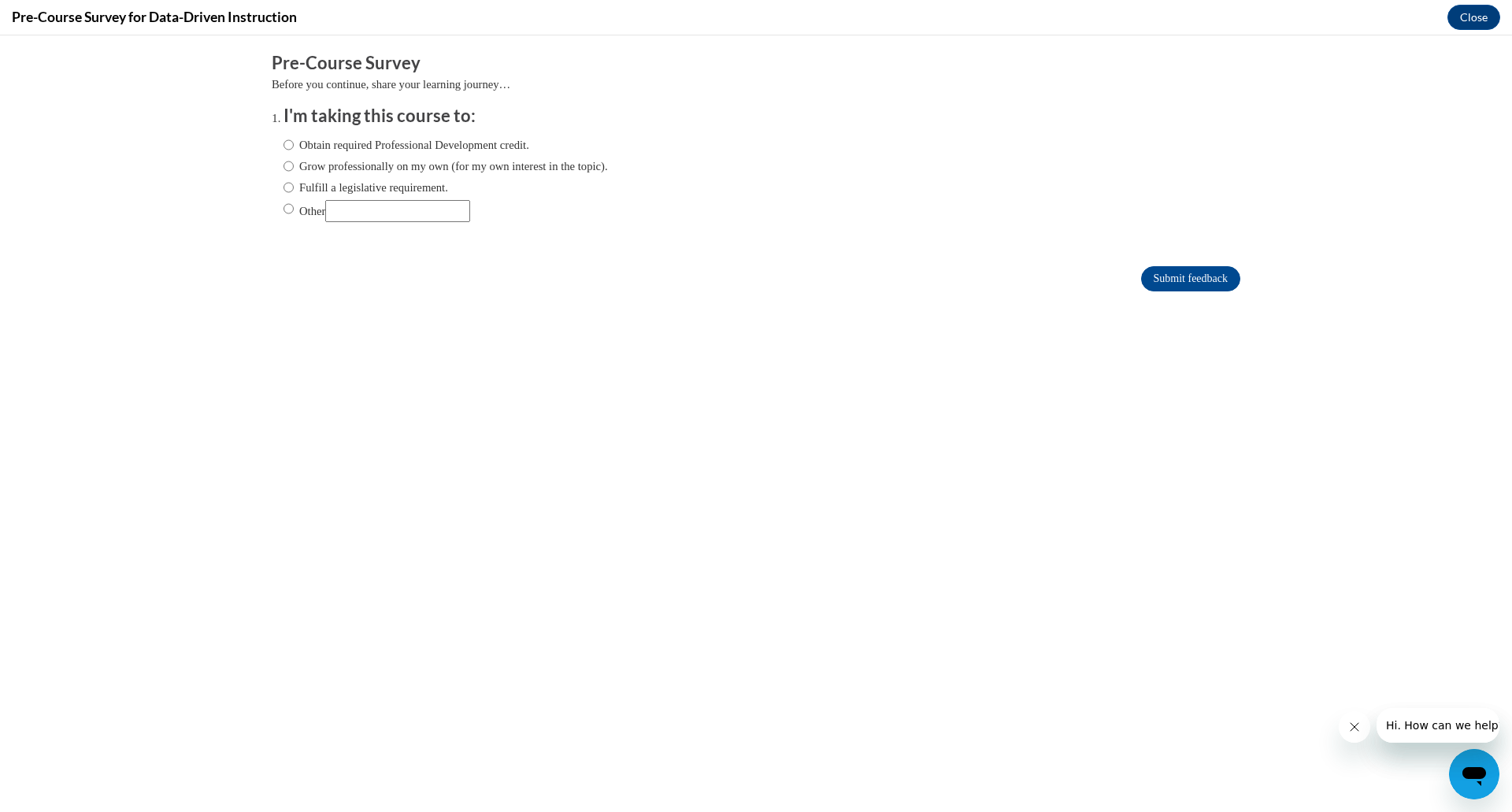
scroll to position [0, 0]
click at [369, 146] on label "Obtain required Professional Development credit." at bounding box center [406, 145] width 246 height 17
click at [294, 146] on input "Obtain required Professional Development credit." at bounding box center [288, 145] width 11 height 17
radio input "true"
click at [1158, 285] on input "Submit feedback" at bounding box center [1190, 279] width 99 height 25
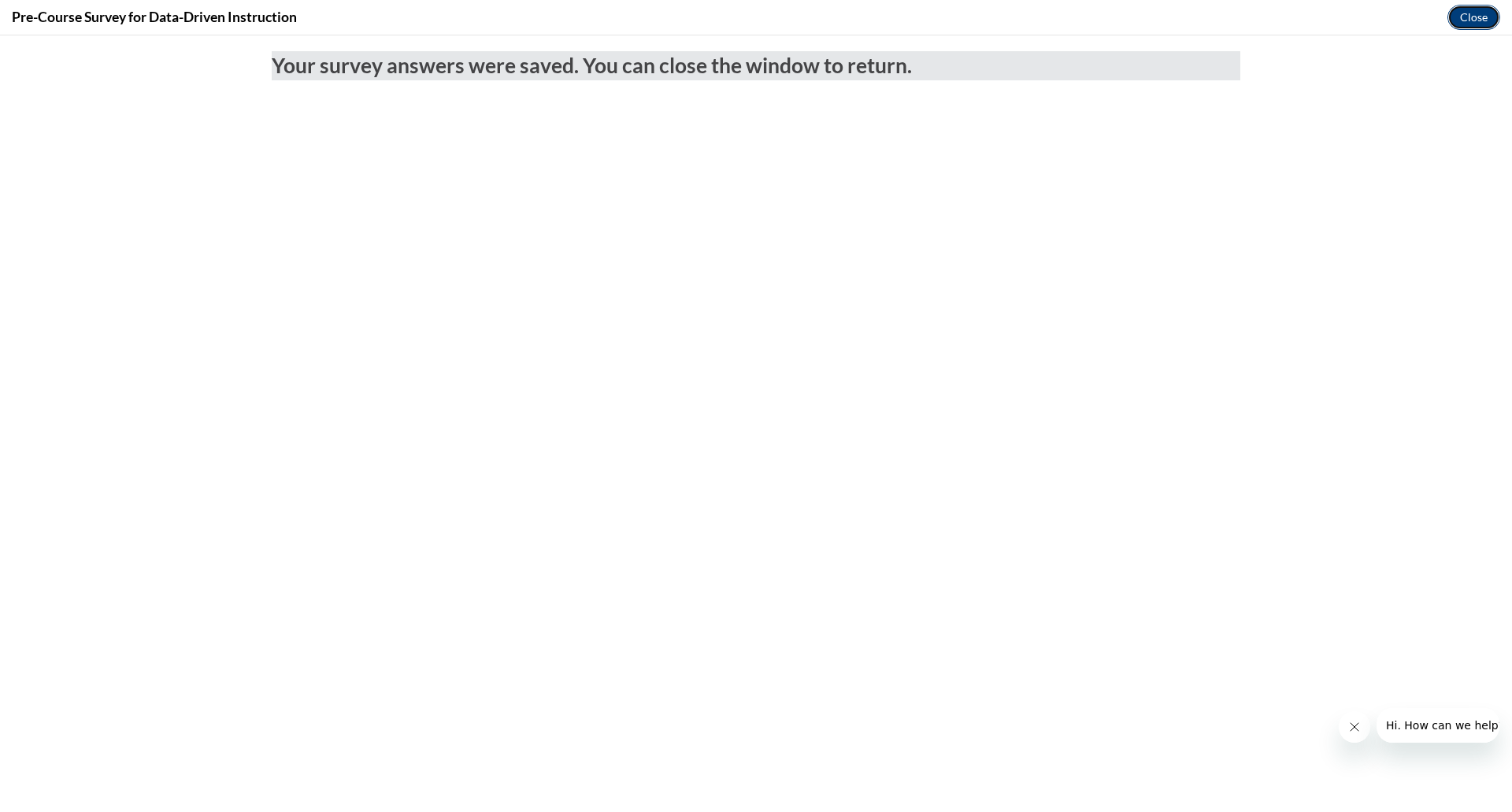
click at [1467, 16] on button "Close" at bounding box center [1474, 17] width 53 height 25
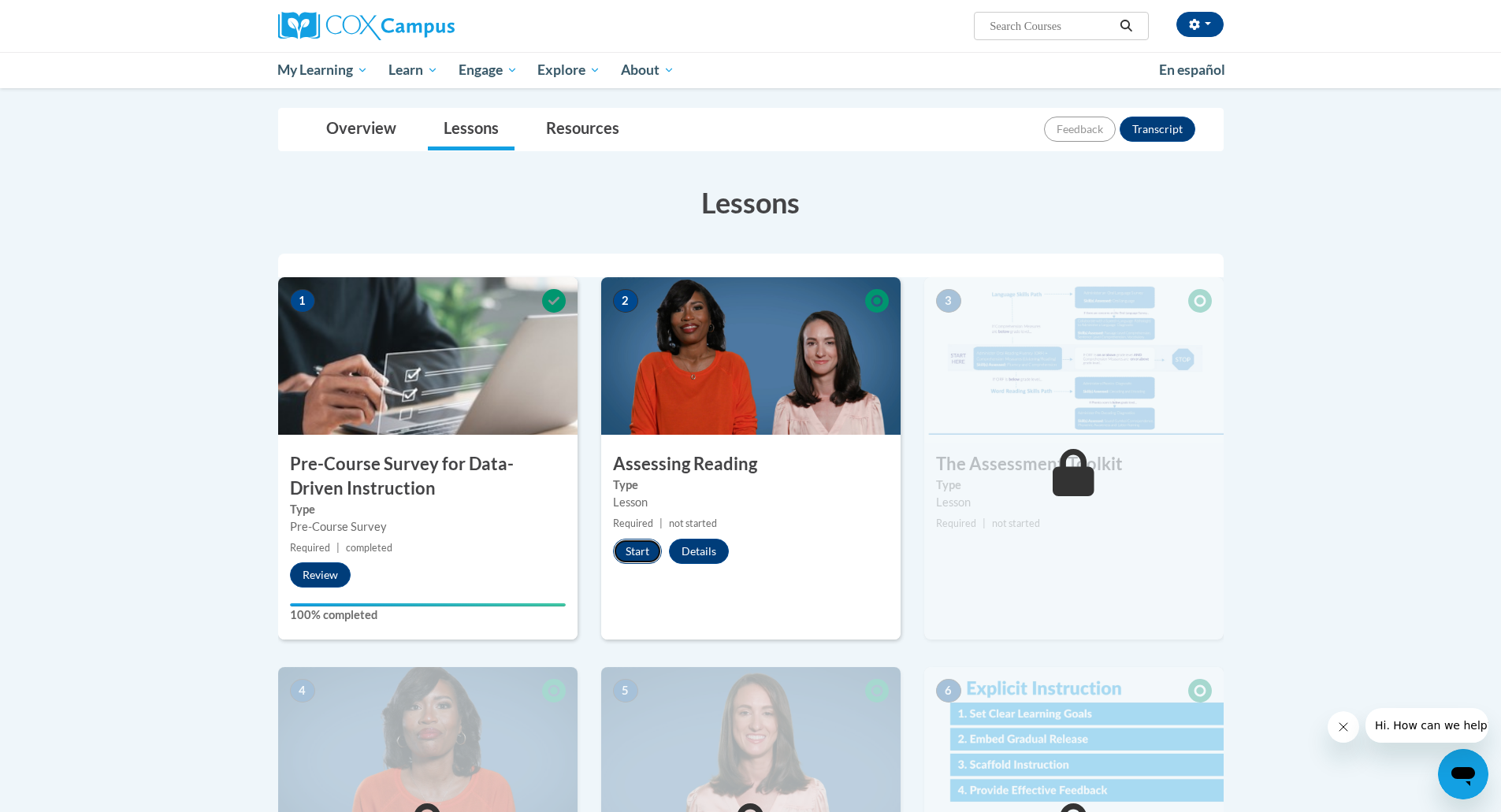
click at [649, 544] on button "Start" at bounding box center [637, 552] width 49 height 25
